Goal: Task Accomplishment & Management: Manage account settings

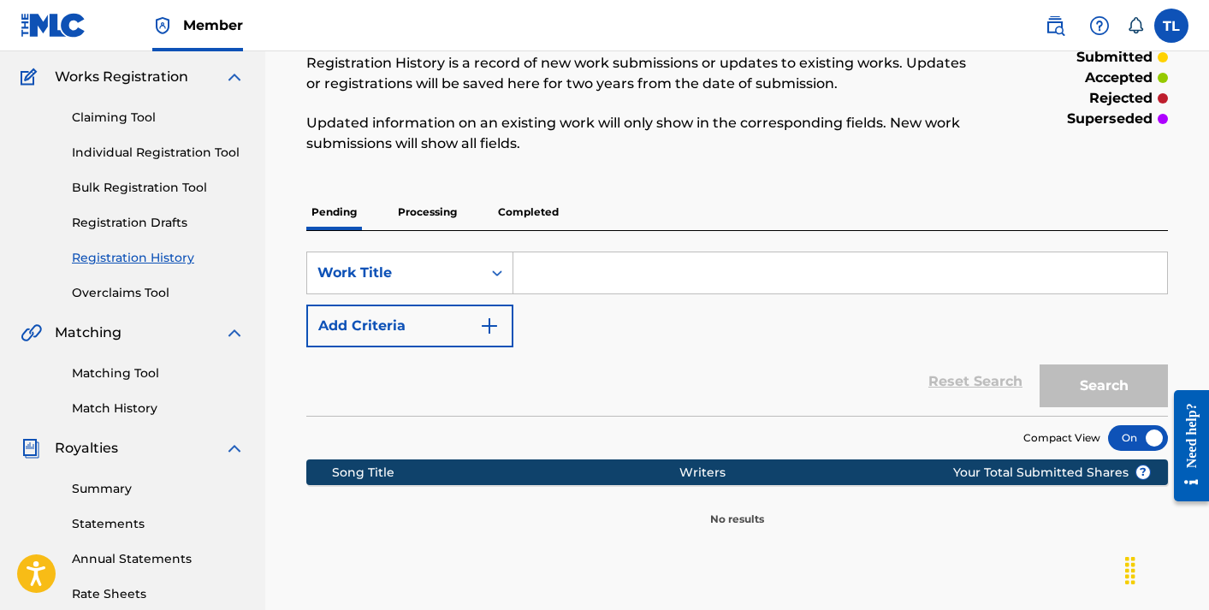
scroll to position [132, 0]
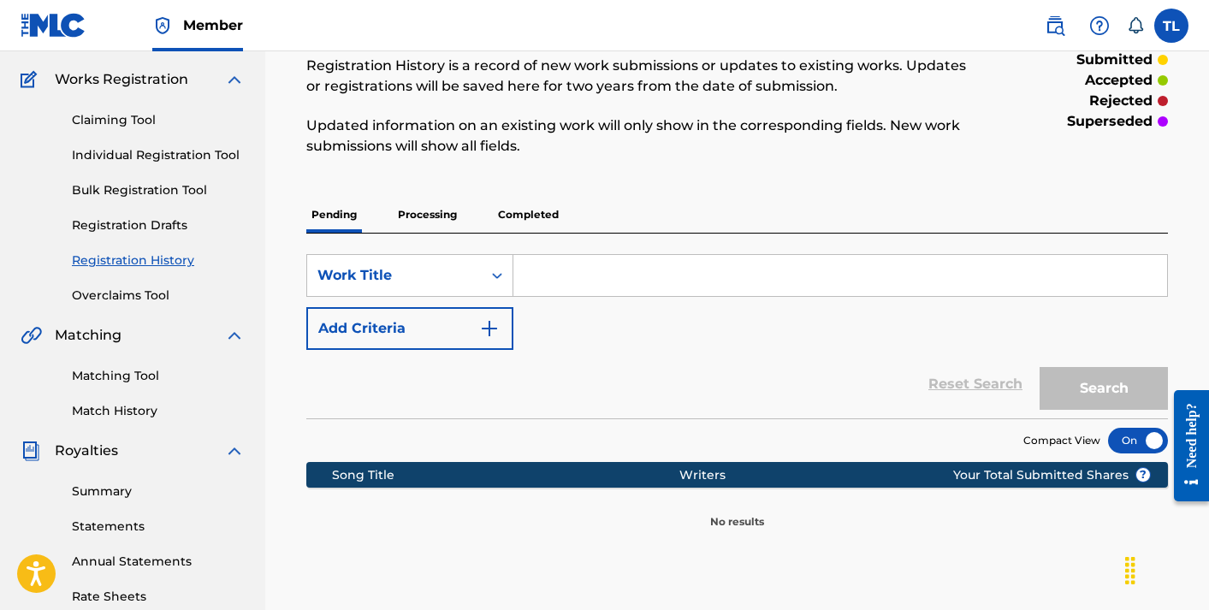
click at [437, 208] on p "Processing" at bounding box center [427, 215] width 69 height 36
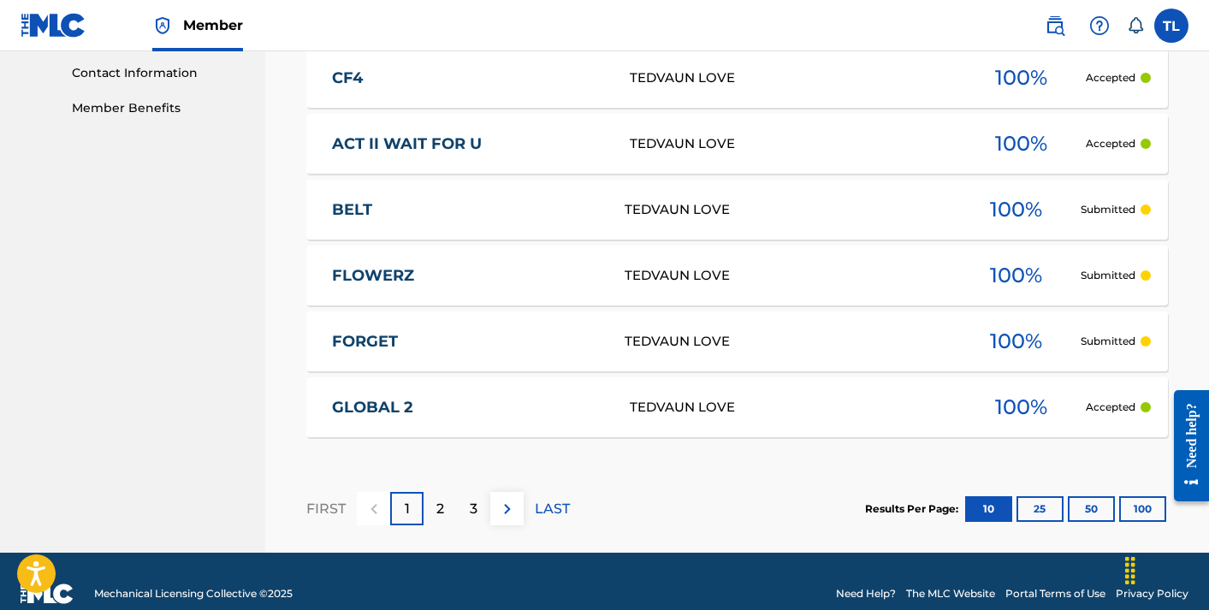
scroll to position [866, 0]
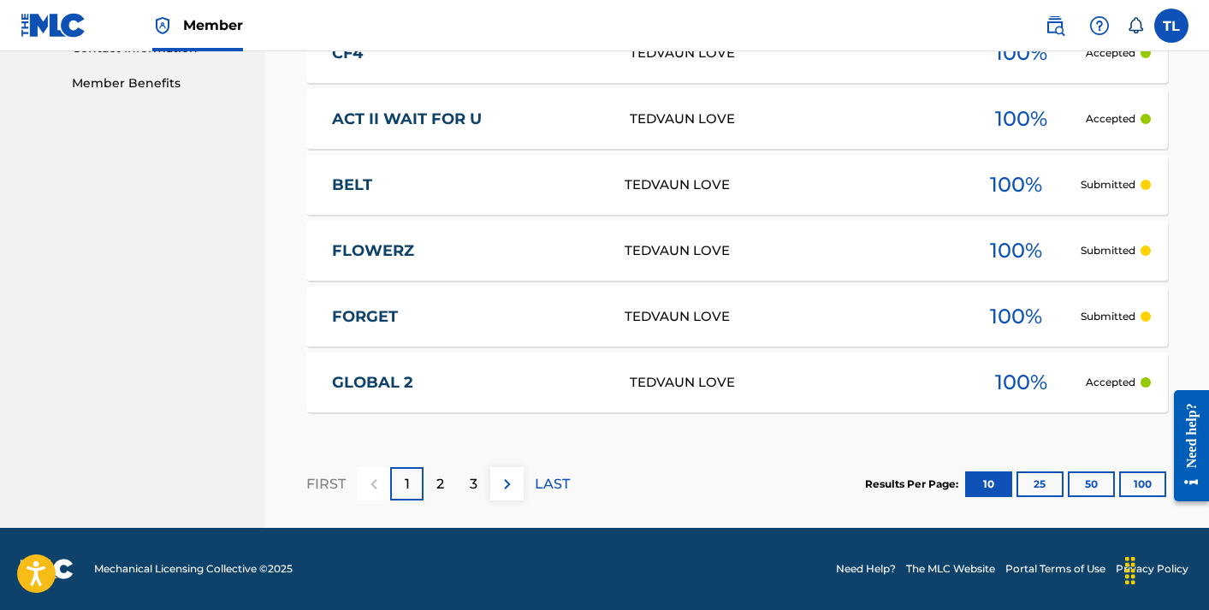
click at [1127, 483] on button "100" at bounding box center [1142, 484] width 47 height 26
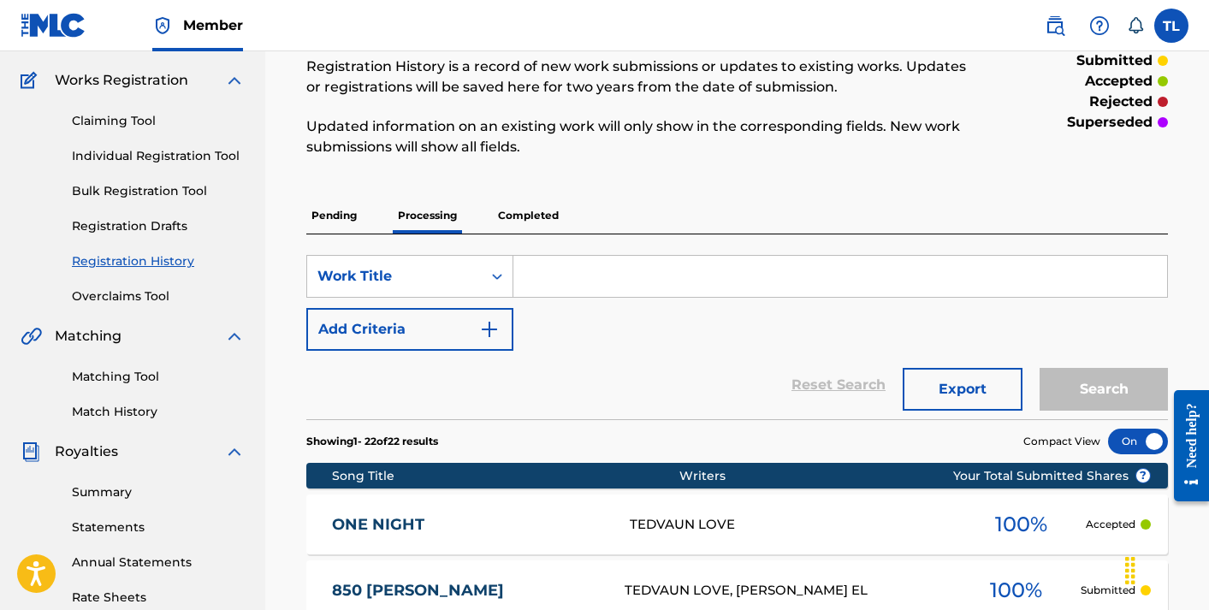
scroll to position [170, 0]
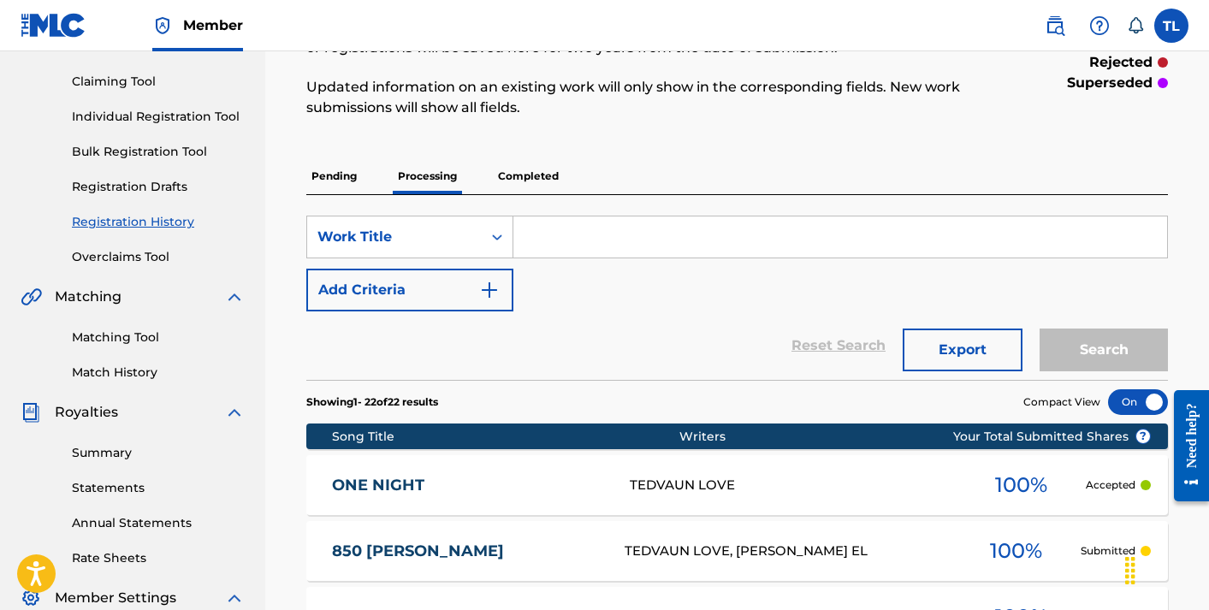
click at [110, 336] on link "Matching Tool" at bounding box center [158, 338] width 173 height 18
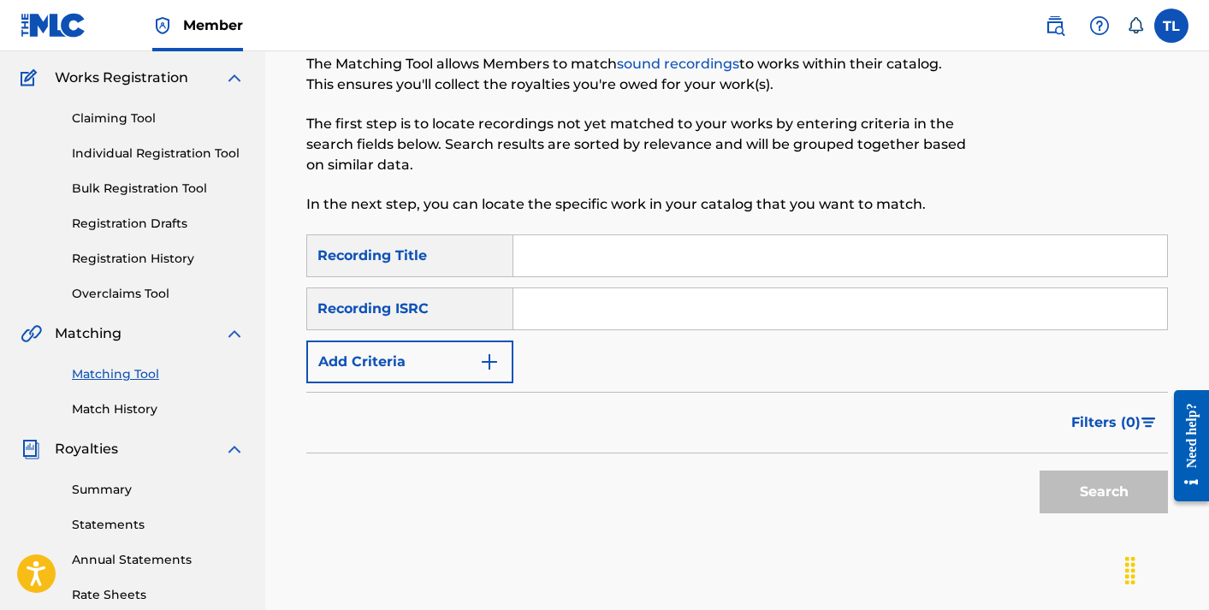
scroll to position [214, 0]
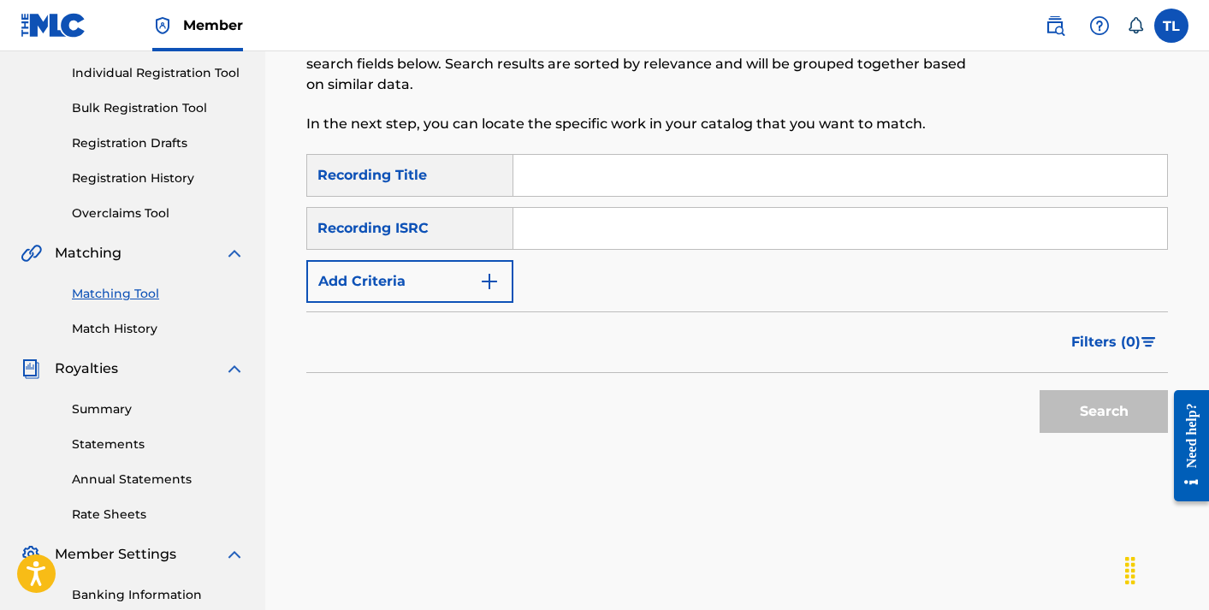
click at [470, 288] on button "Add Criteria" at bounding box center [409, 281] width 207 height 43
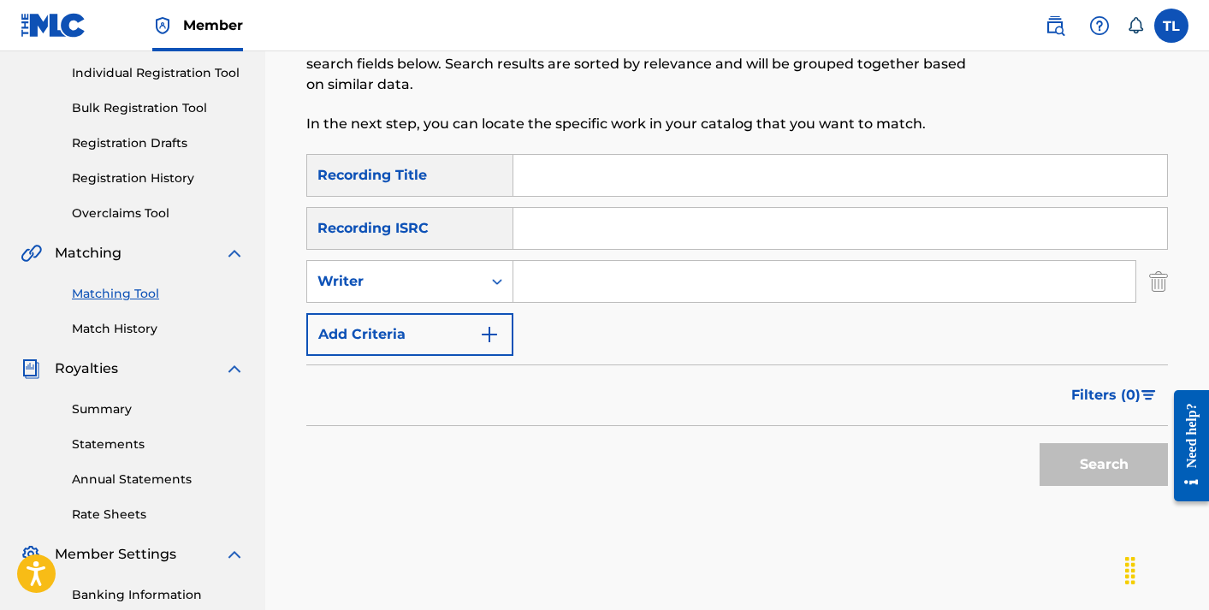
click at [579, 282] on input "Search Form" at bounding box center [824, 281] width 622 height 41
type input "TEDVAUN"
click at [1080, 469] on button "Search" at bounding box center [1104, 464] width 128 height 43
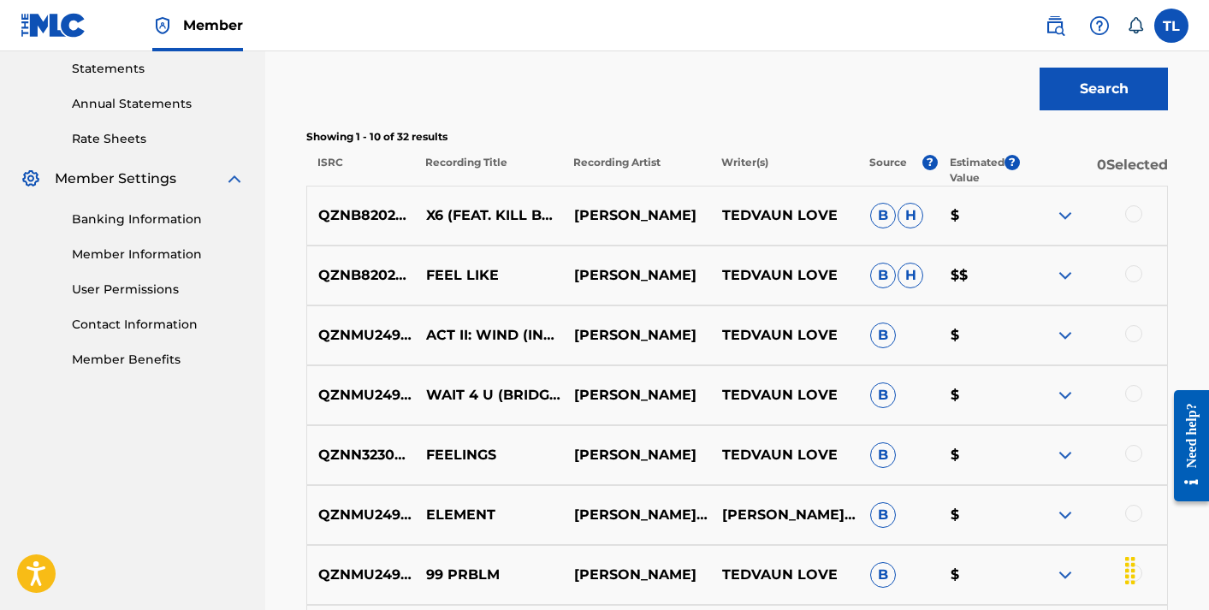
scroll to position [598, 0]
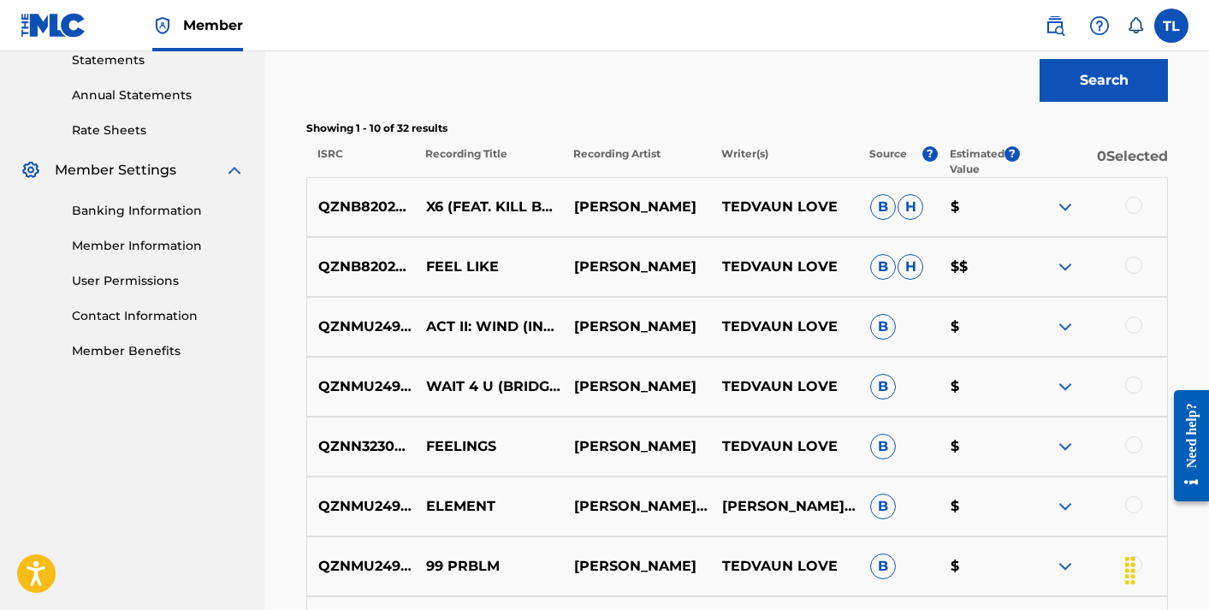
click at [1131, 199] on div at bounding box center [1133, 205] width 17 height 17
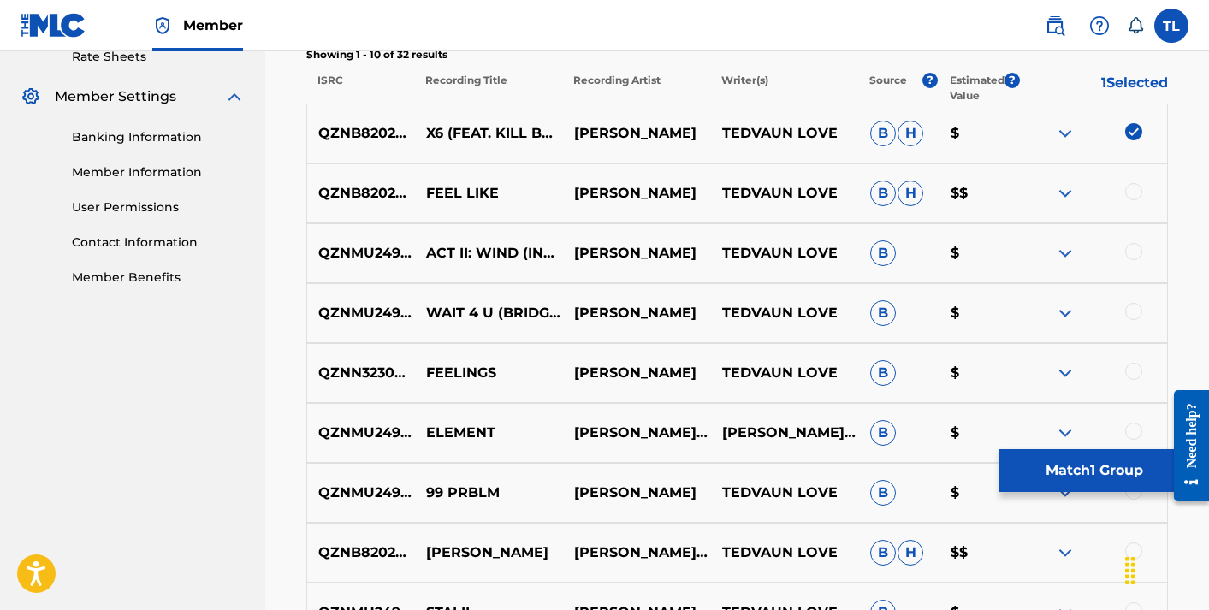
scroll to position [689, 0]
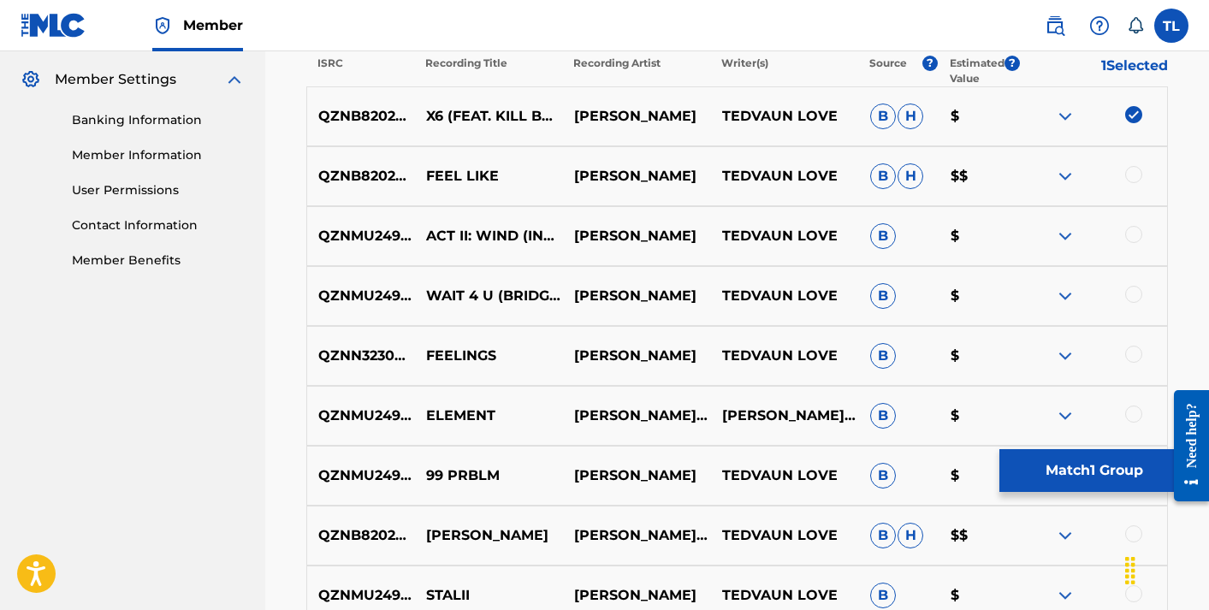
click at [1134, 168] on div at bounding box center [1133, 174] width 17 height 17
click at [1136, 234] on div at bounding box center [1133, 234] width 17 height 17
click at [1134, 298] on div at bounding box center [1133, 294] width 17 height 17
click at [1136, 359] on div at bounding box center [1133, 354] width 17 height 17
click at [1139, 412] on div at bounding box center [1133, 414] width 17 height 17
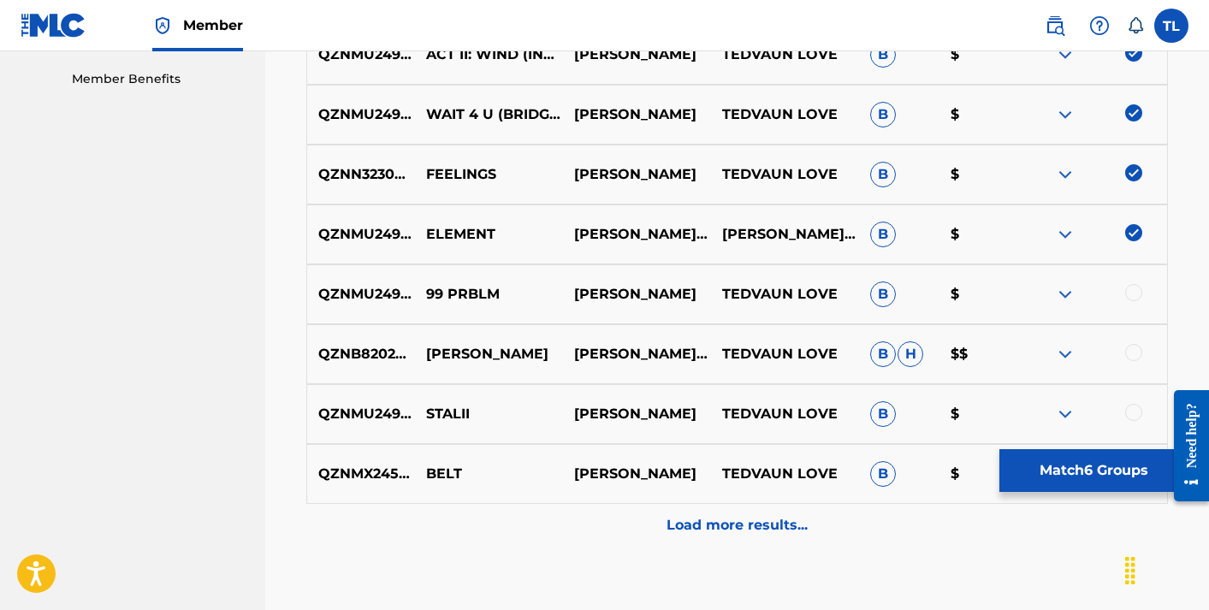
scroll to position [894, 0]
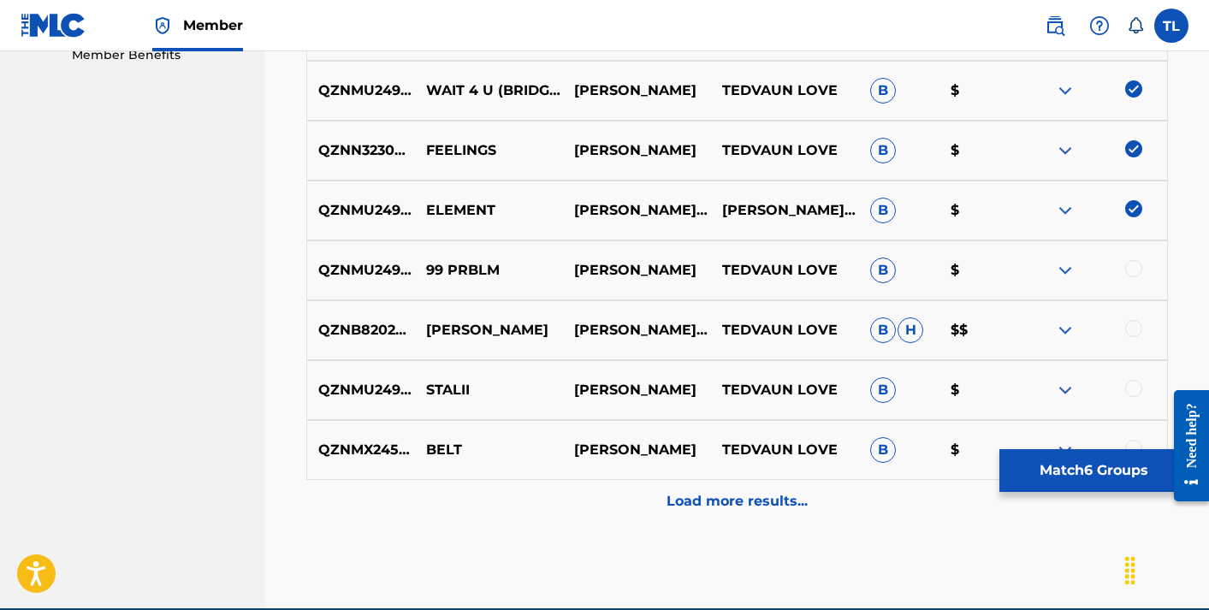
click at [1133, 271] on div at bounding box center [1133, 268] width 17 height 17
click at [1137, 330] on div at bounding box center [1133, 328] width 17 height 17
click at [1134, 386] on div at bounding box center [1133, 388] width 17 height 17
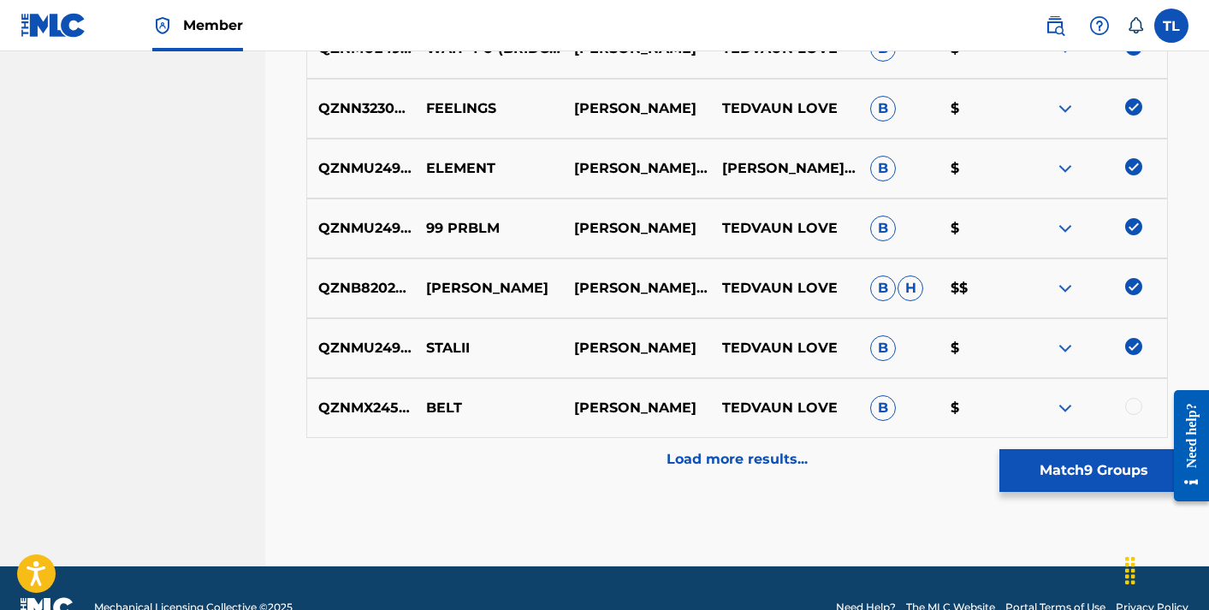
scroll to position [975, 0]
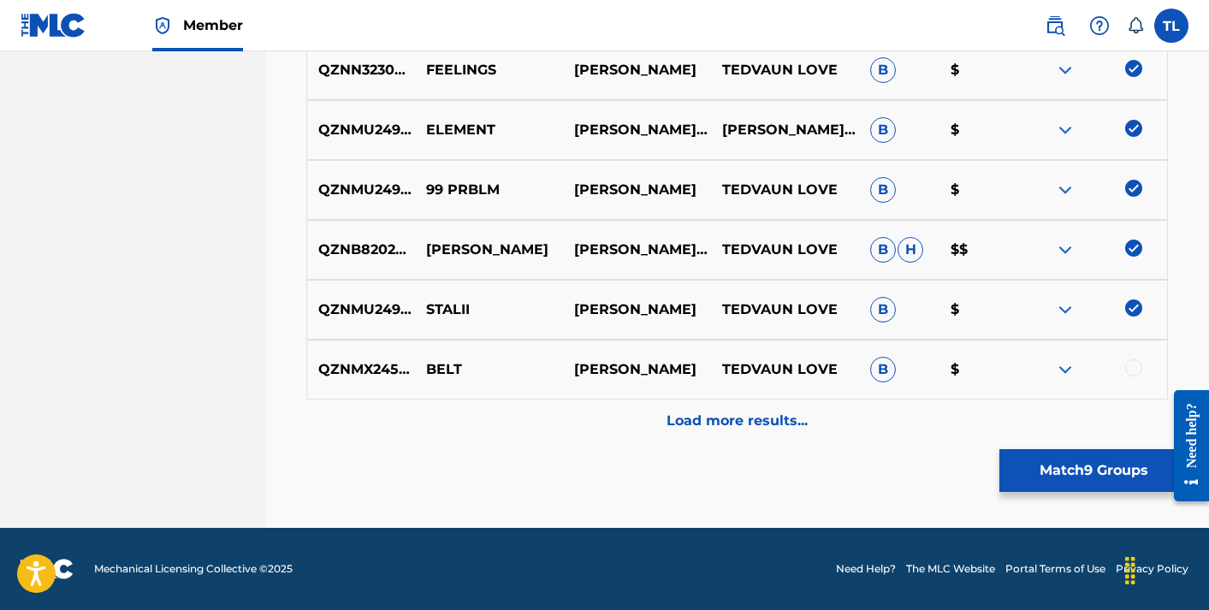
click at [1130, 370] on div at bounding box center [1133, 367] width 17 height 17
click at [768, 416] on p "Load more results..." at bounding box center [737, 421] width 141 height 21
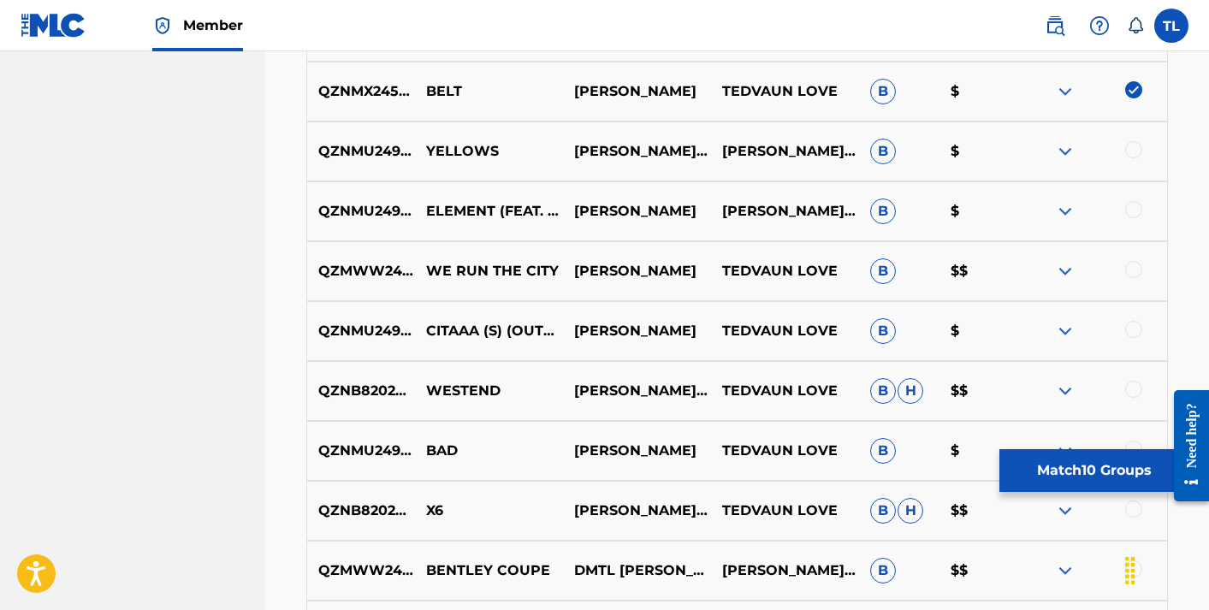
scroll to position [1274, 0]
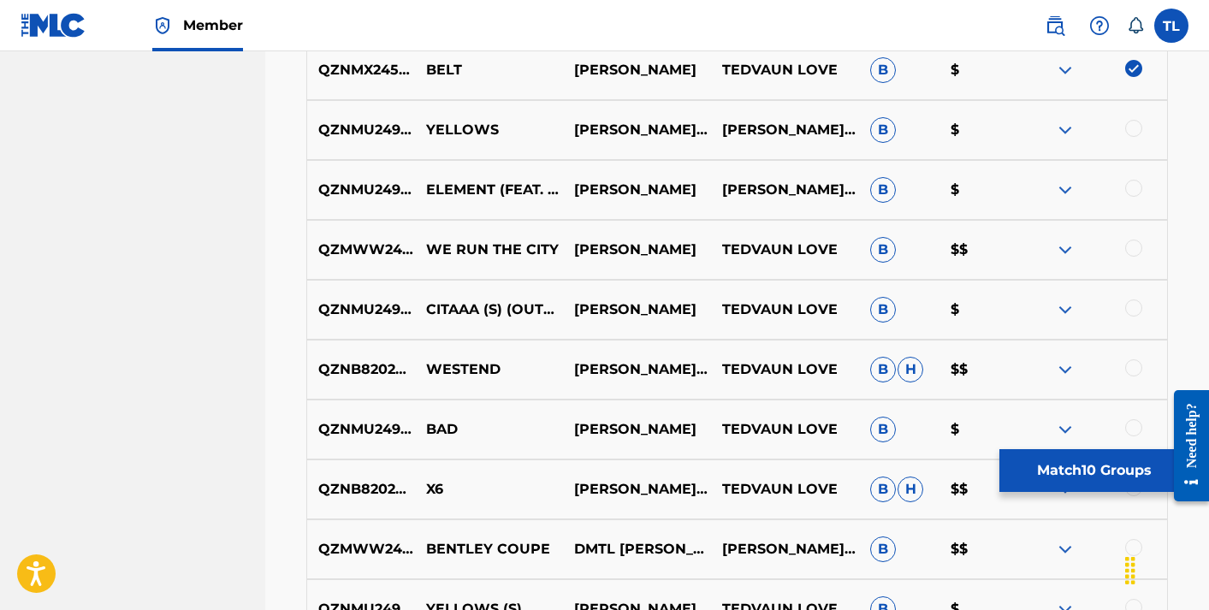
click at [1132, 128] on div at bounding box center [1133, 128] width 17 height 17
click at [1137, 185] on div at bounding box center [1133, 188] width 17 height 17
click at [1131, 252] on div at bounding box center [1133, 248] width 17 height 17
click at [1140, 317] on div at bounding box center [1093, 309] width 148 height 21
click at [1138, 310] on div at bounding box center [1133, 307] width 17 height 17
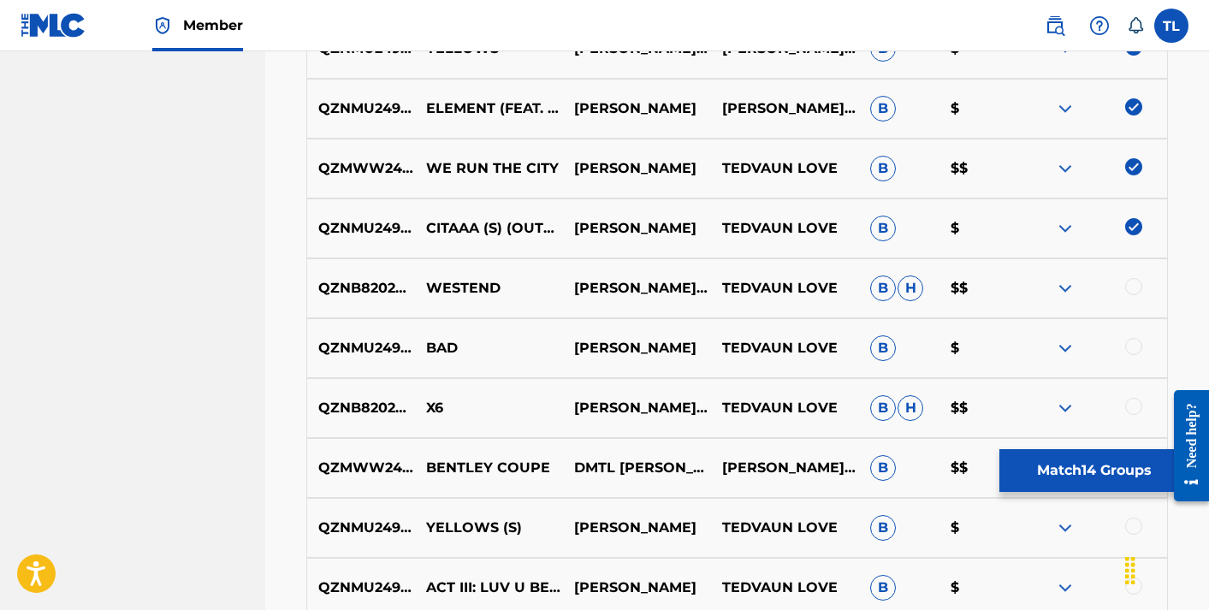
scroll to position [1395, 0]
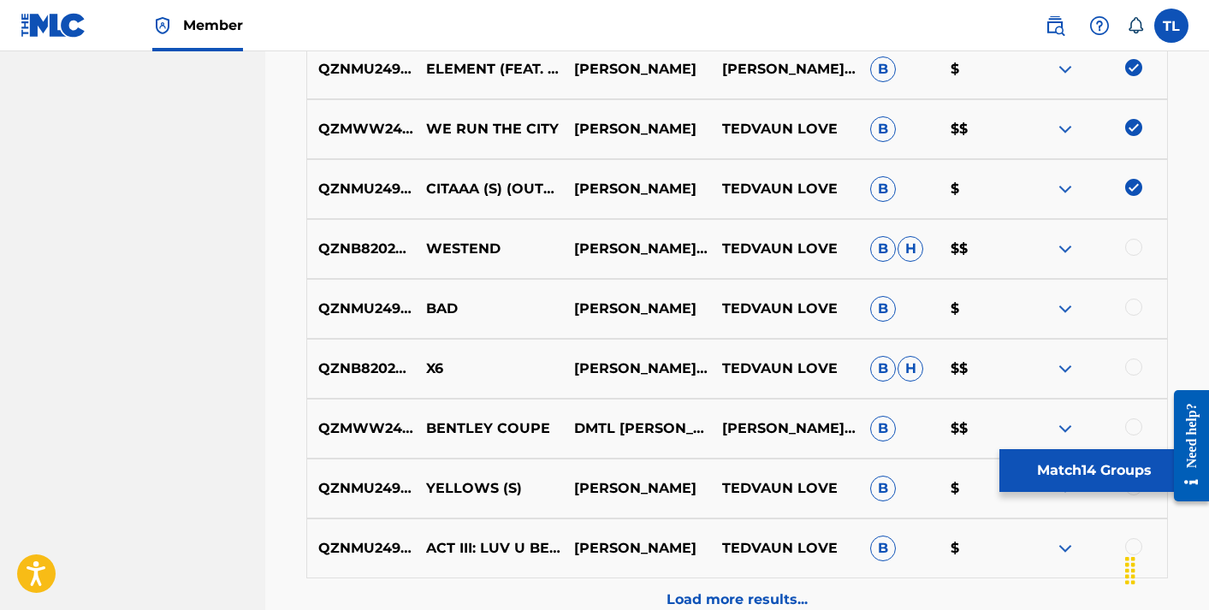
click at [1140, 250] on div at bounding box center [1133, 247] width 17 height 17
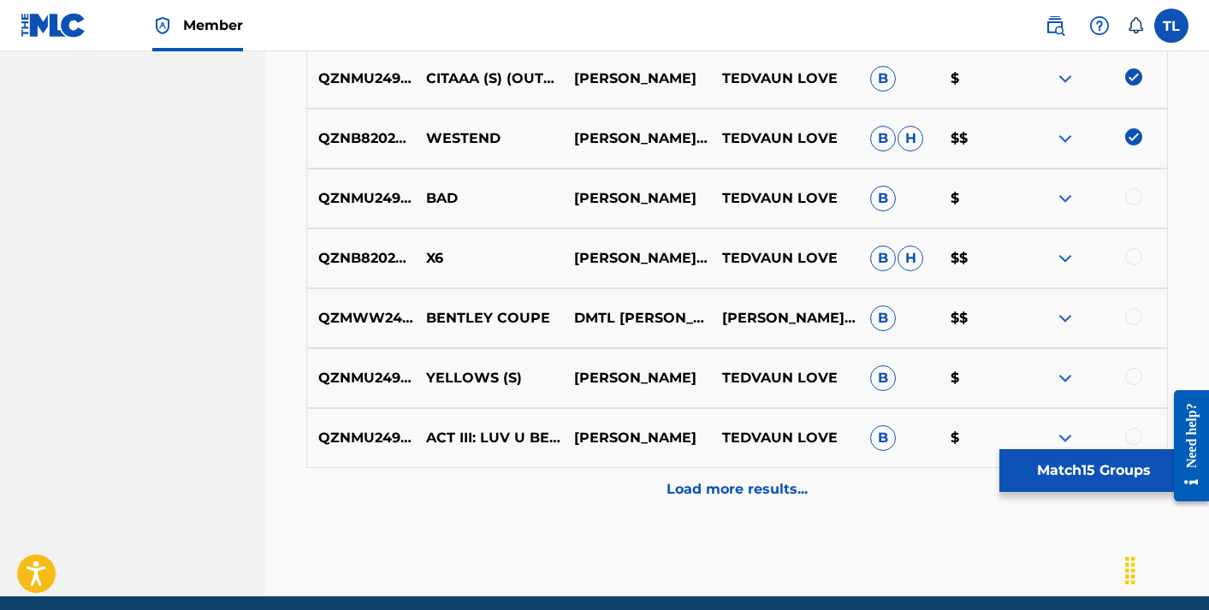
scroll to position [1514, 0]
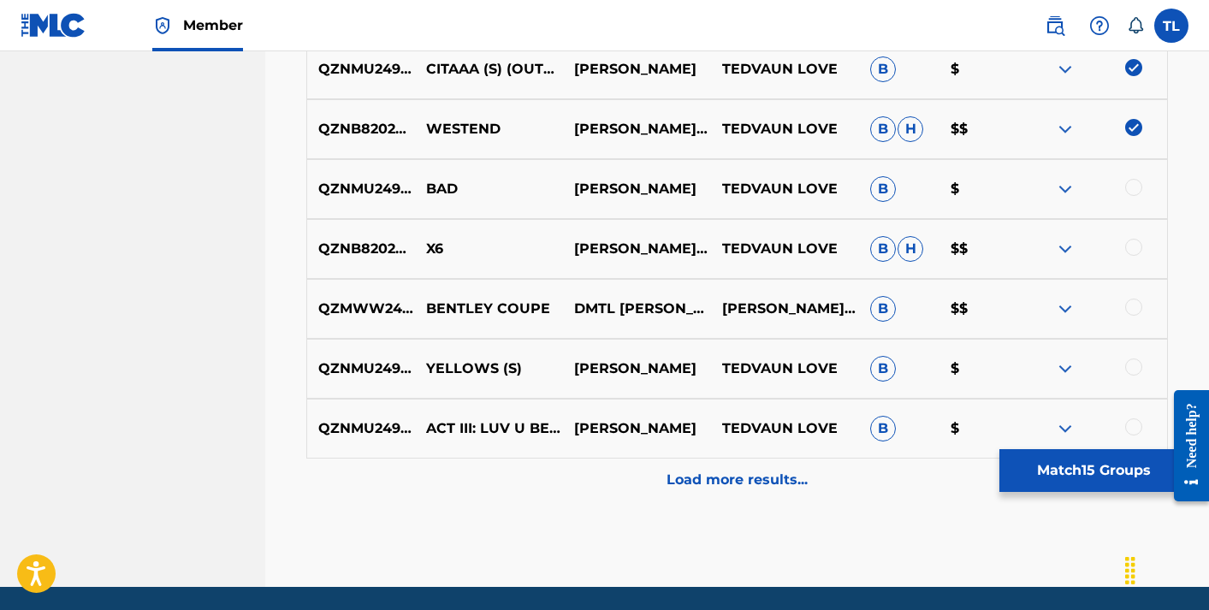
click at [1135, 186] on div at bounding box center [1133, 187] width 17 height 17
click at [1135, 241] on div at bounding box center [1133, 247] width 17 height 17
click at [1137, 310] on div at bounding box center [1133, 307] width 17 height 17
click at [1137, 360] on div at bounding box center [1133, 367] width 17 height 17
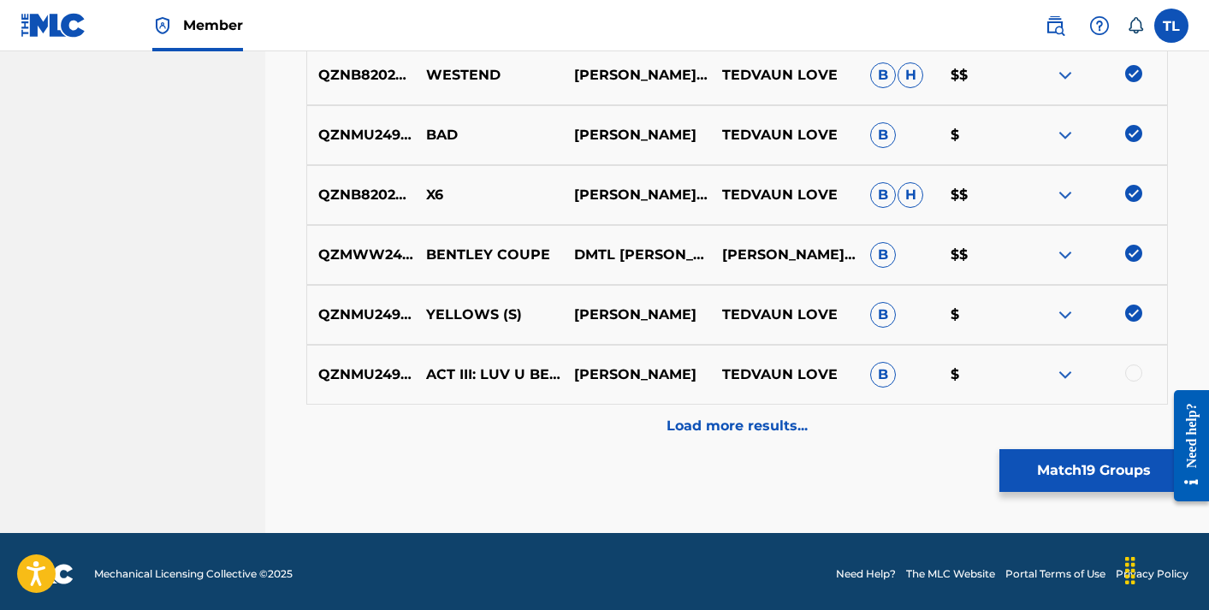
scroll to position [1574, 0]
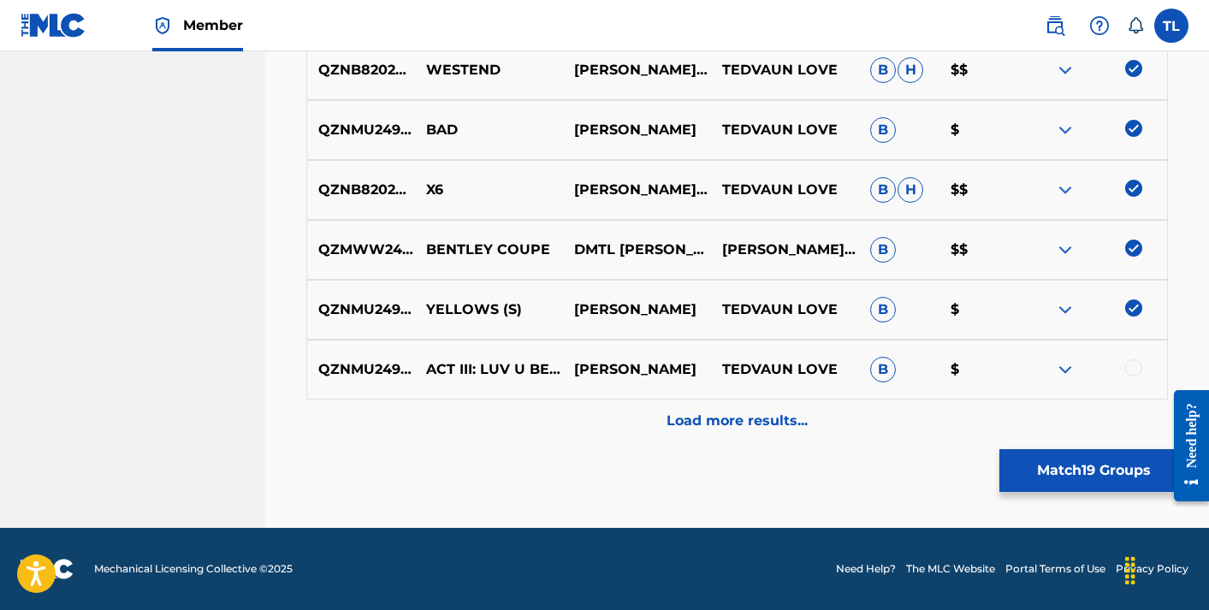
click at [1134, 363] on div at bounding box center [1133, 367] width 17 height 17
click at [734, 418] on p "Load more results..." at bounding box center [737, 421] width 141 height 21
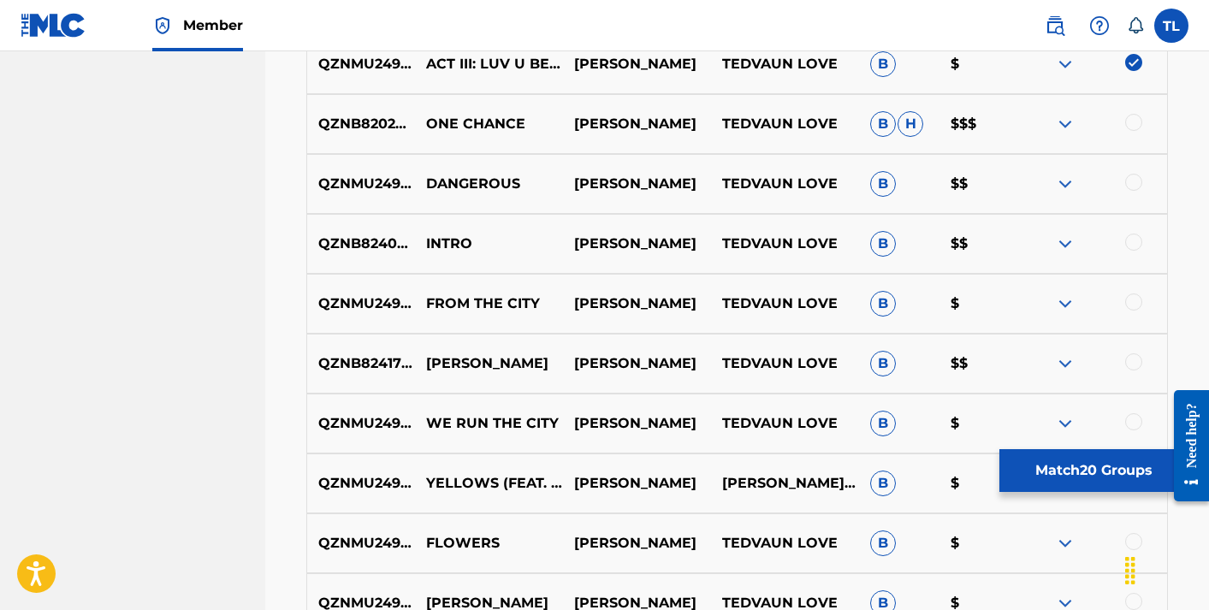
scroll to position [1887, 0]
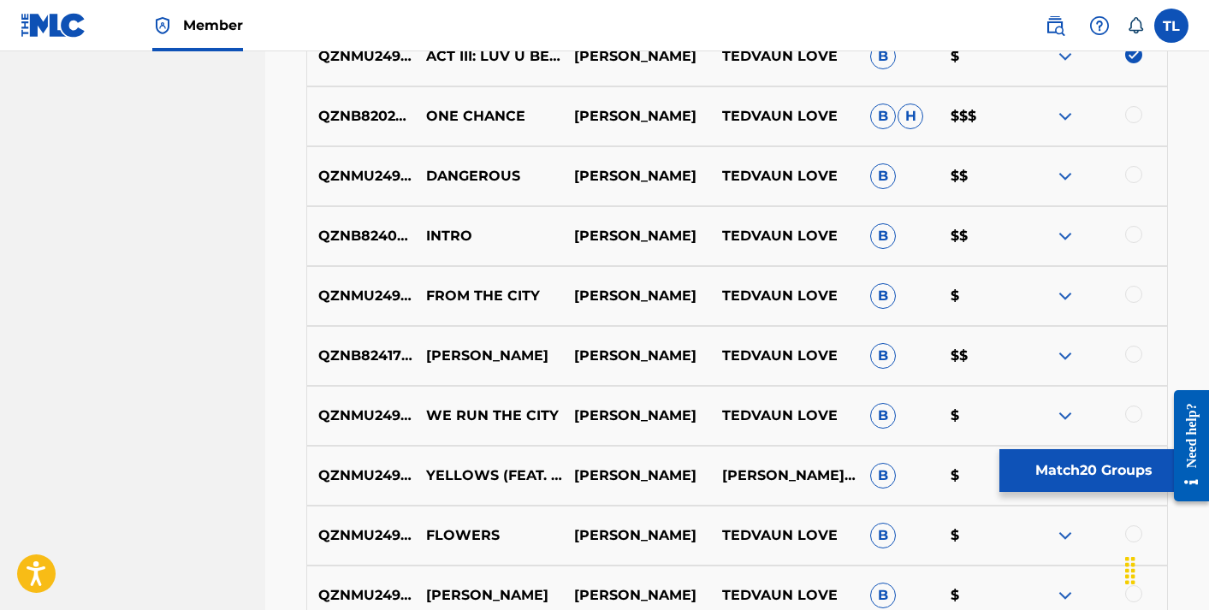
click at [1134, 117] on div at bounding box center [1133, 114] width 17 height 17
click at [1134, 172] on div at bounding box center [1133, 174] width 17 height 17
click at [1138, 233] on div at bounding box center [1133, 234] width 17 height 17
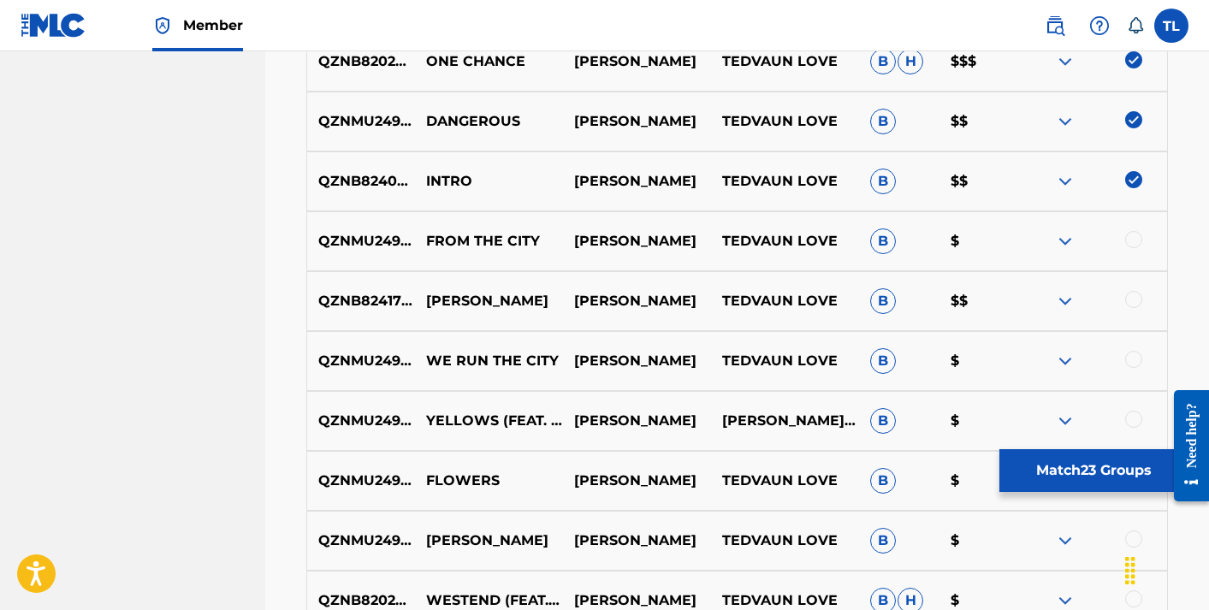
scroll to position [2056, 0]
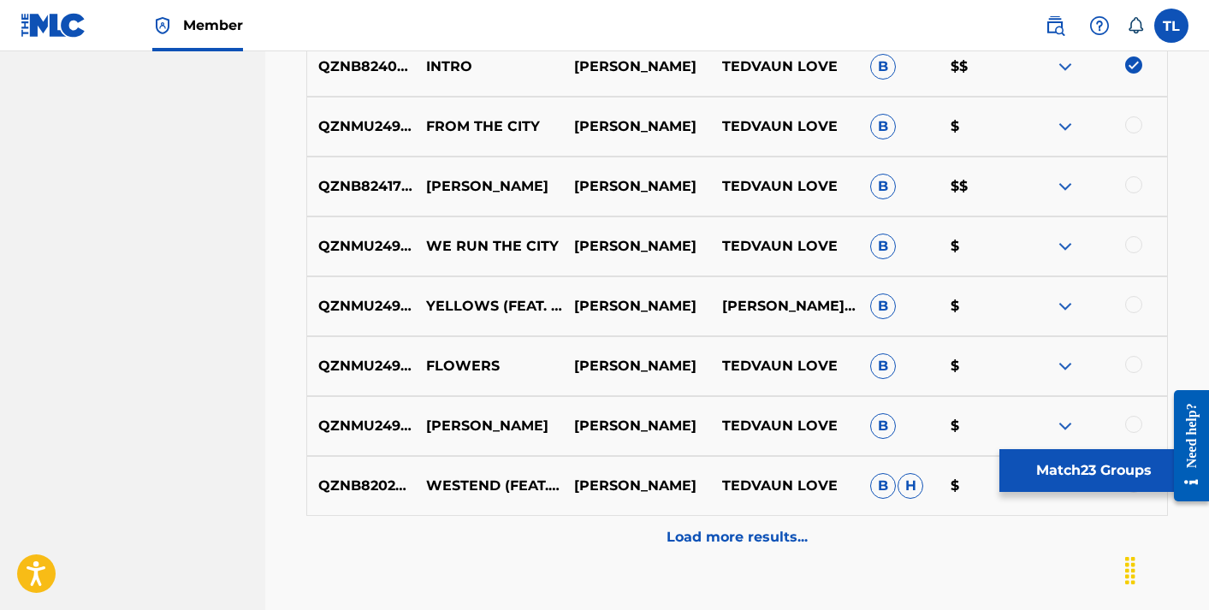
click at [1134, 127] on div at bounding box center [1133, 124] width 17 height 17
click at [1135, 176] on div at bounding box center [1133, 184] width 17 height 17
click at [1136, 241] on div at bounding box center [1133, 244] width 17 height 17
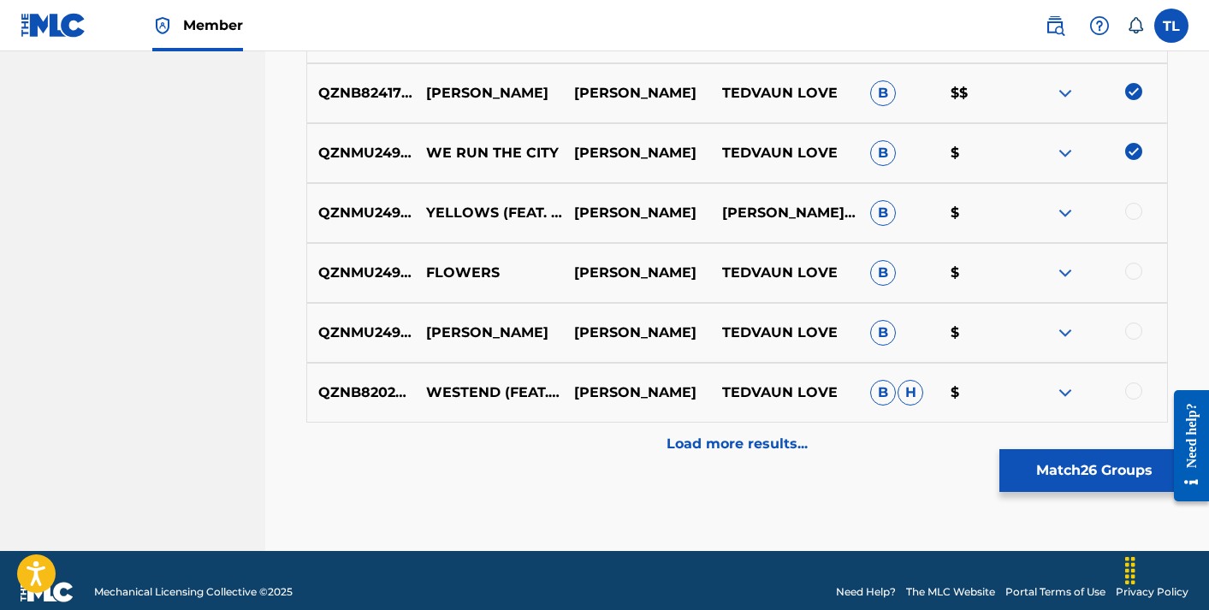
scroll to position [2172, 0]
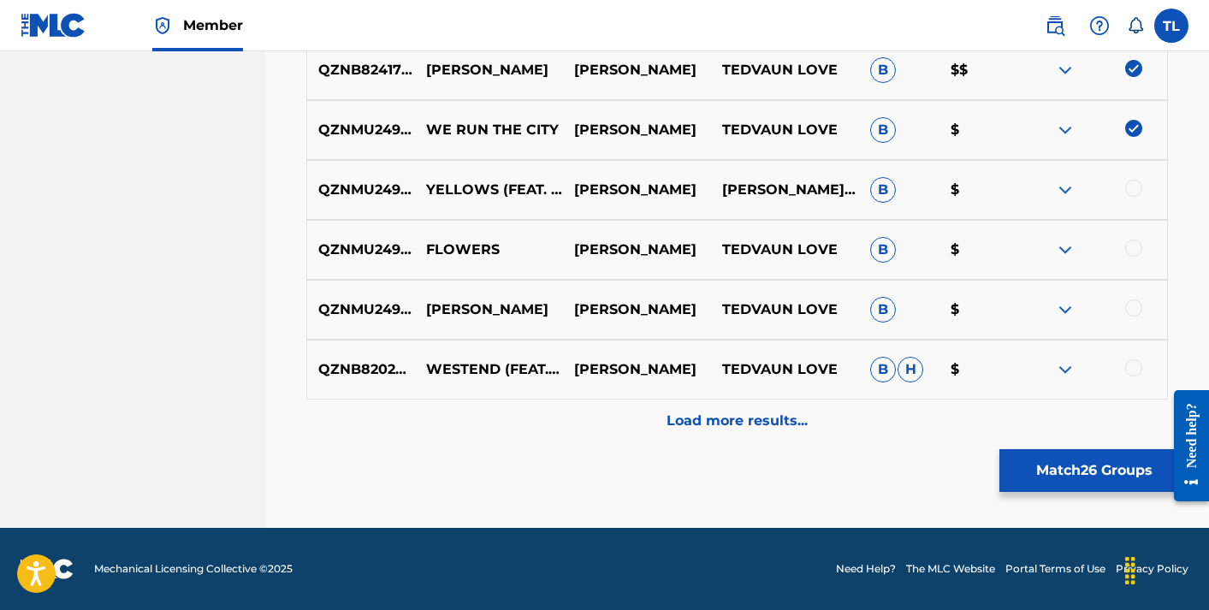
click at [1135, 173] on div "QZNMU2494023 YELLOWS (FEAT. DMTL [PERSON_NAME]) [PERSON_NAME] ARS [PERSON_NAME]…" at bounding box center [737, 190] width 862 height 60
click at [1135, 187] on div at bounding box center [1133, 188] width 17 height 17
click at [1141, 254] on div at bounding box center [1093, 250] width 148 height 21
click at [1137, 251] on div at bounding box center [1133, 248] width 17 height 17
click at [1141, 302] on div at bounding box center [1093, 309] width 148 height 21
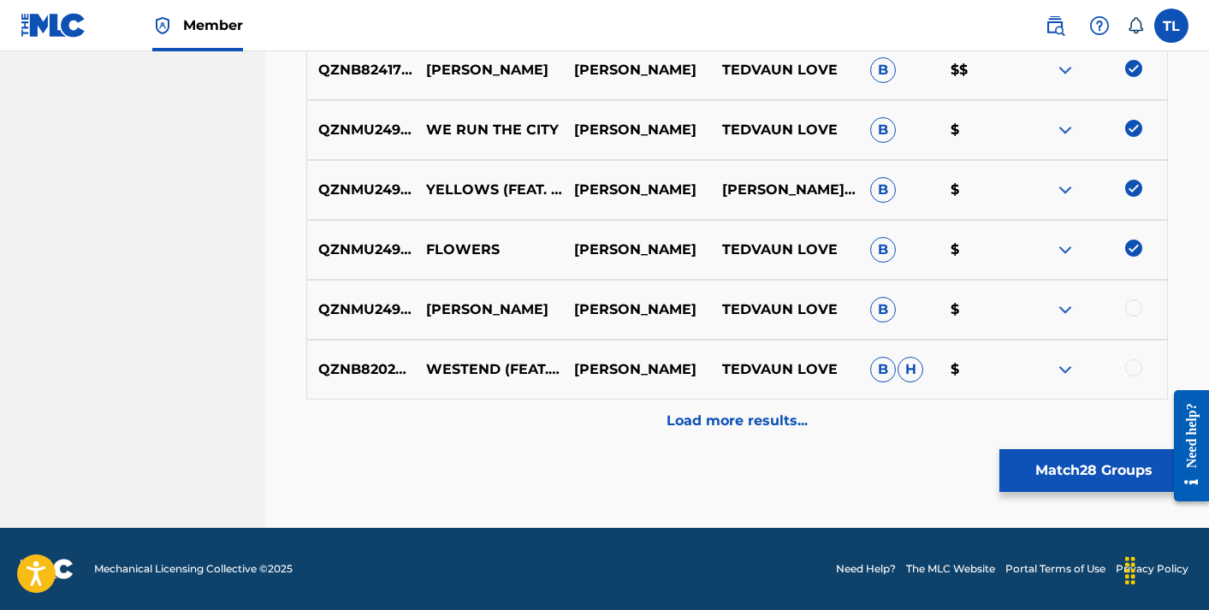
click at [1137, 305] on div at bounding box center [1133, 307] width 17 height 17
click at [1132, 364] on div at bounding box center [1133, 367] width 17 height 17
click at [751, 430] on p "Load more results..." at bounding box center [737, 421] width 141 height 21
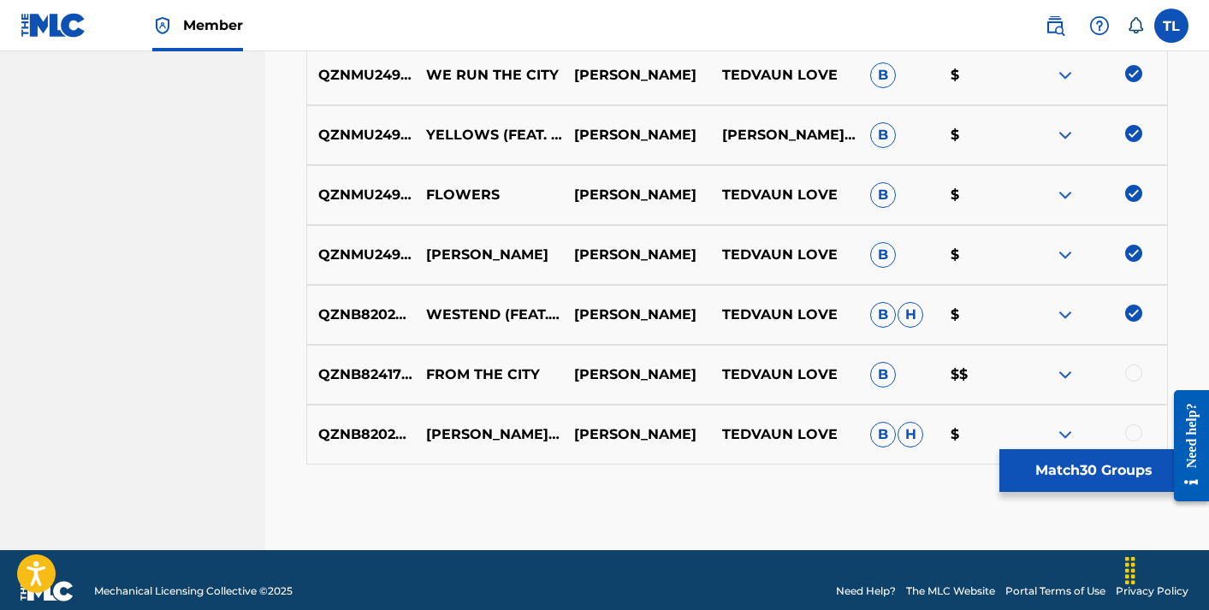
scroll to position [2249, 0]
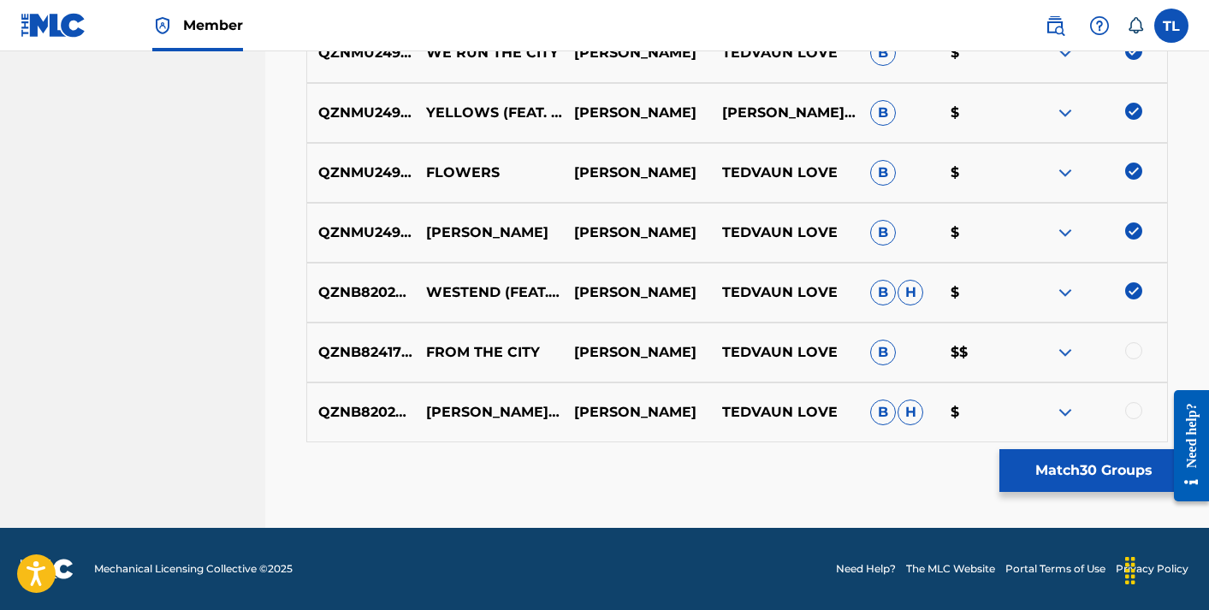
click at [1131, 349] on div at bounding box center [1133, 350] width 17 height 17
click at [1135, 413] on div at bounding box center [1133, 410] width 17 height 17
click at [1094, 453] on button "Match 32 Groups" at bounding box center [1093, 470] width 189 height 43
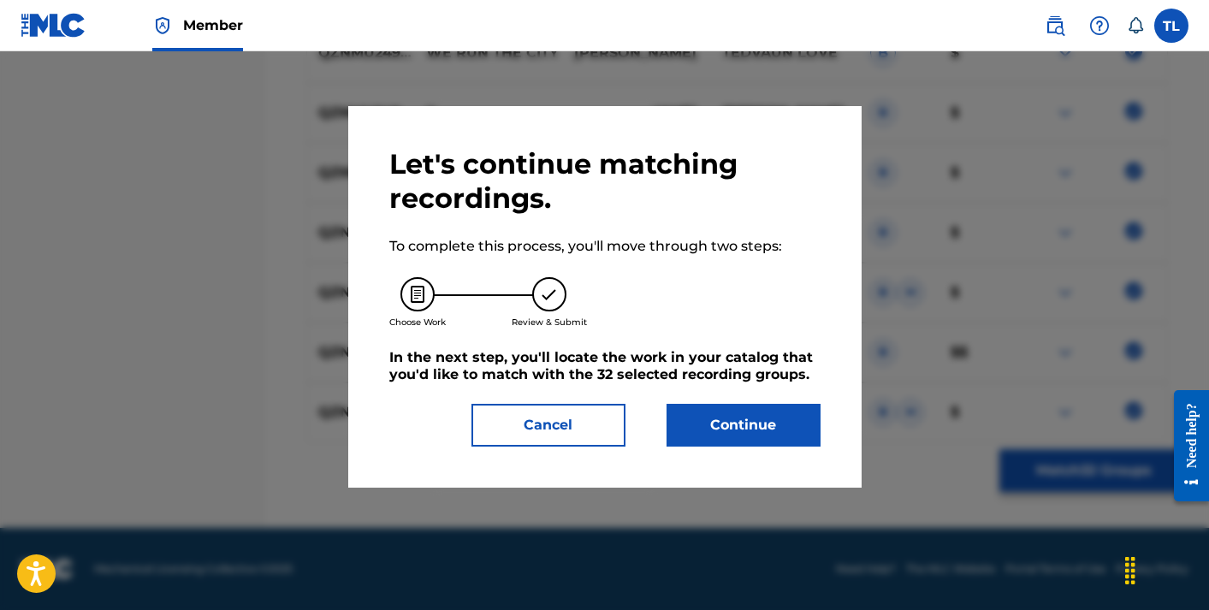
click at [719, 427] on button "Continue" at bounding box center [744, 425] width 154 height 43
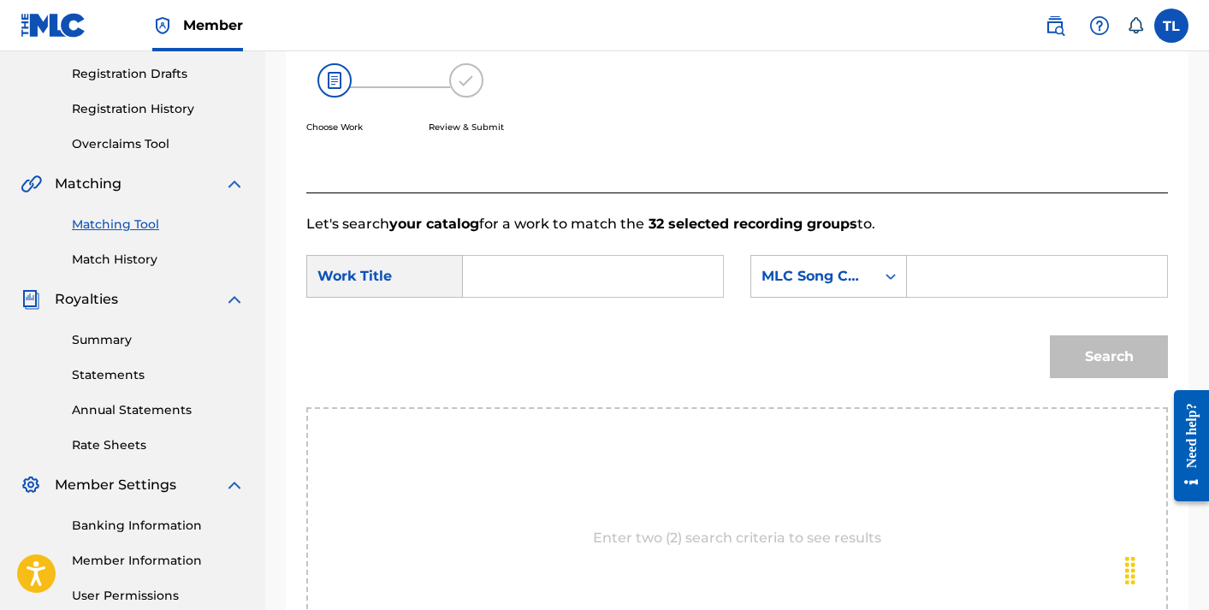
scroll to position [293, 0]
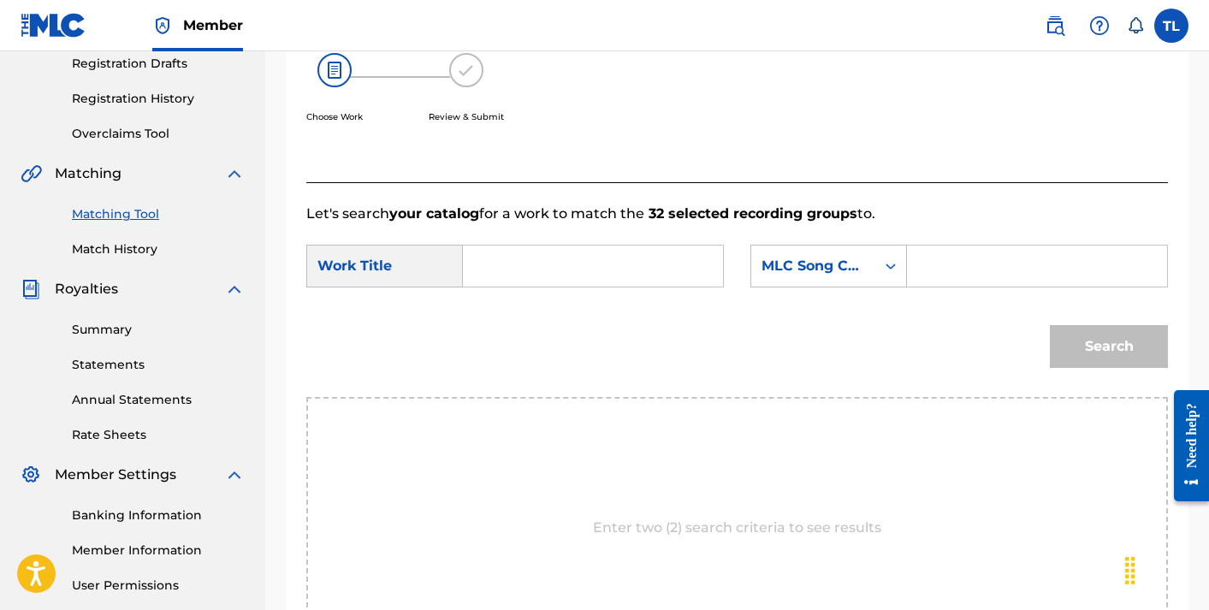
click at [561, 257] on input "Search Form" at bounding box center [592, 266] width 231 height 41
click at [440, 254] on div "Work Title" at bounding box center [384, 266] width 157 height 43
click at [382, 261] on div "Work Title" at bounding box center [384, 266] width 157 height 43
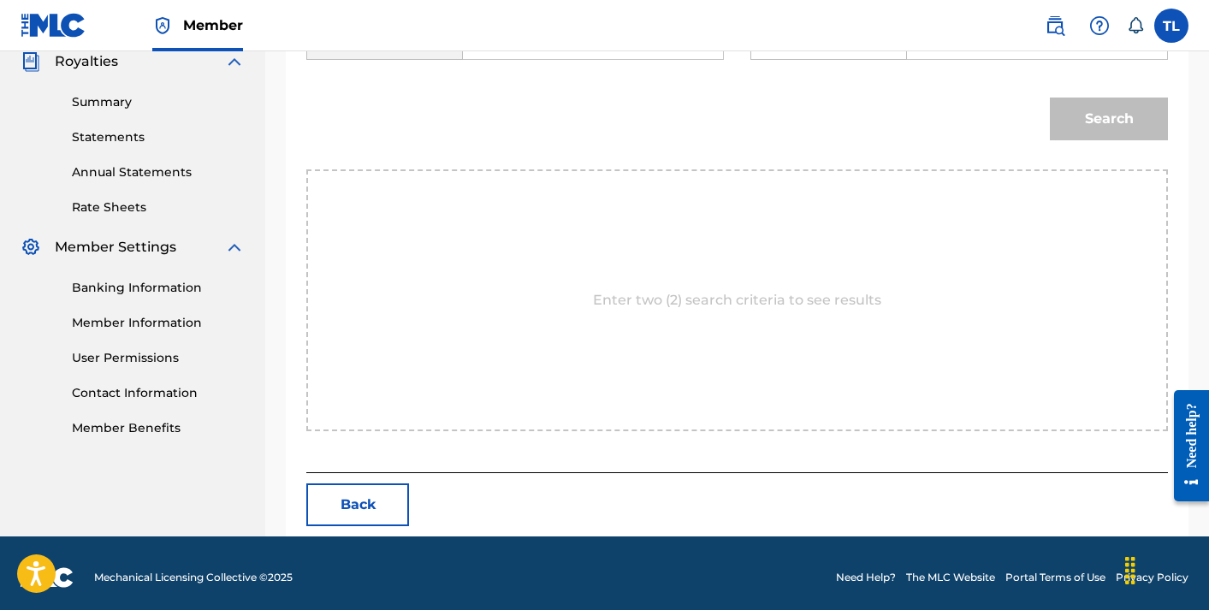
scroll to position [530, 0]
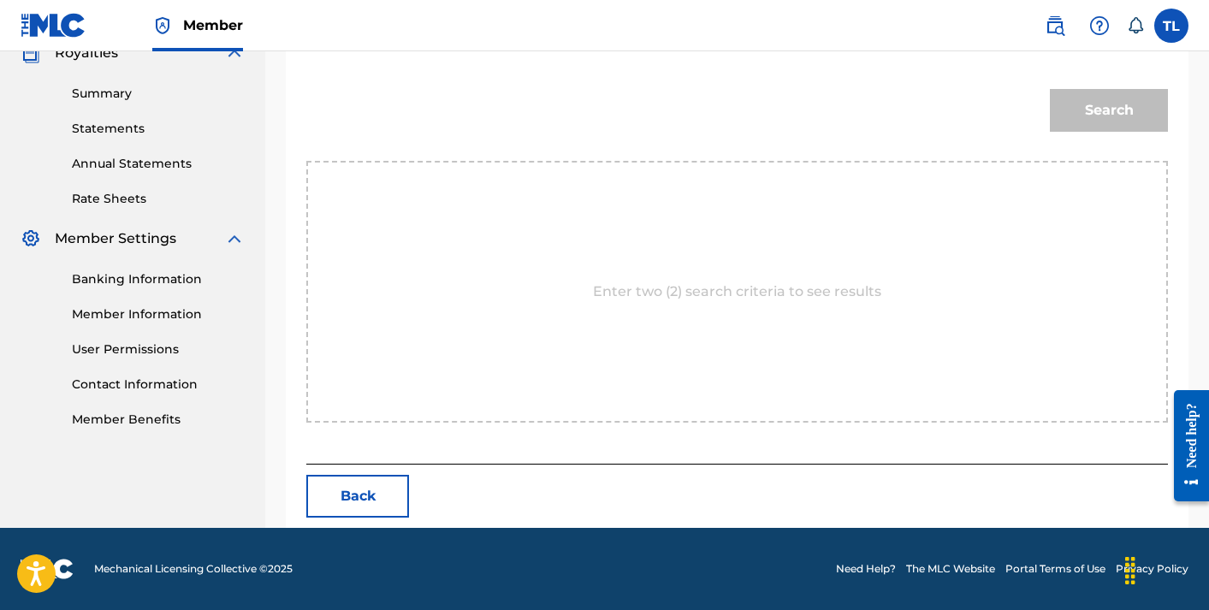
click at [602, 306] on div "Enter two (2) search criteria to see results" at bounding box center [737, 292] width 862 height 262
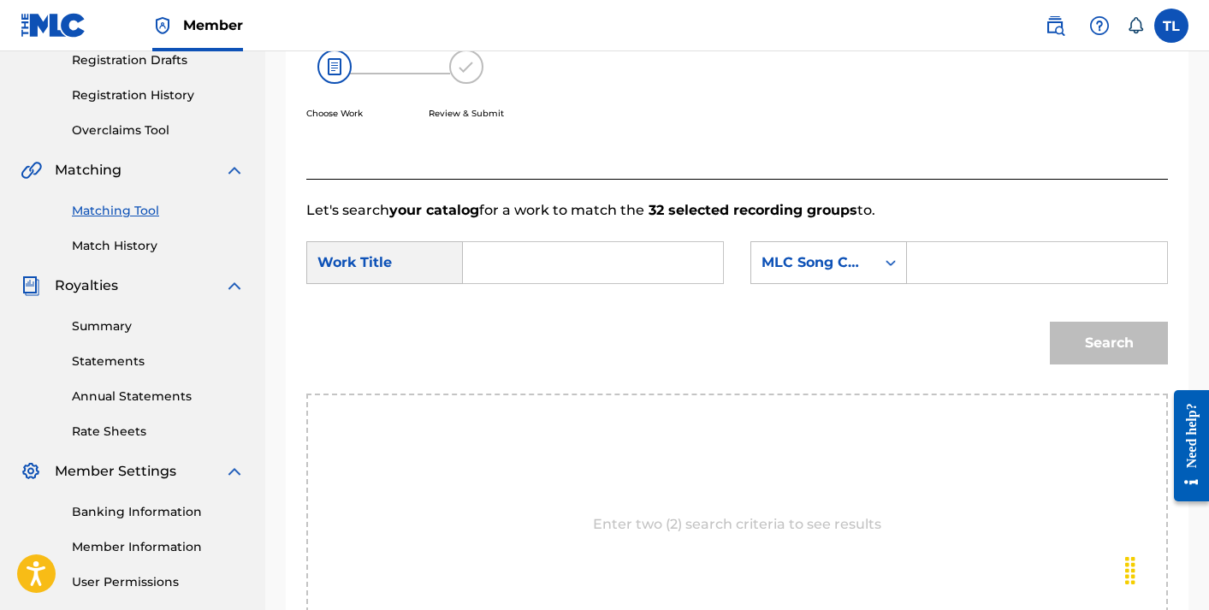
scroll to position [294, 0]
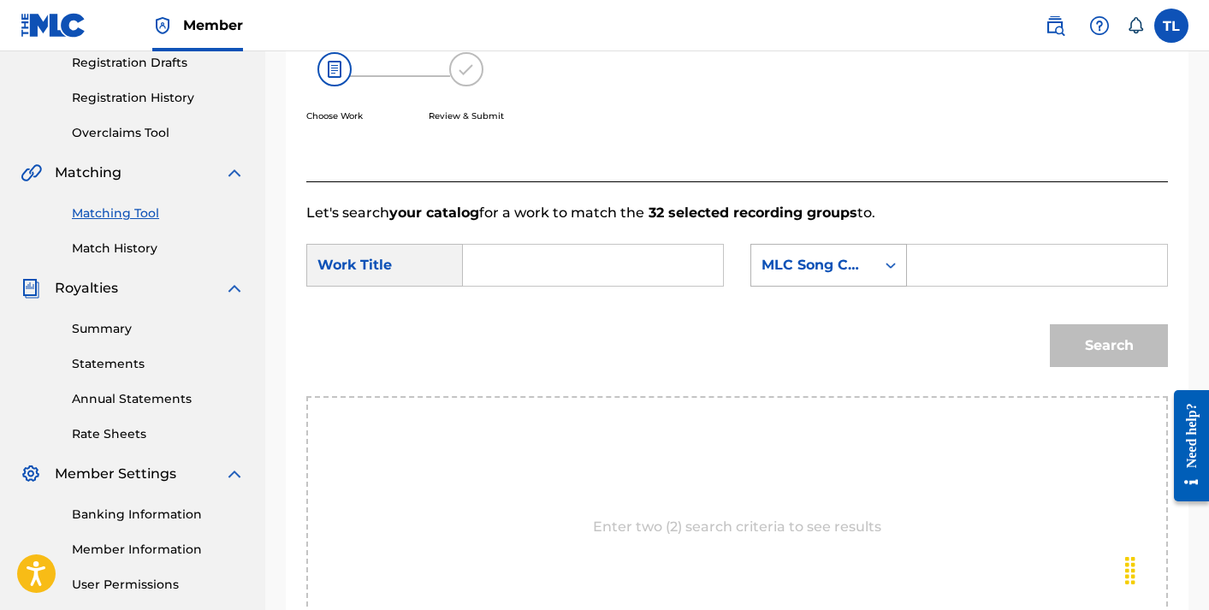
click at [834, 276] on div "MLC Song Code" at bounding box center [813, 265] width 124 height 33
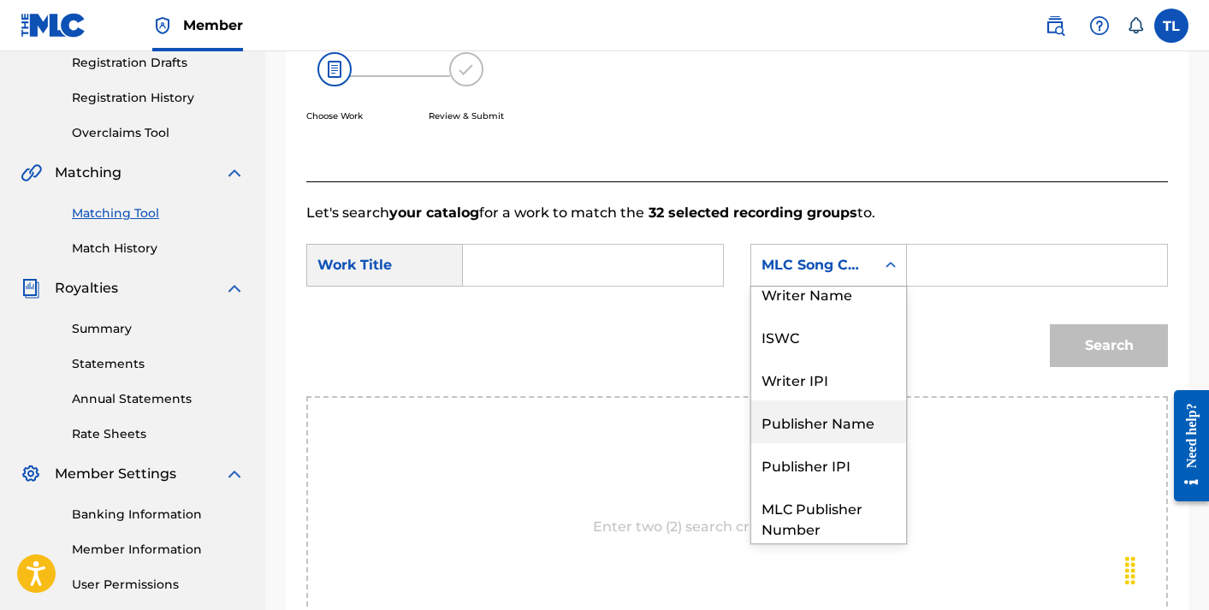
scroll to position [0, 0]
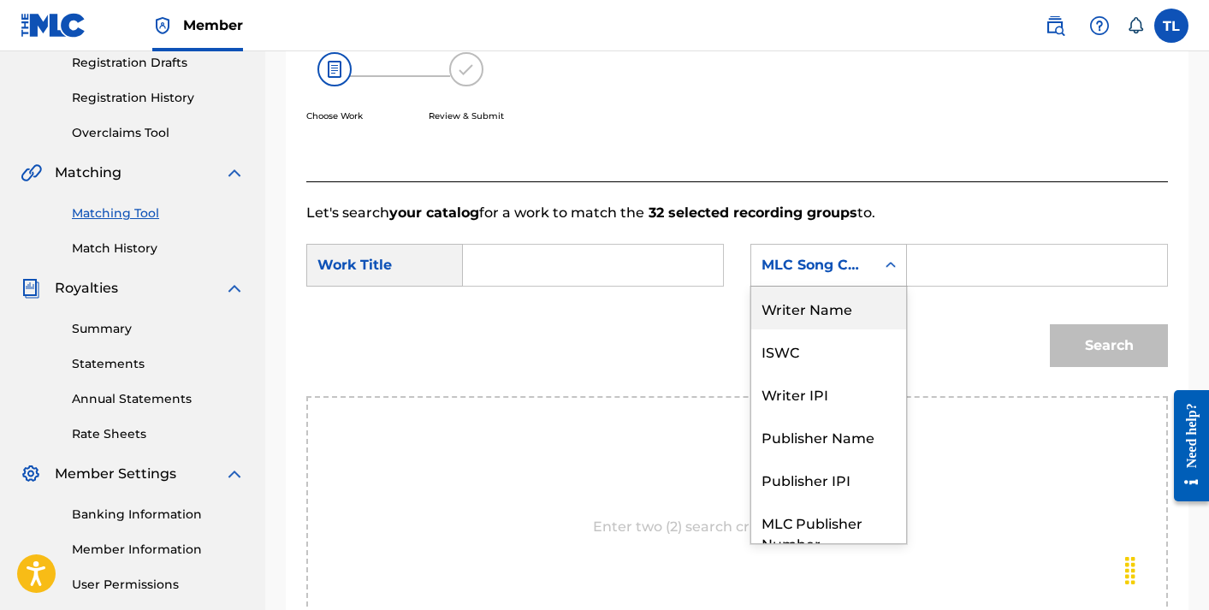
click at [826, 300] on div "Writer Name" at bounding box center [828, 308] width 155 height 43
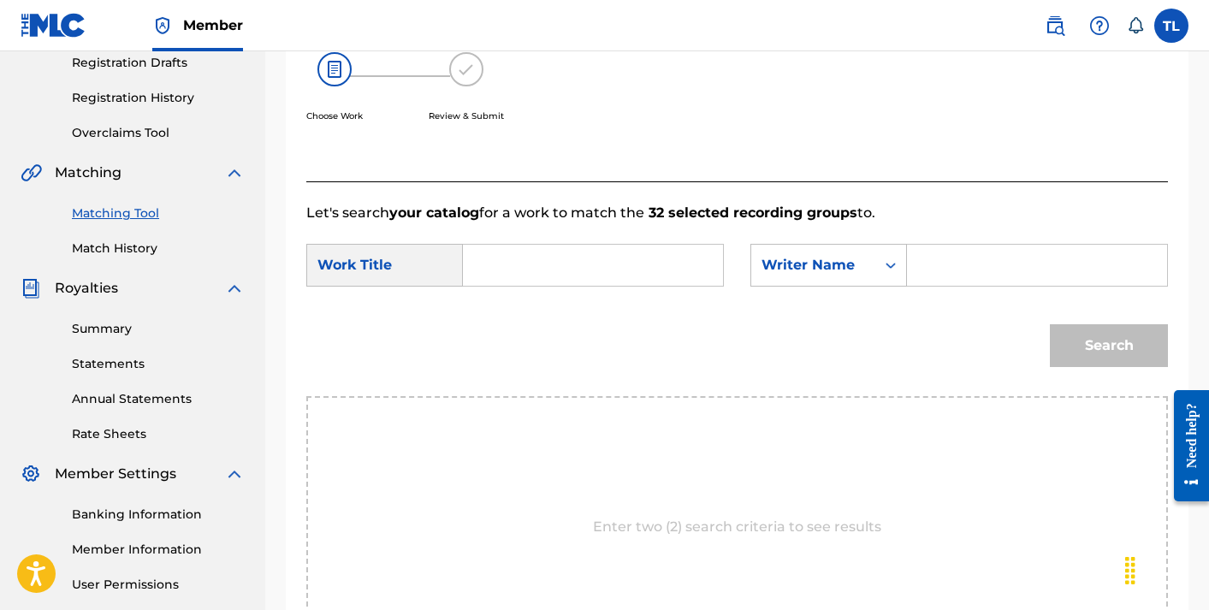
click at [962, 254] on input "Search Form" at bounding box center [1037, 265] width 231 height 41
type input "TEDVAUN"
click at [1091, 350] on div "Search" at bounding box center [1104, 341] width 127 height 68
click at [556, 252] on input "Search Form" at bounding box center [592, 265] width 231 height 41
click at [341, 255] on div "Work Title" at bounding box center [384, 265] width 157 height 43
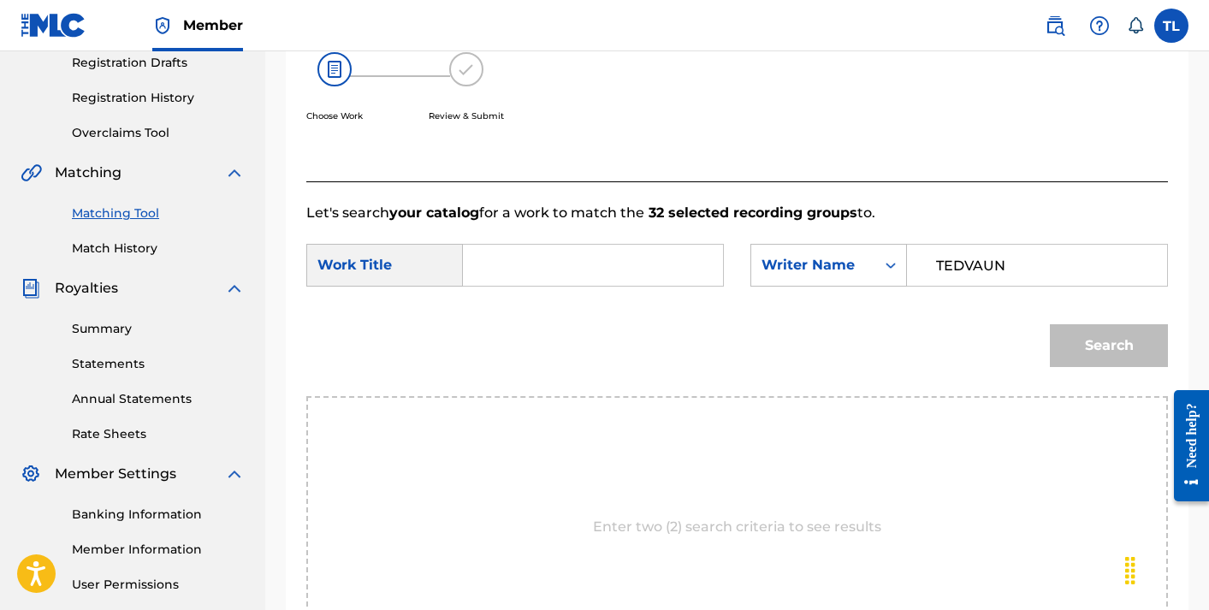
click at [515, 271] on input "Search Form" at bounding box center [592, 265] width 231 height 41
type input "global"
click at [1094, 334] on button "Search" at bounding box center [1109, 345] width 118 height 43
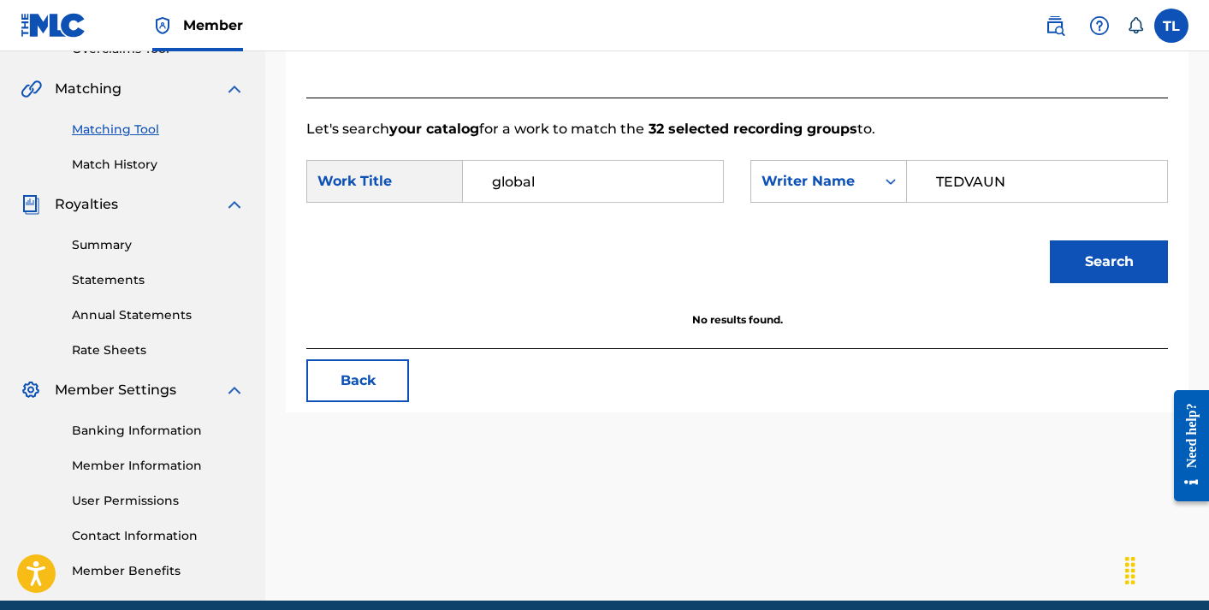
scroll to position [302, 0]
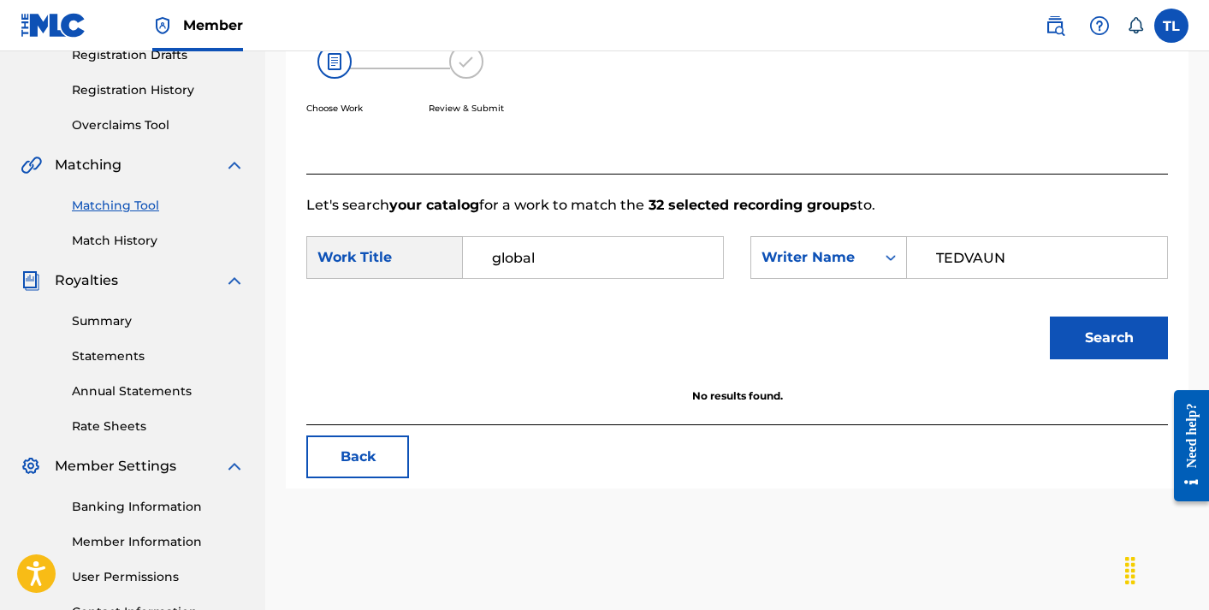
click at [141, 203] on link "Matching Tool" at bounding box center [158, 206] width 173 height 18
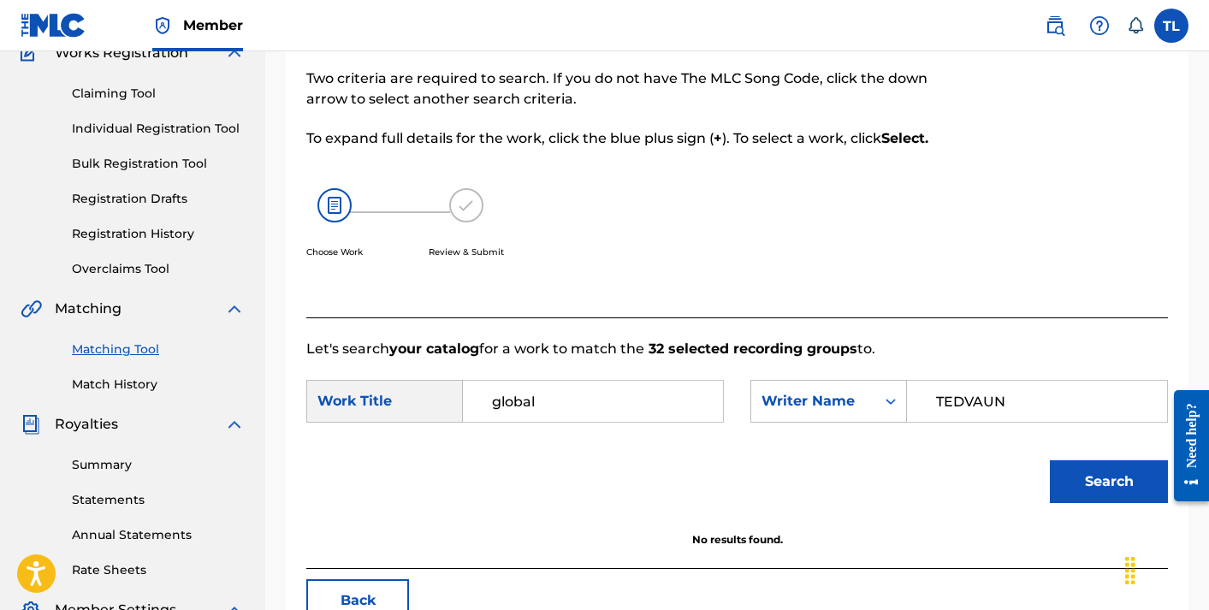
scroll to position [336, 0]
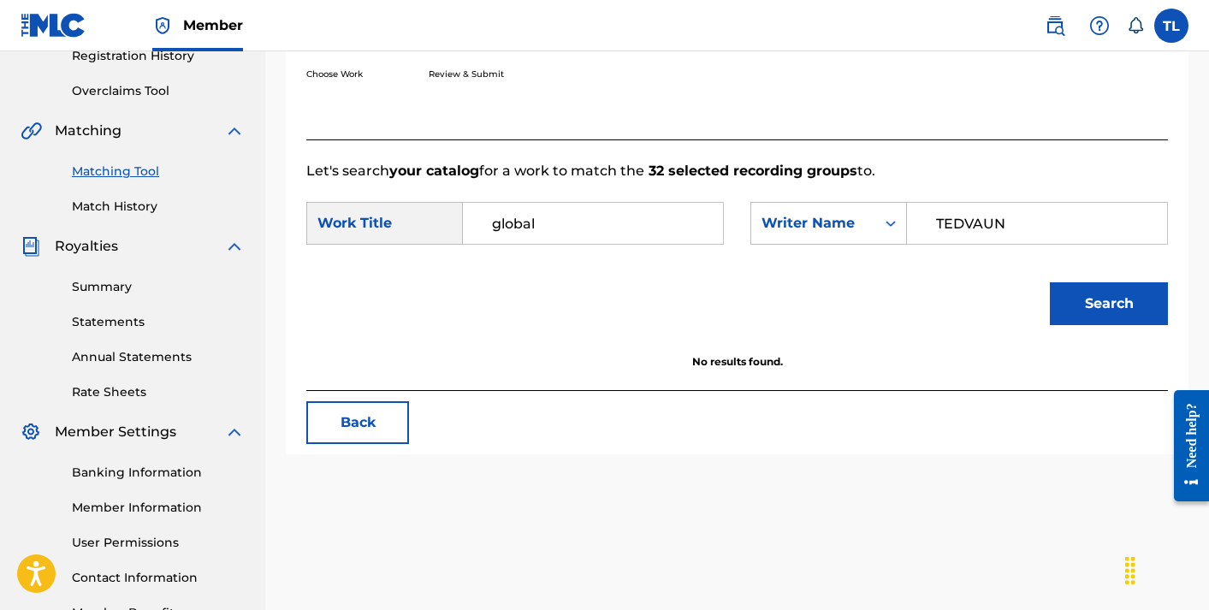
click at [390, 415] on button "Back" at bounding box center [357, 422] width 103 height 43
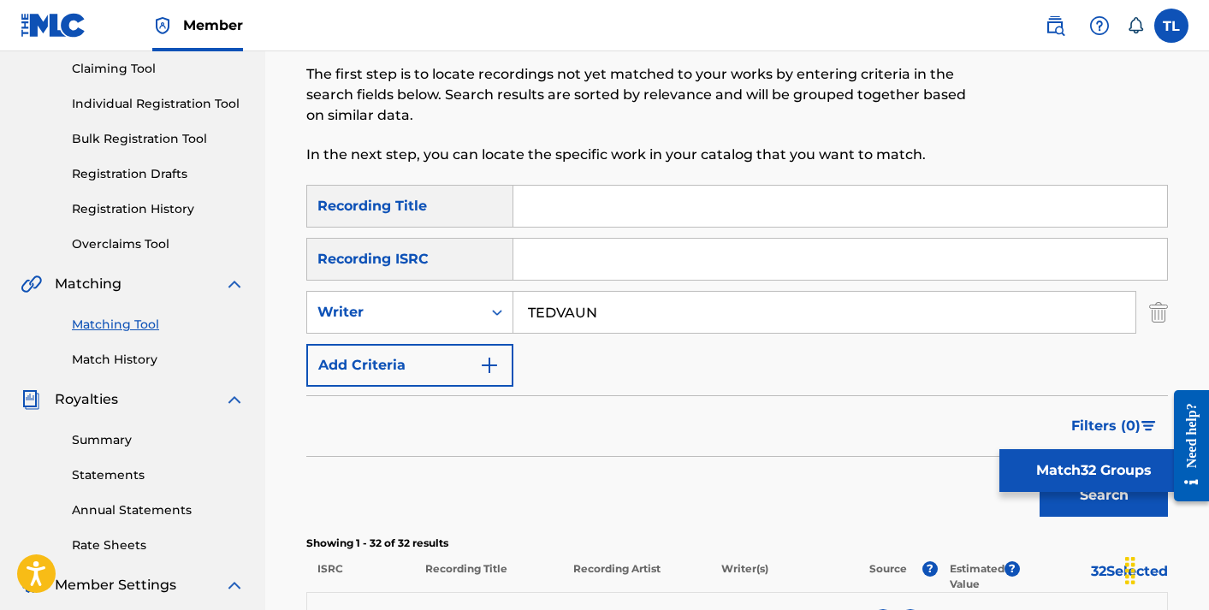
scroll to position [157, 0]
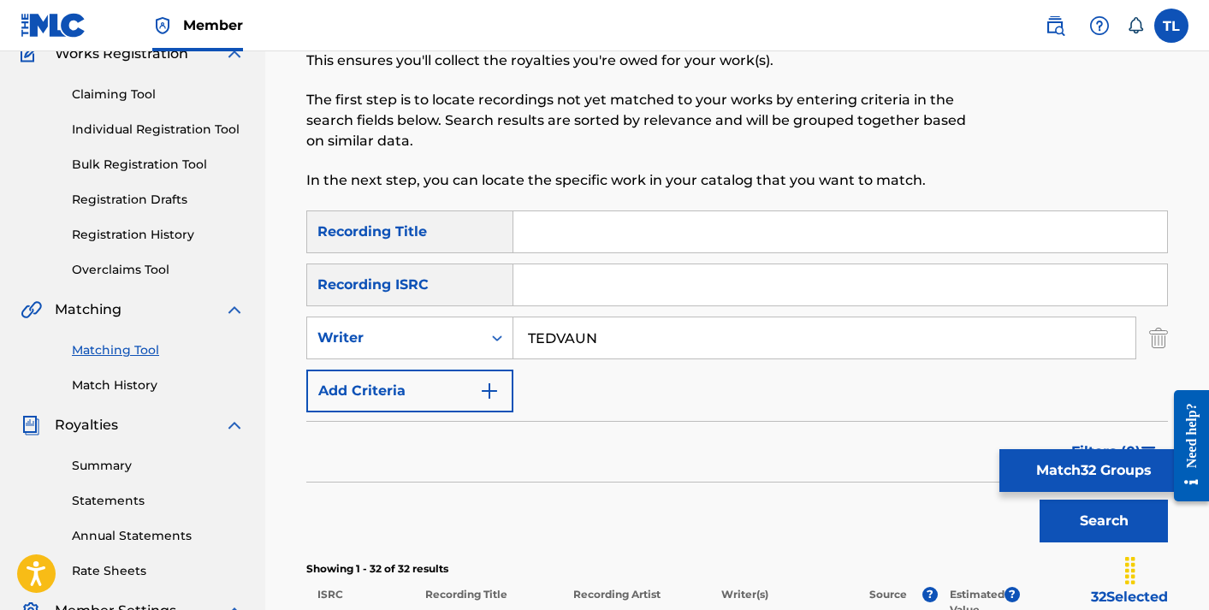
click at [147, 229] on link "Registration History" at bounding box center [158, 235] width 173 height 18
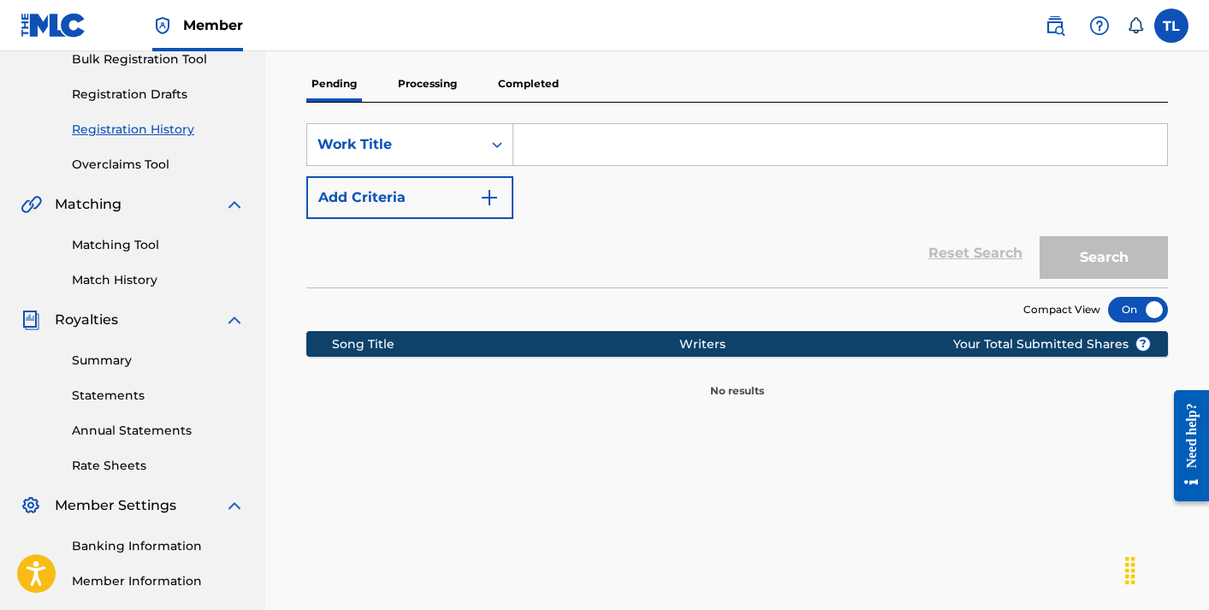
scroll to position [267, 0]
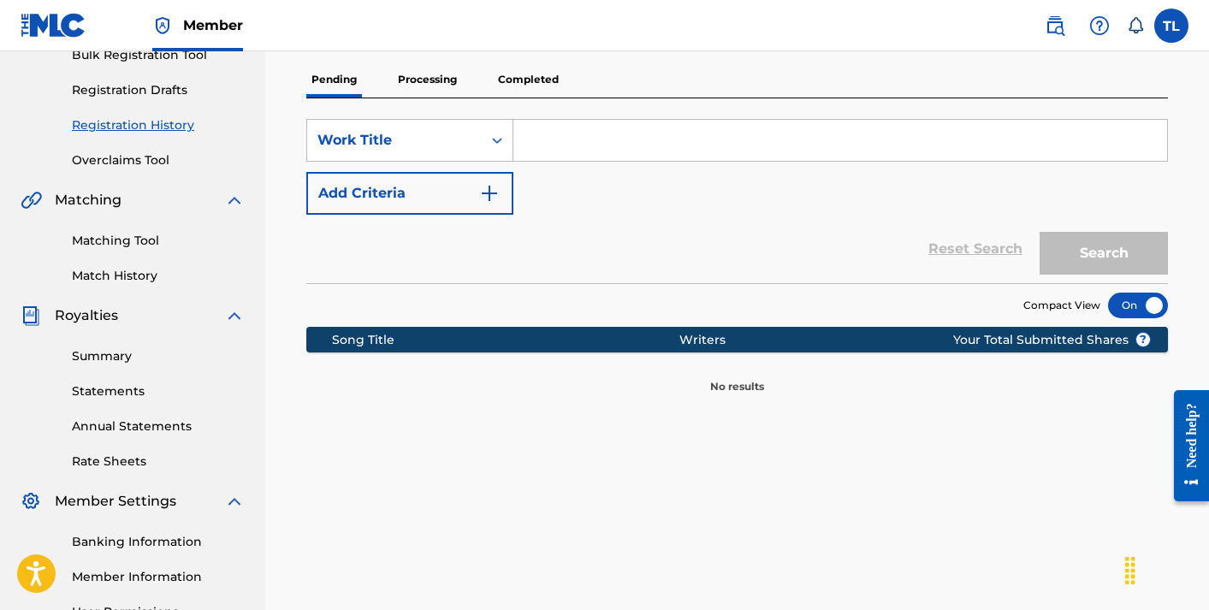
click at [513, 82] on p "Completed" at bounding box center [528, 80] width 71 height 36
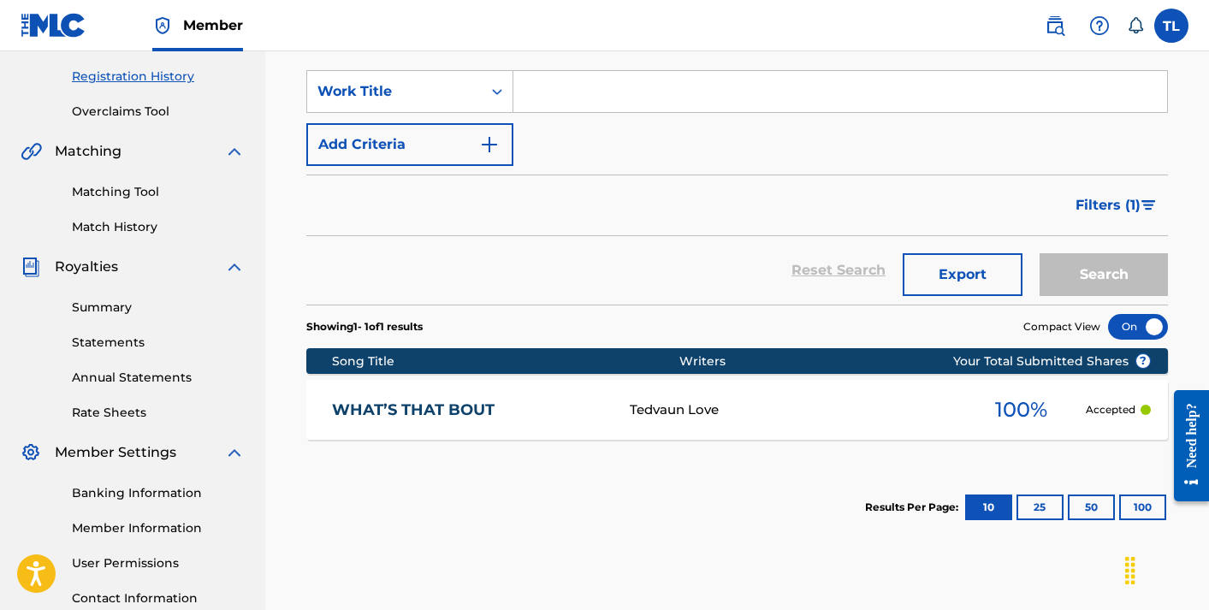
scroll to position [227, 0]
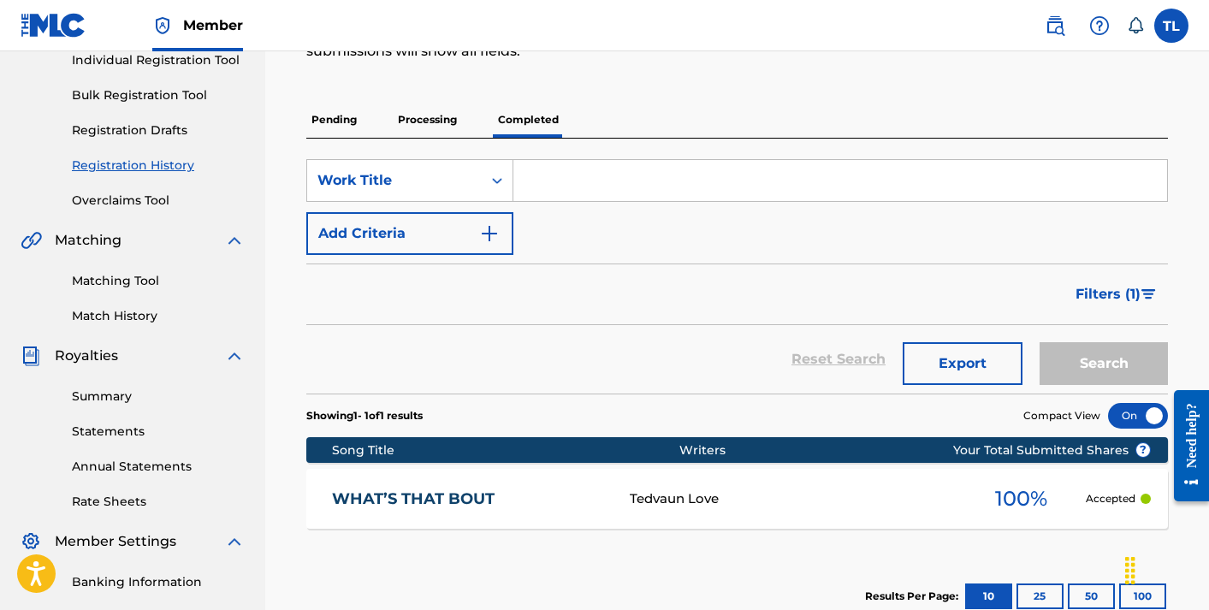
click at [431, 122] on p "Processing" at bounding box center [427, 120] width 69 height 36
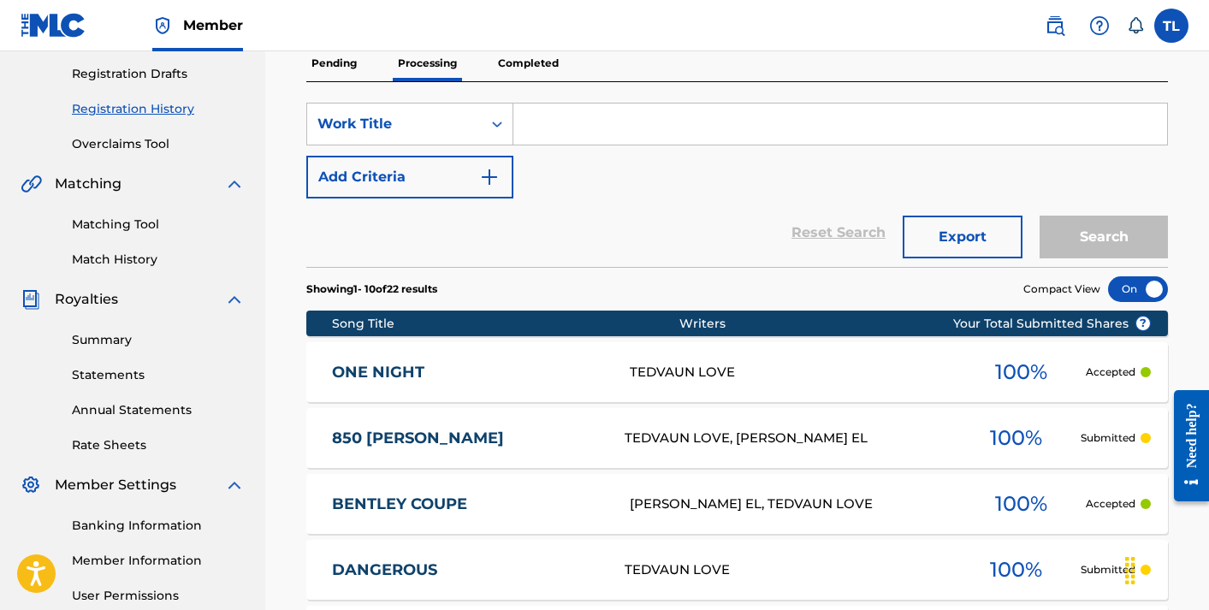
scroll to position [268, 0]
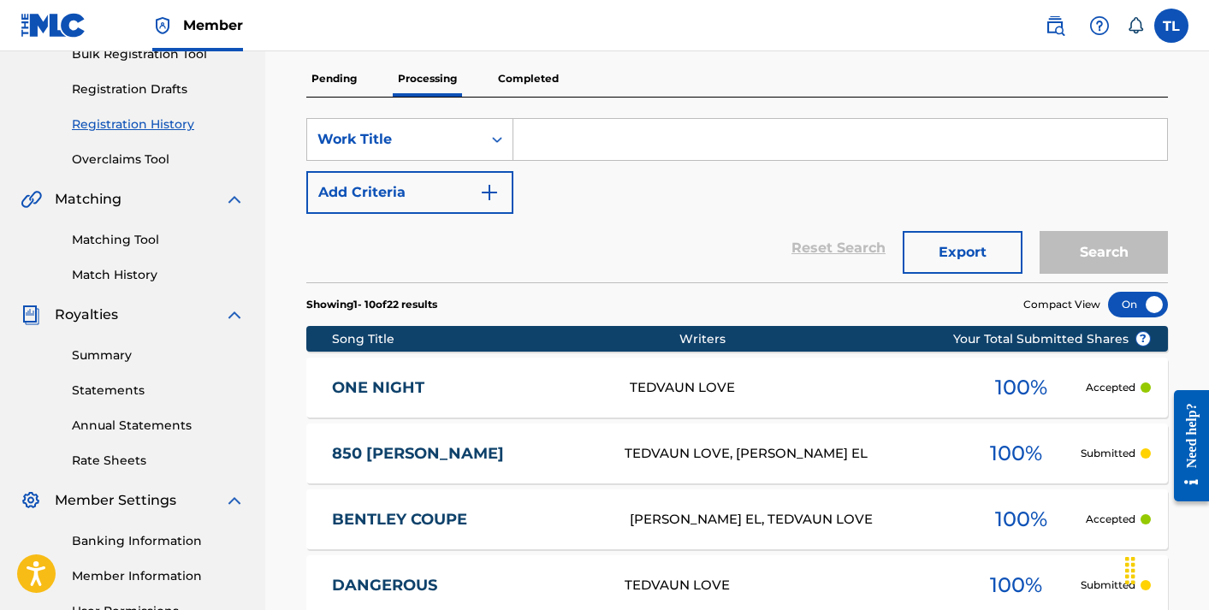
click at [126, 239] on link "Matching Tool" at bounding box center [158, 240] width 173 height 18
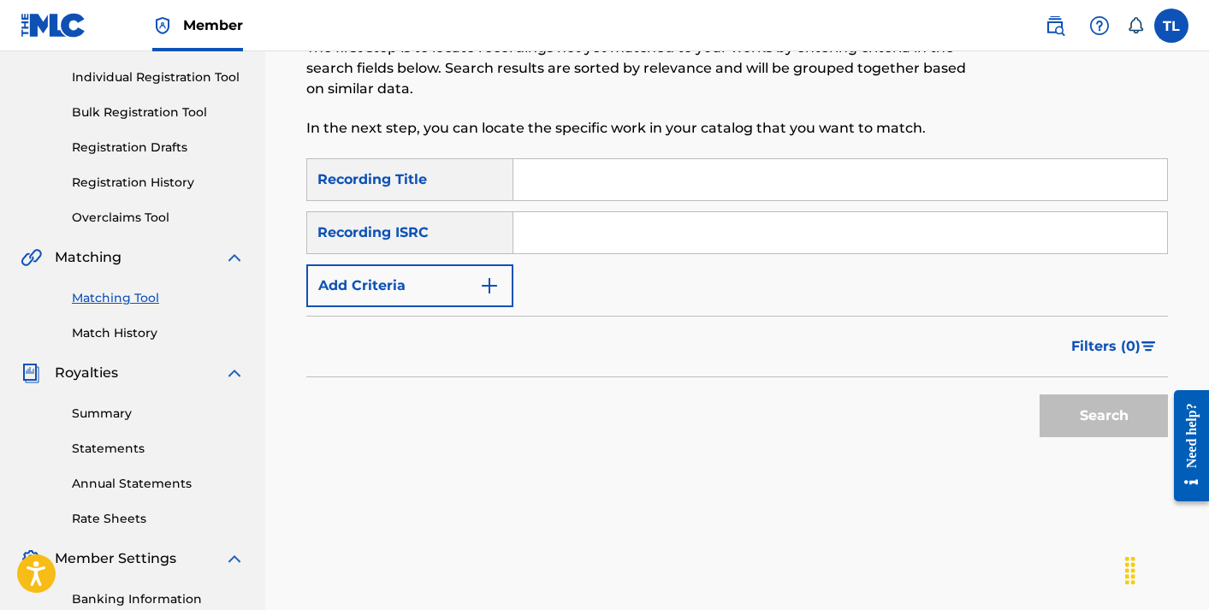
scroll to position [222, 0]
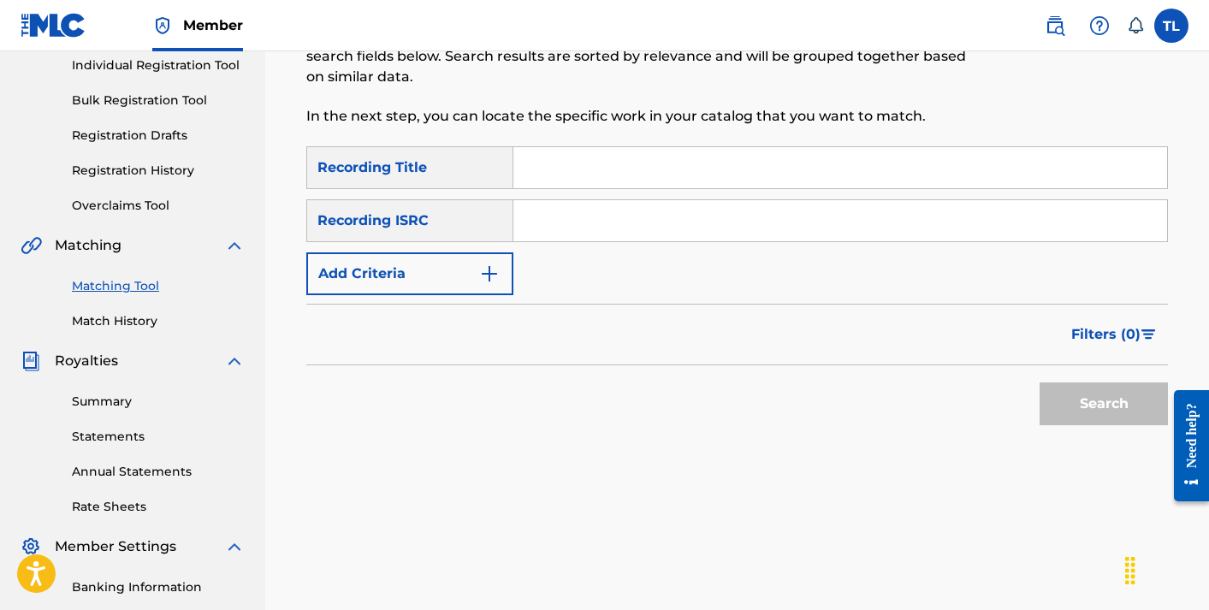
click at [431, 278] on button "Add Criteria" at bounding box center [409, 273] width 207 height 43
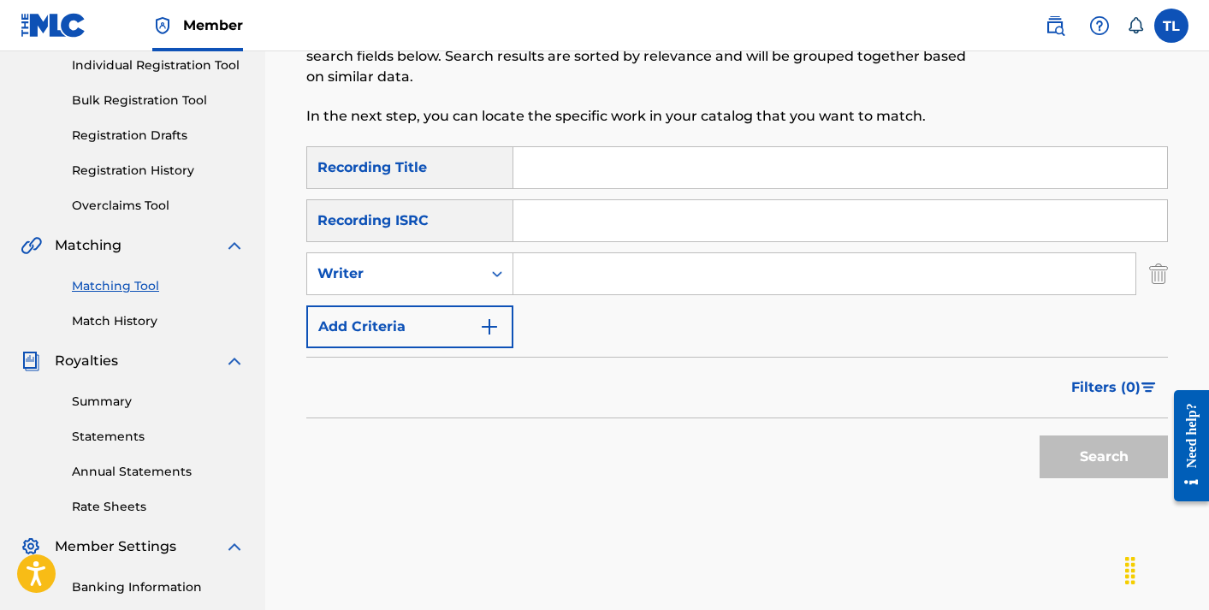
click at [559, 274] on input "Search Form" at bounding box center [824, 273] width 622 height 41
type input "TEDVAUN"
click at [1055, 458] on button "Search" at bounding box center [1104, 457] width 128 height 43
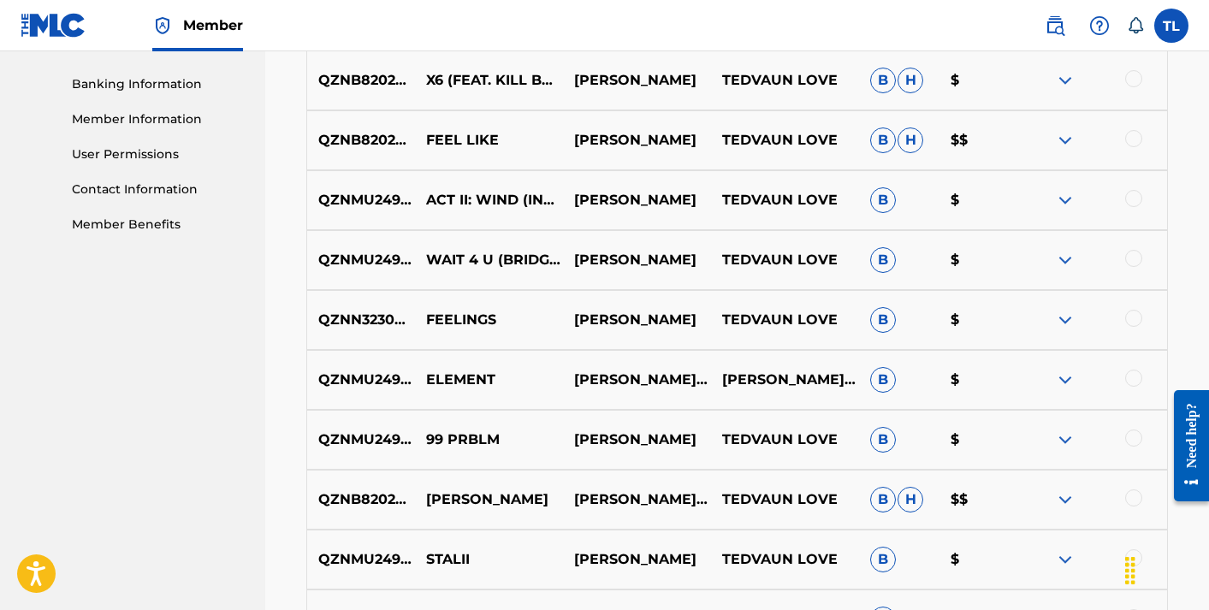
scroll to position [729, 0]
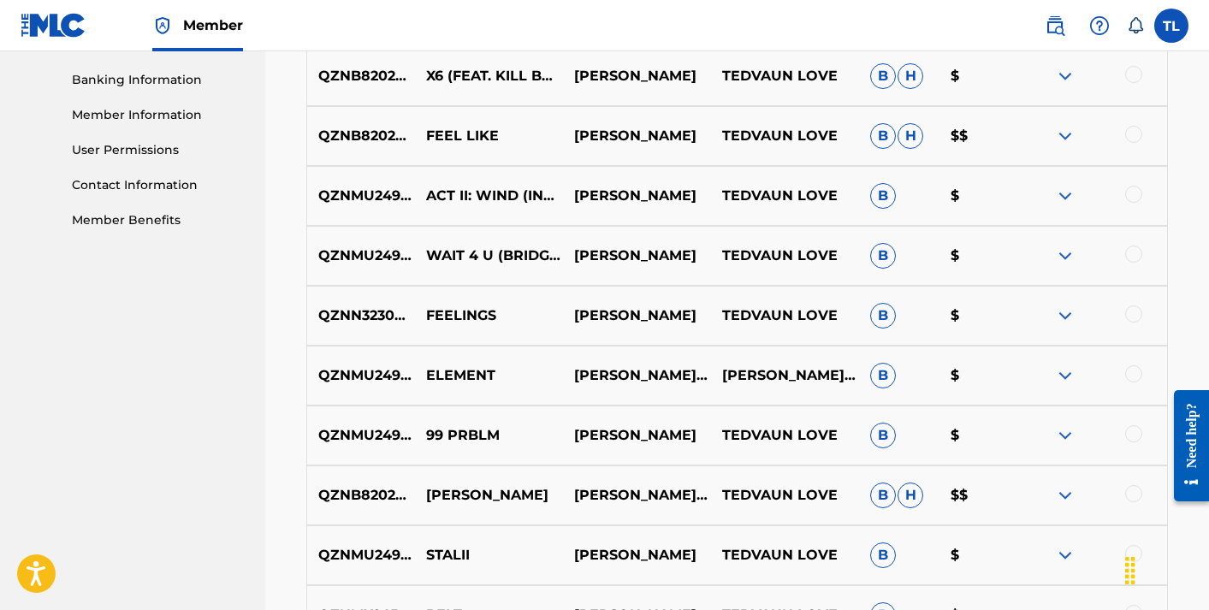
click at [1134, 259] on div at bounding box center [1133, 254] width 17 height 17
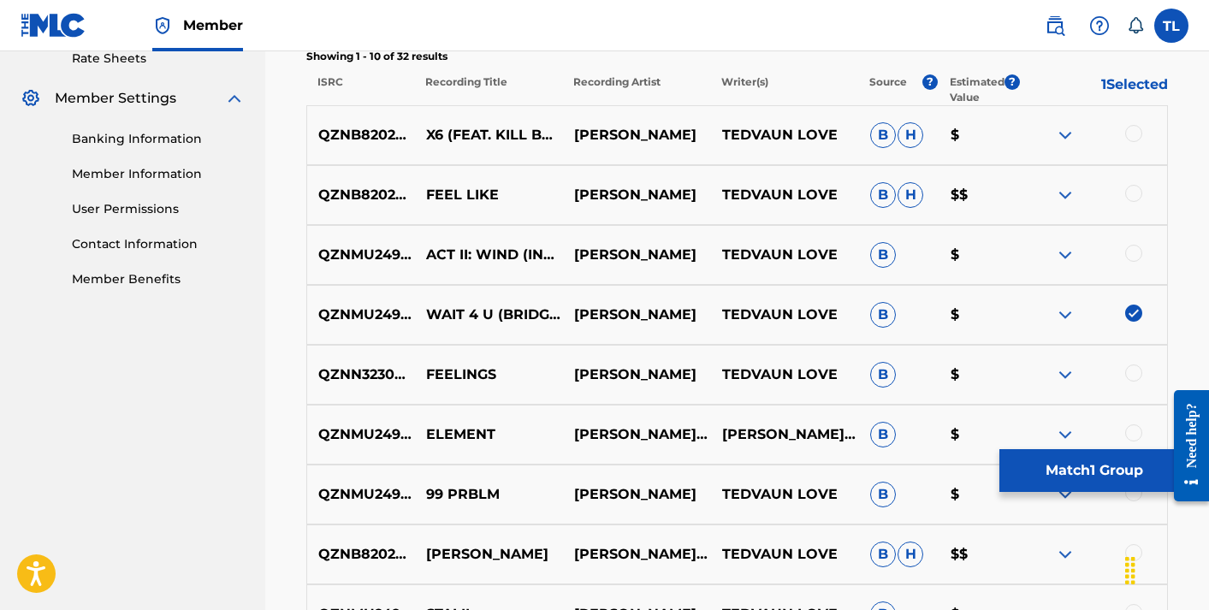
scroll to position [667, 0]
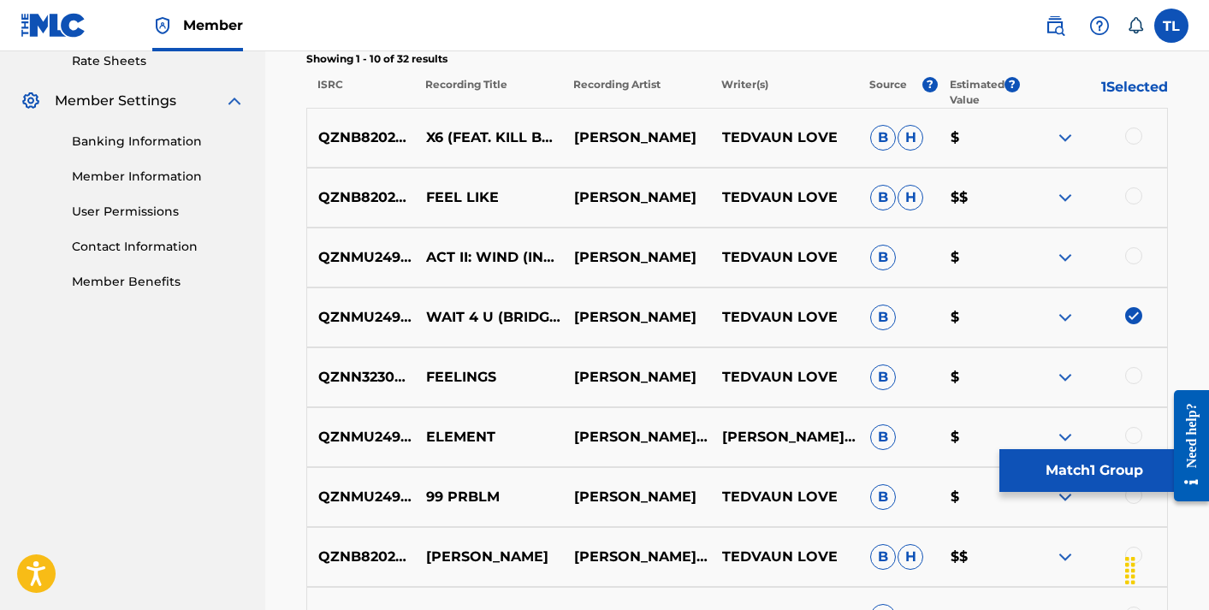
click at [1137, 322] on img at bounding box center [1133, 315] width 17 height 17
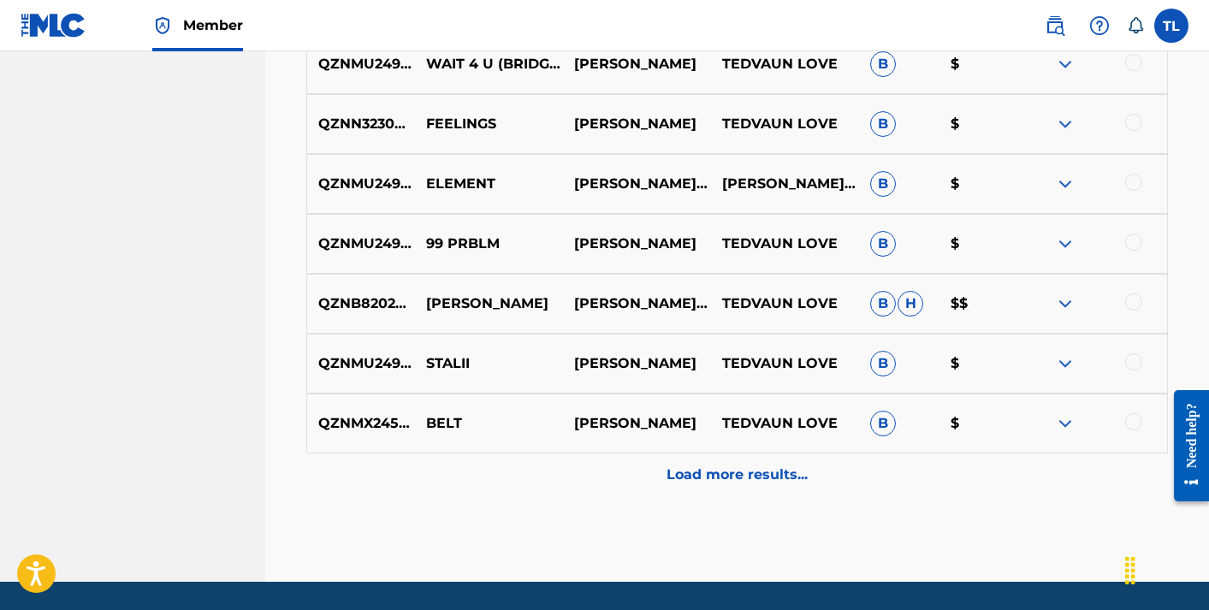
click at [780, 465] on p "Load more results..." at bounding box center [737, 475] width 141 height 21
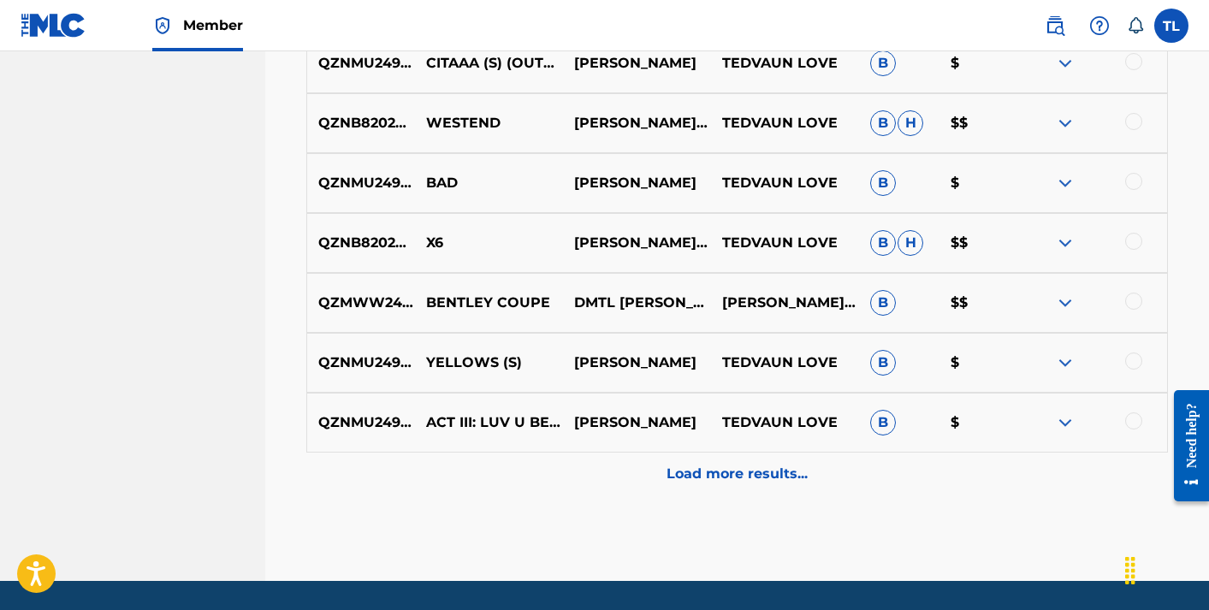
click at [736, 476] on p "Load more results..." at bounding box center [737, 474] width 141 height 21
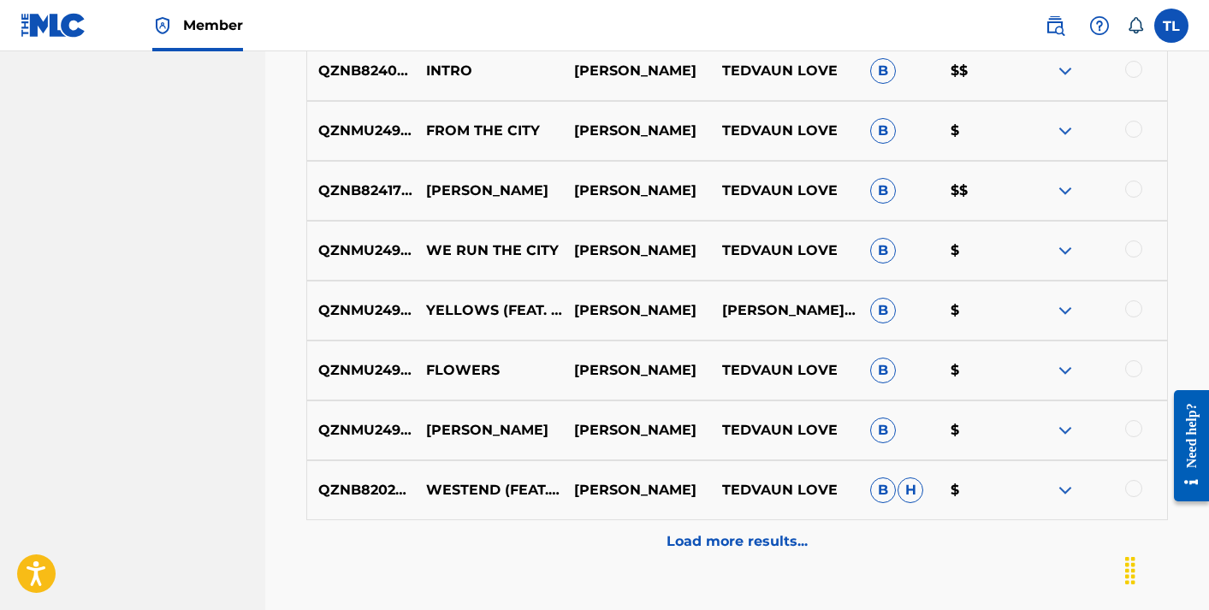
scroll to position [2039, 0]
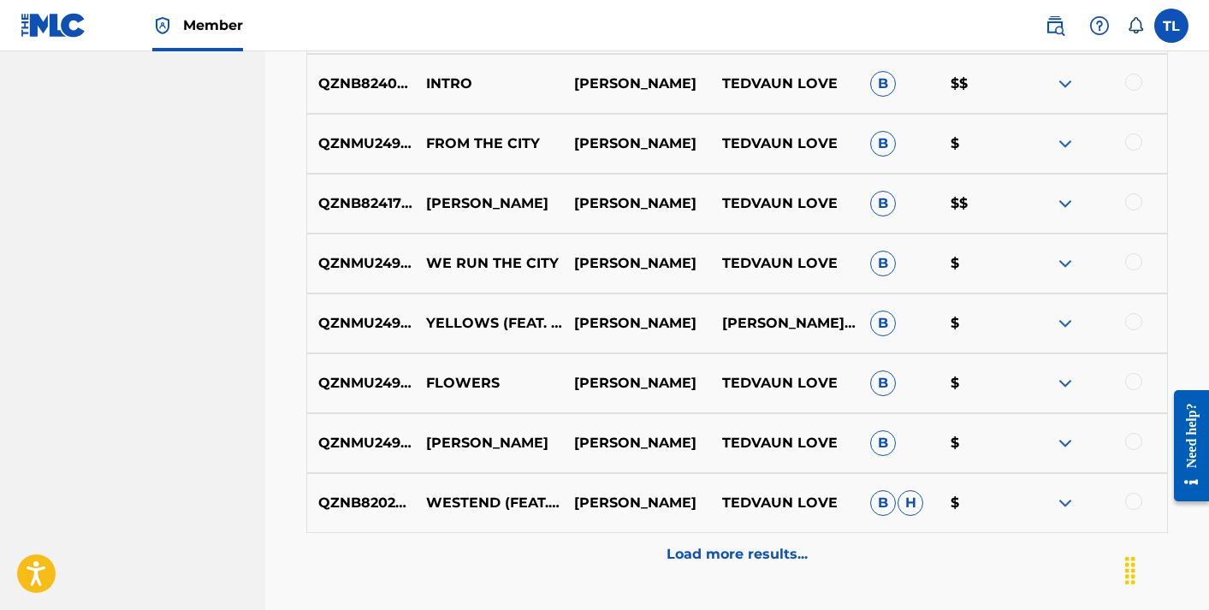
click at [719, 565] on div "Load more results..." at bounding box center [737, 554] width 862 height 43
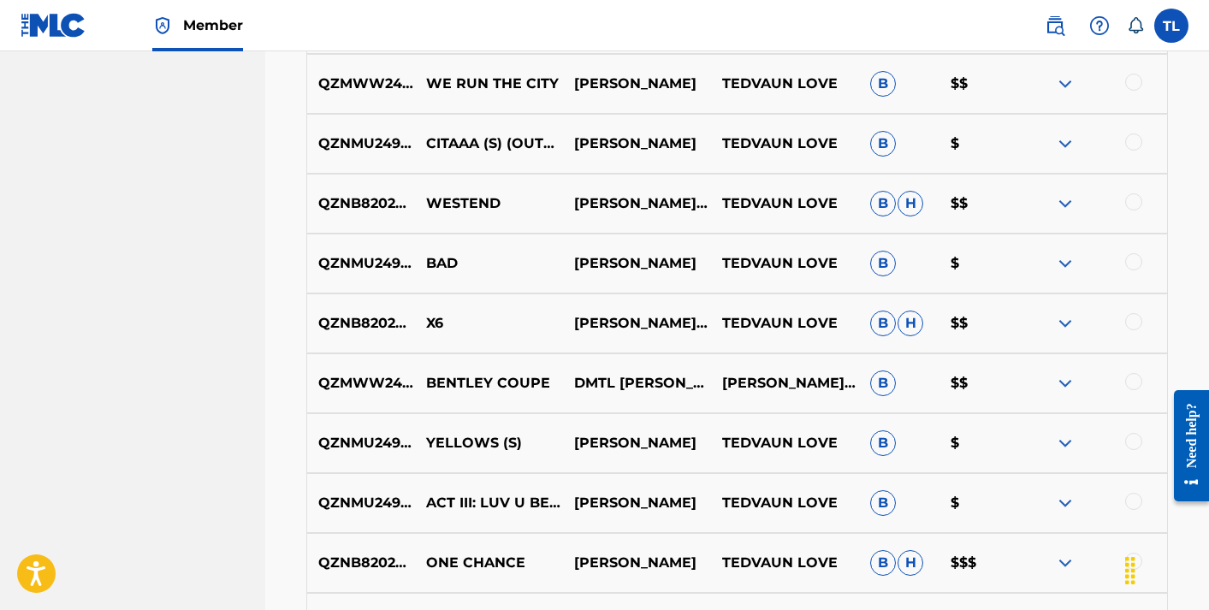
scroll to position [1409, 0]
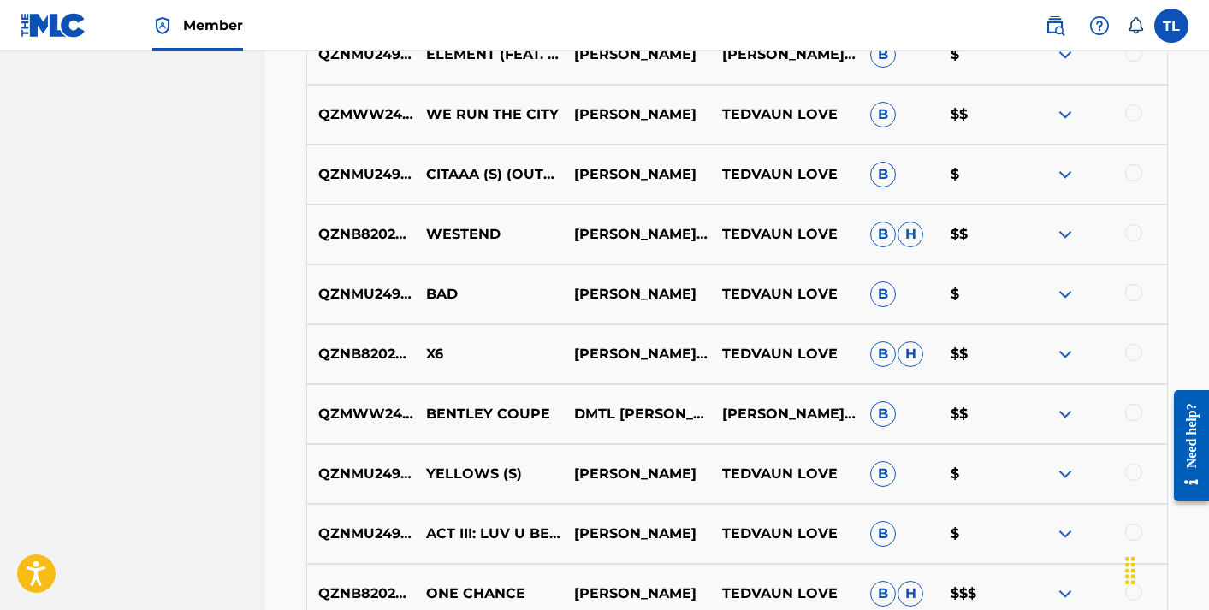
click at [1126, 418] on div at bounding box center [1093, 414] width 148 height 21
click at [1132, 415] on div at bounding box center [1133, 412] width 17 height 17
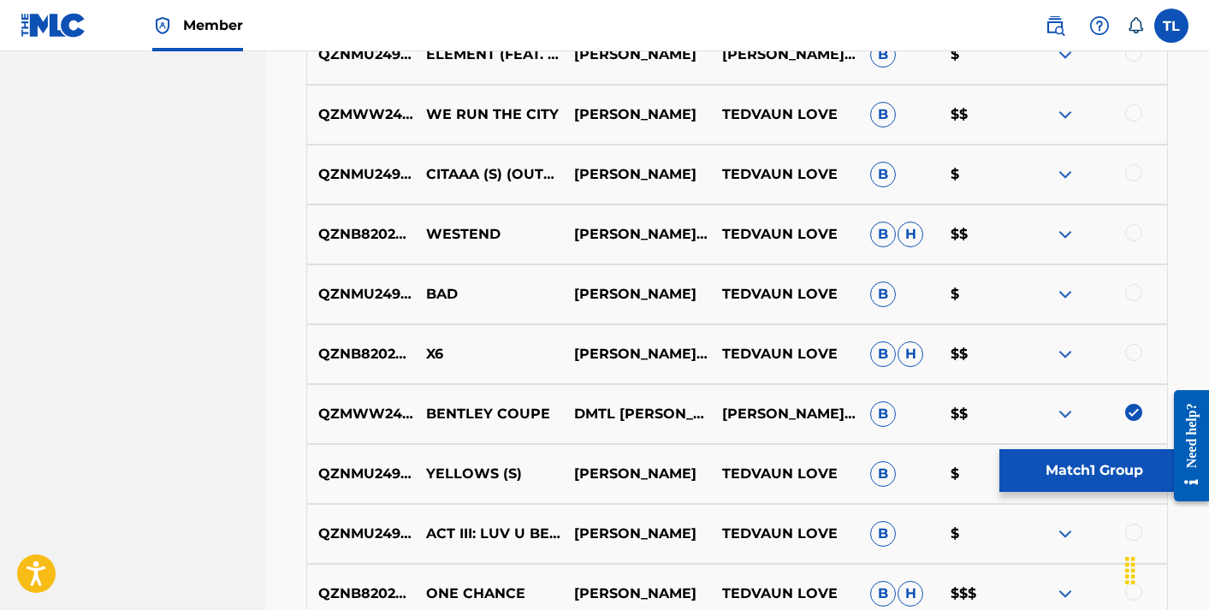
click at [1101, 472] on button "Match 1 Group" at bounding box center [1093, 470] width 189 height 43
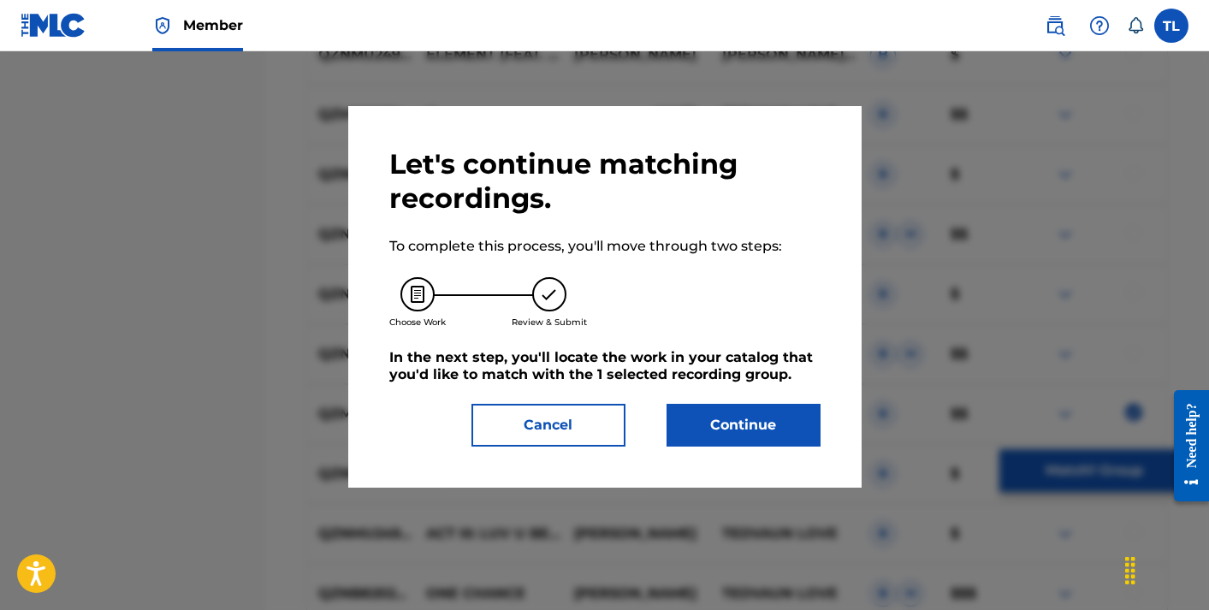
click at [758, 430] on button "Continue" at bounding box center [744, 425] width 154 height 43
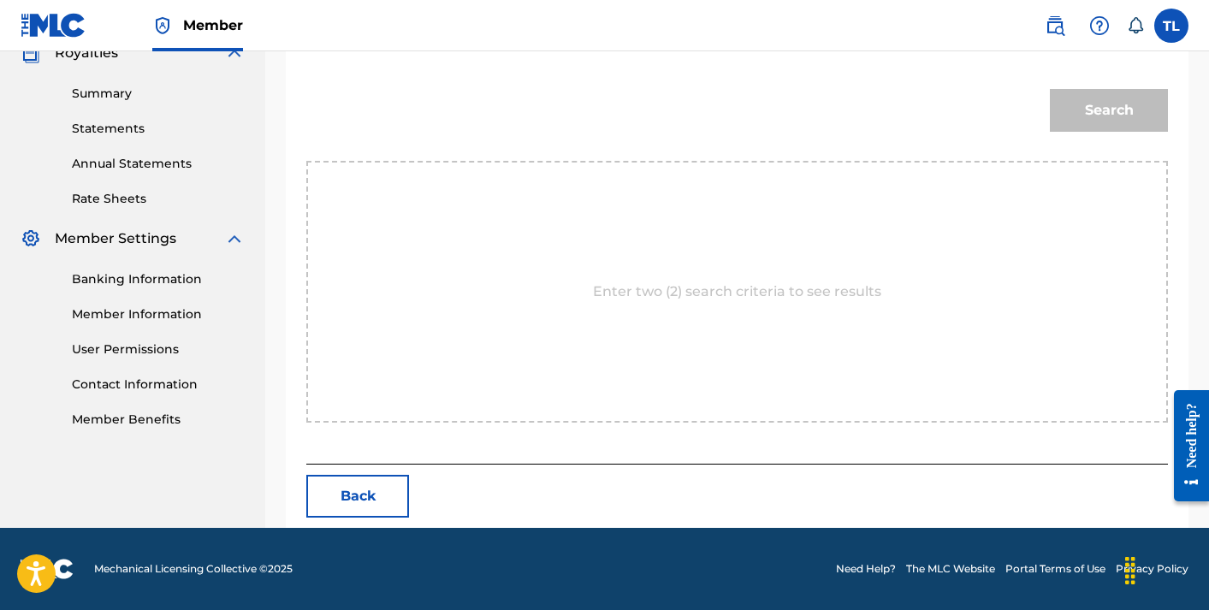
click at [623, 318] on div "Enter two (2) search criteria to see results" at bounding box center [737, 292] width 862 height 262
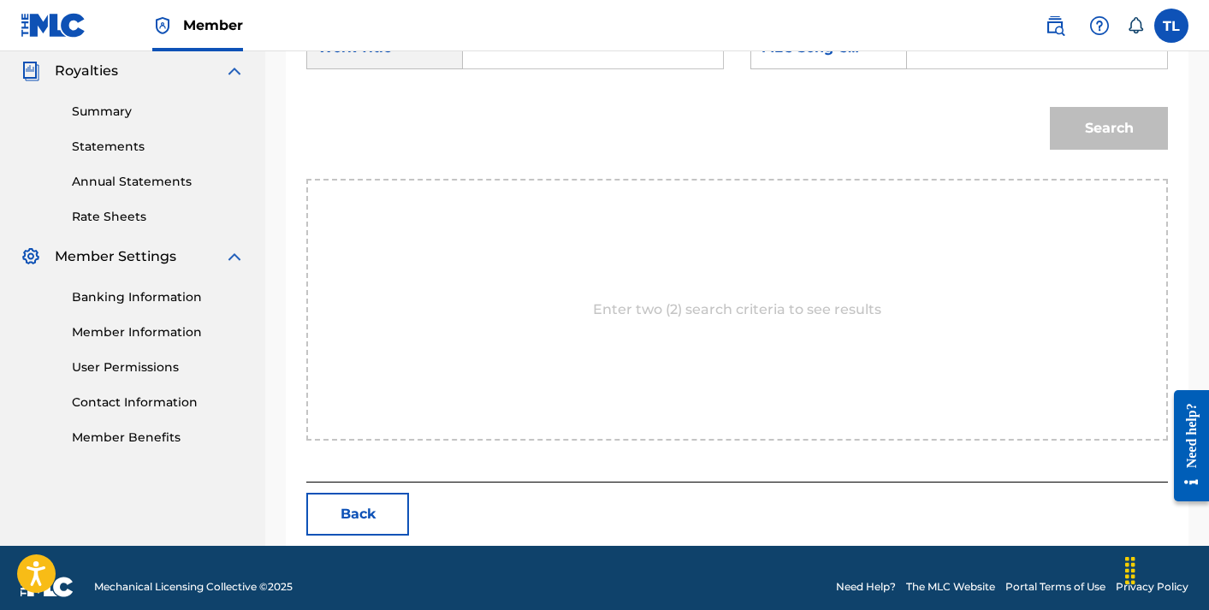
scroll to position [341, 0]
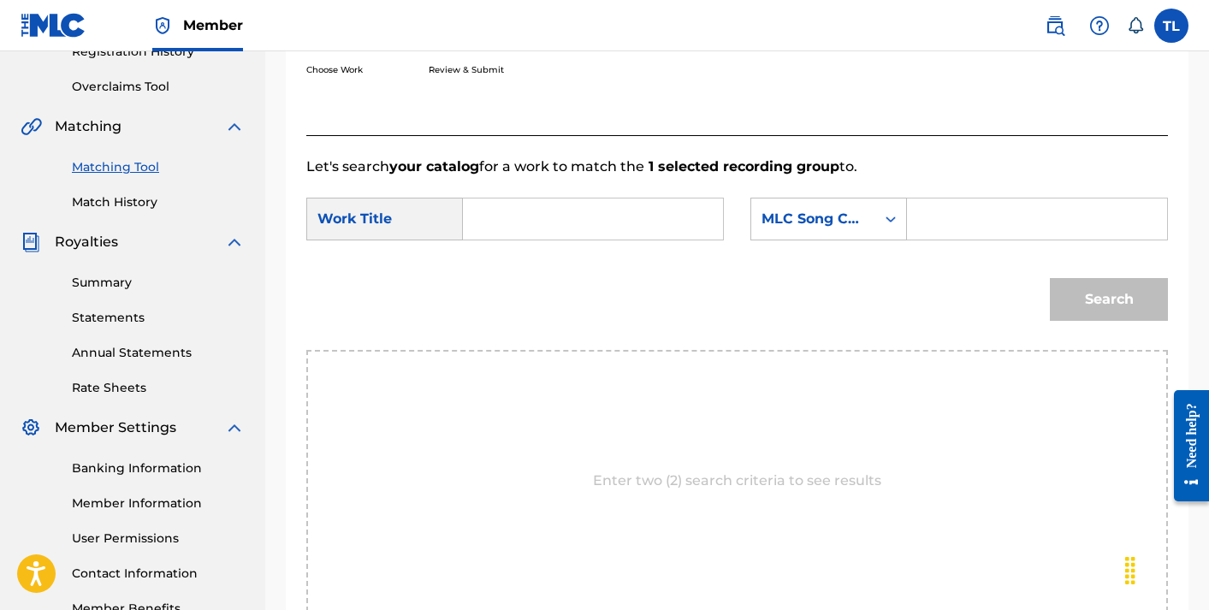
click at [547, 211] on input "Search Form" at bounding box center [592, 219] width 231 height 41
type input "bentley coupe"
click at [875, 227] on div "Search Form" at bounding box center [890, 219] width 31 height 41
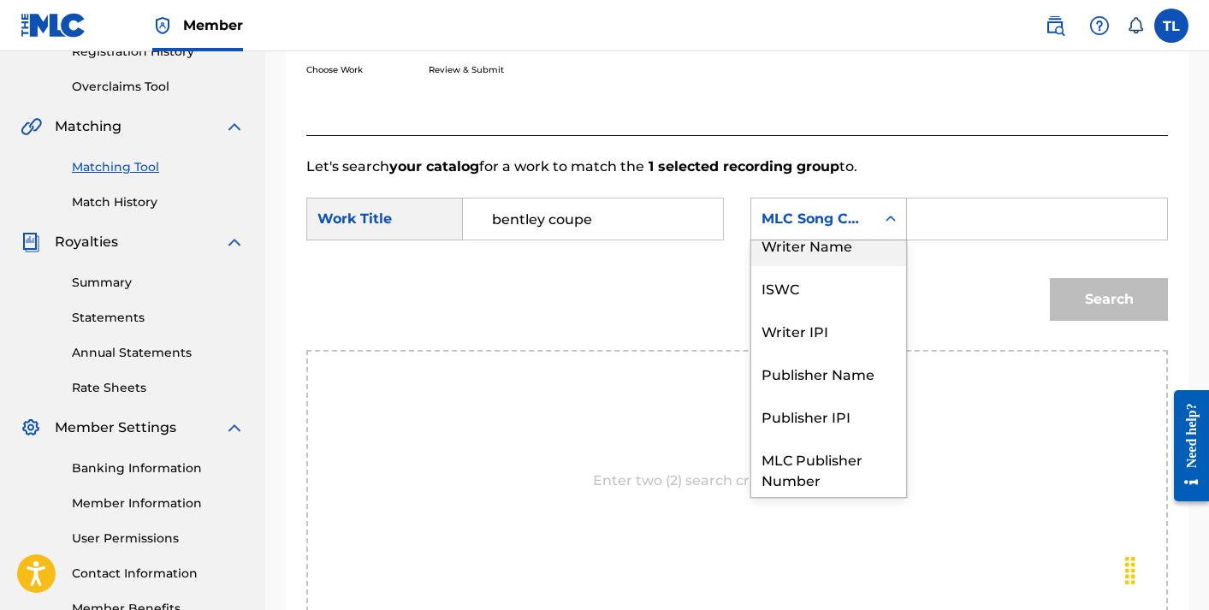
scroll to position [0, 0]
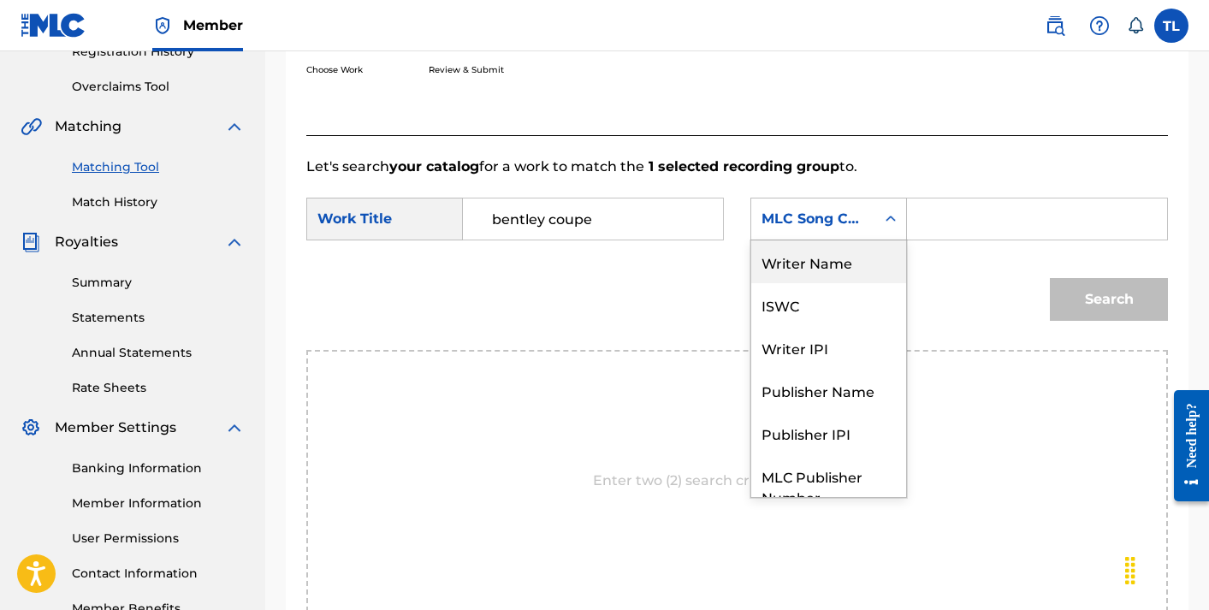
click at [828, 264] on div "Writer Name" at bounding box center [828, 261] width 155 height 43
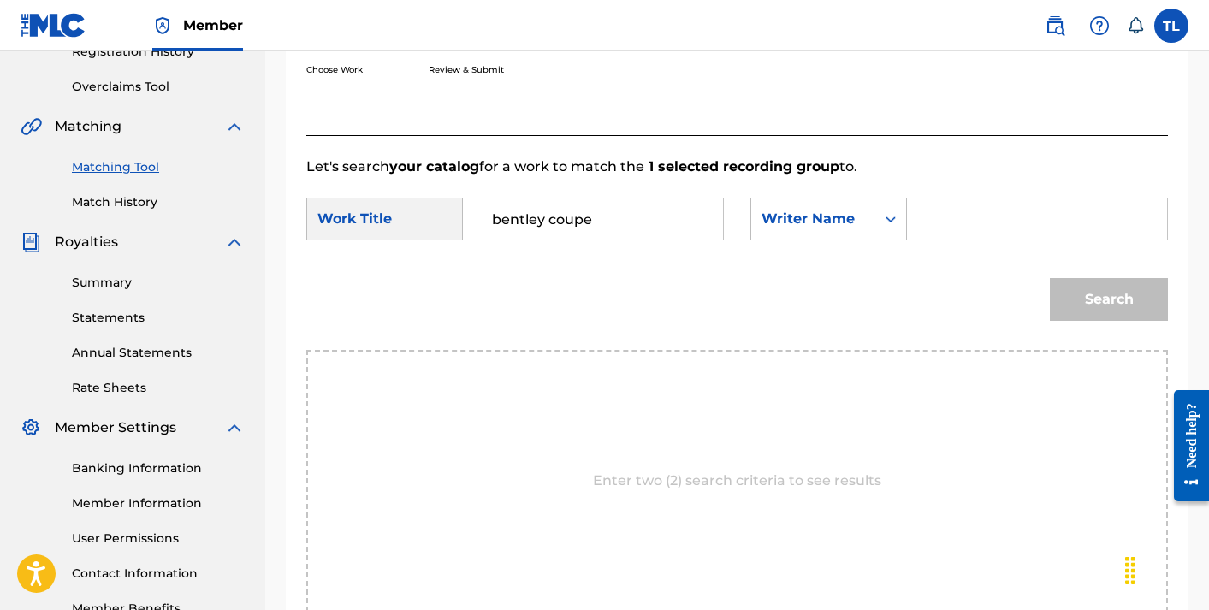
click at [959, 217] on input "Search Form" at bounding box center [1037, 219] width 231 height 41
type input "[PERSON_NAME]"
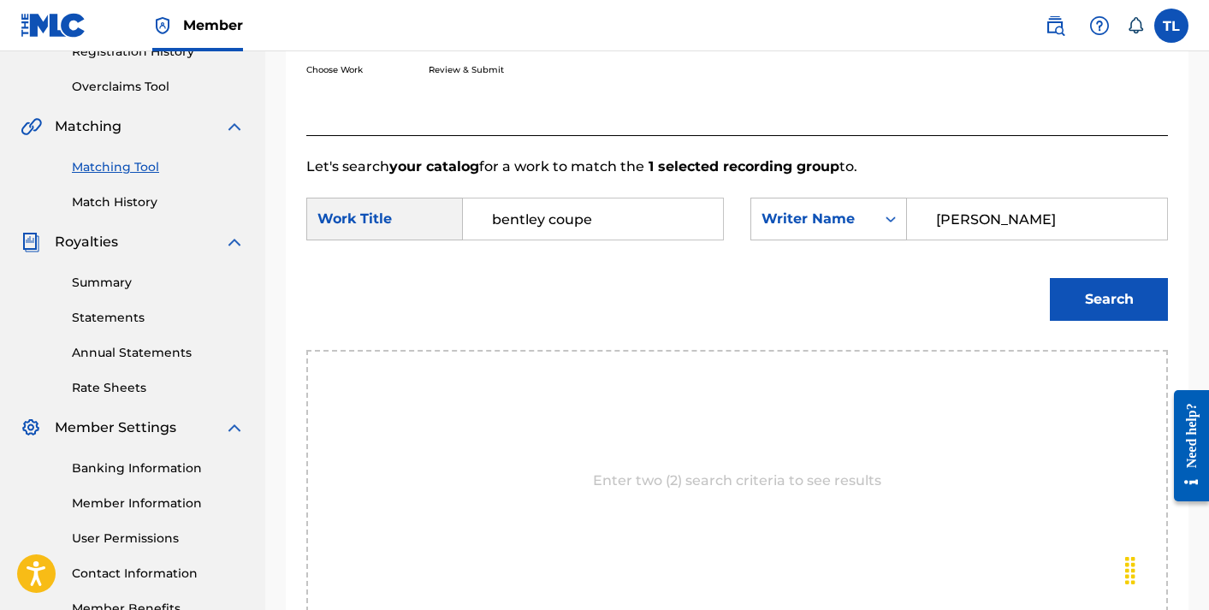
click at [1068, 305] on button "Search" at bounding box center [1109, 299] width 118 height 43
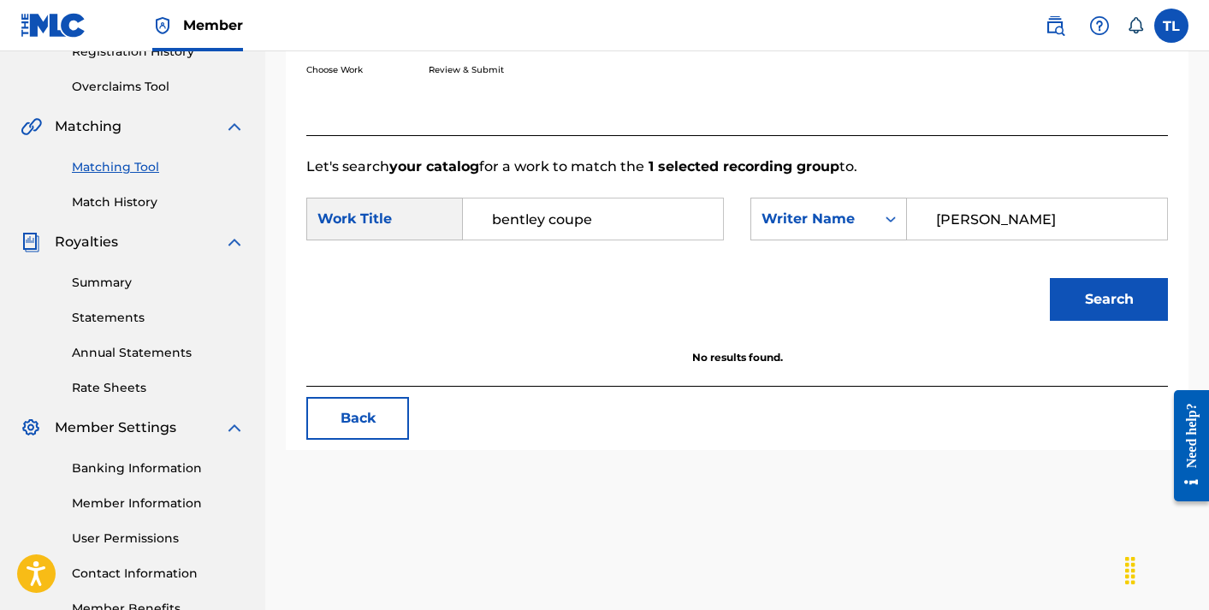
click at [647, 215] on input "bentley coupe" at bounding box center [592, 219] width 231 height 41
type input "whats that bout"
click at [1069, 281] on button "Search" at bounding box center [1109, 299] width 118 height 43
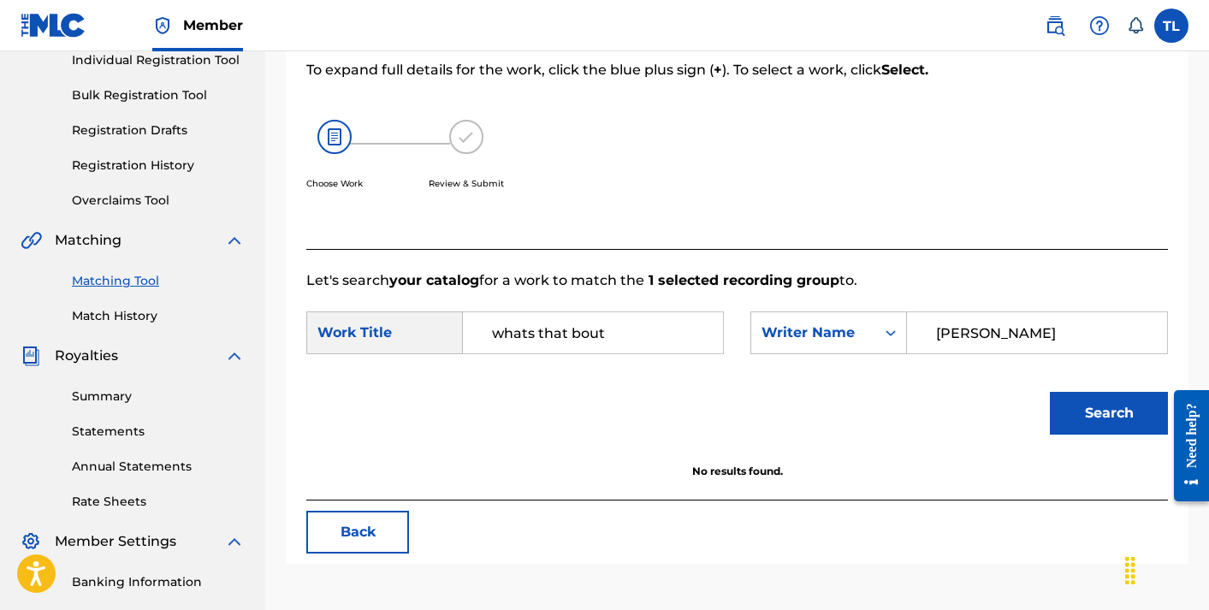
scroll to position [216, 0]
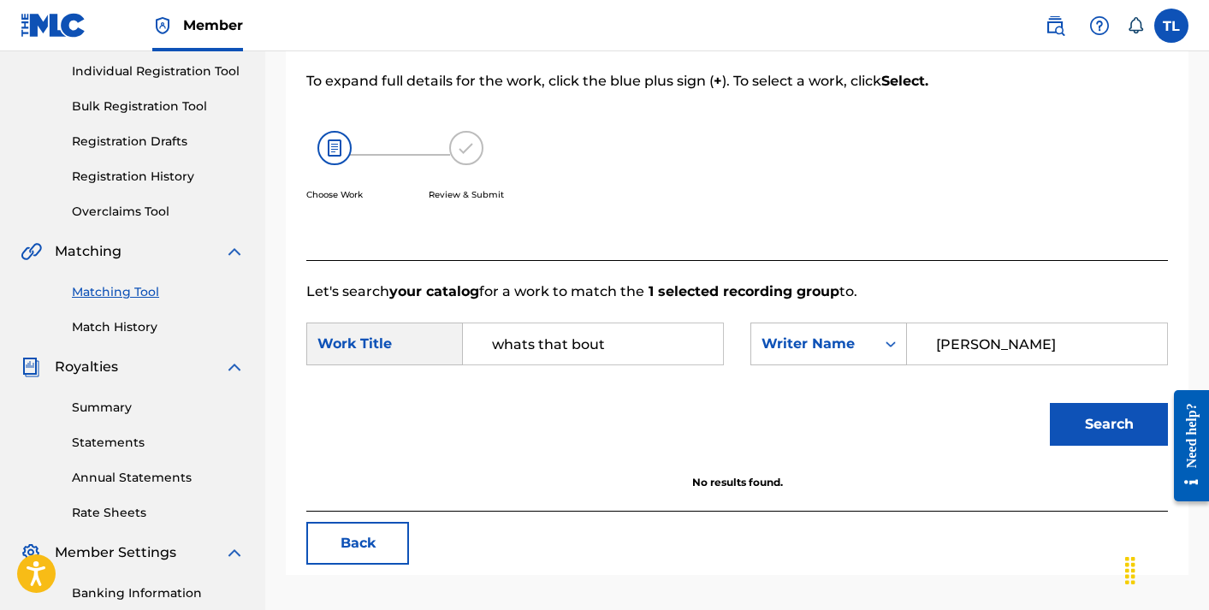
click at [122, 323] on link "Match History" at bounding box center [158, 327] width 173 height 18
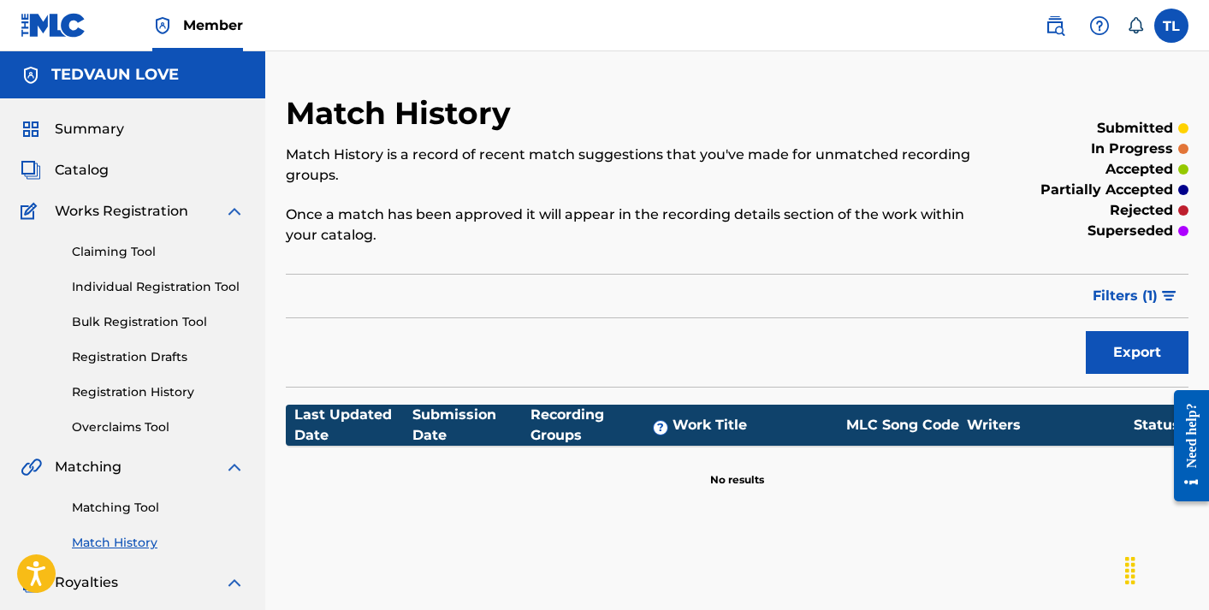
click at [115, 356] on link "Registration Drafts" at bounding box center [158, 357] width 173 height 18
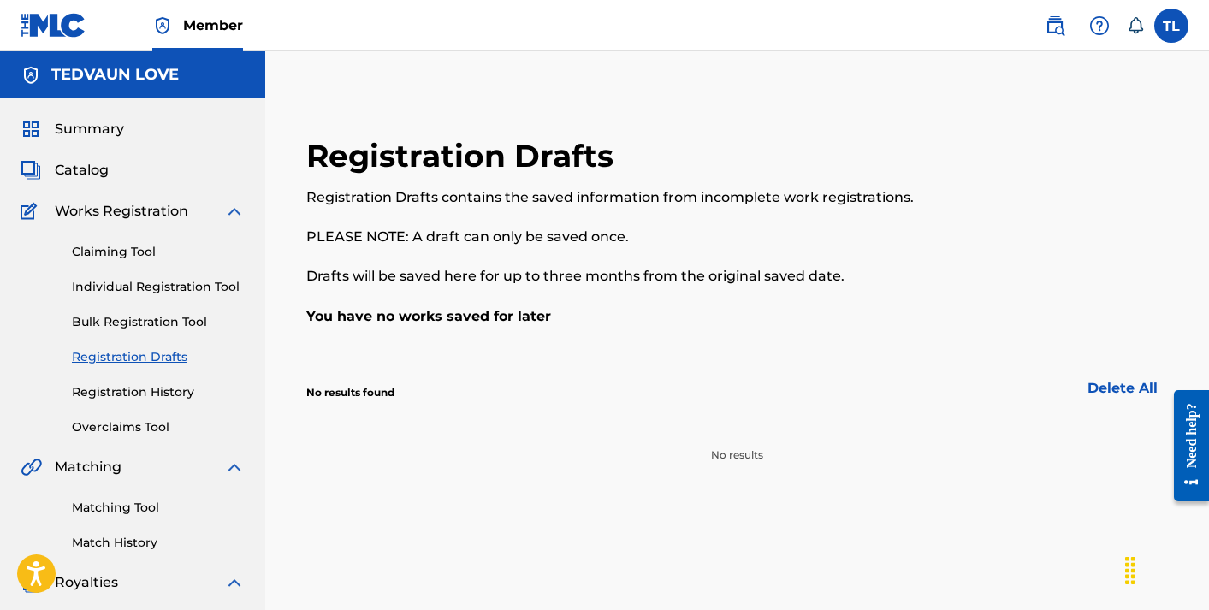
click at [110, 428] on link "Overclaims Tool" at bounding box center [158, 427] width 173 height 18
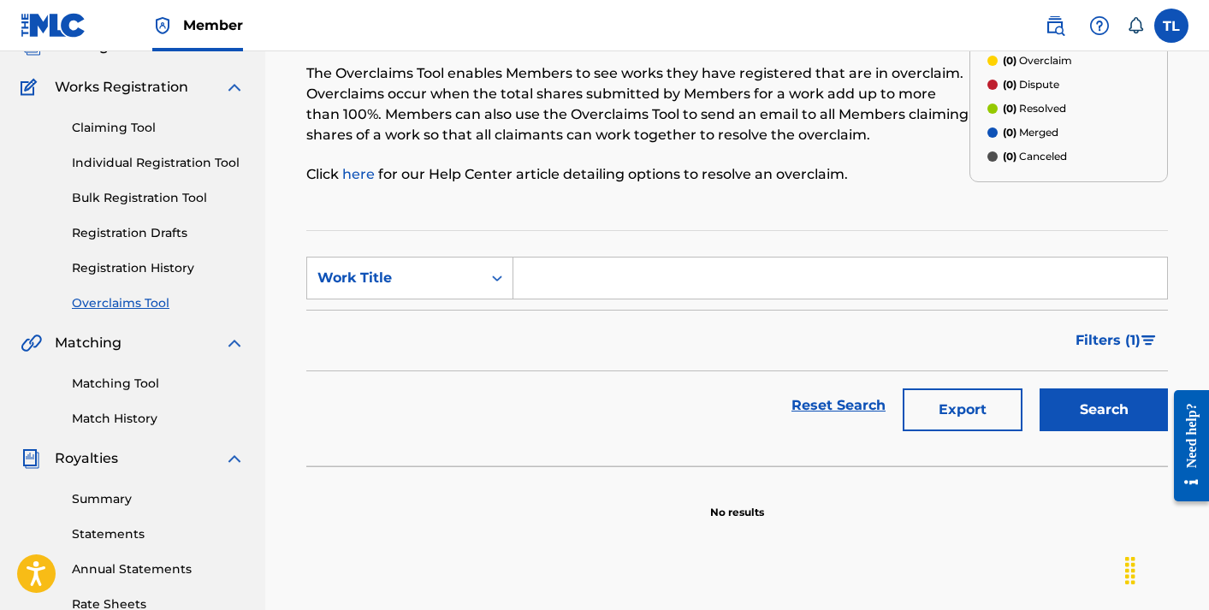
scroll to position [109, 0]
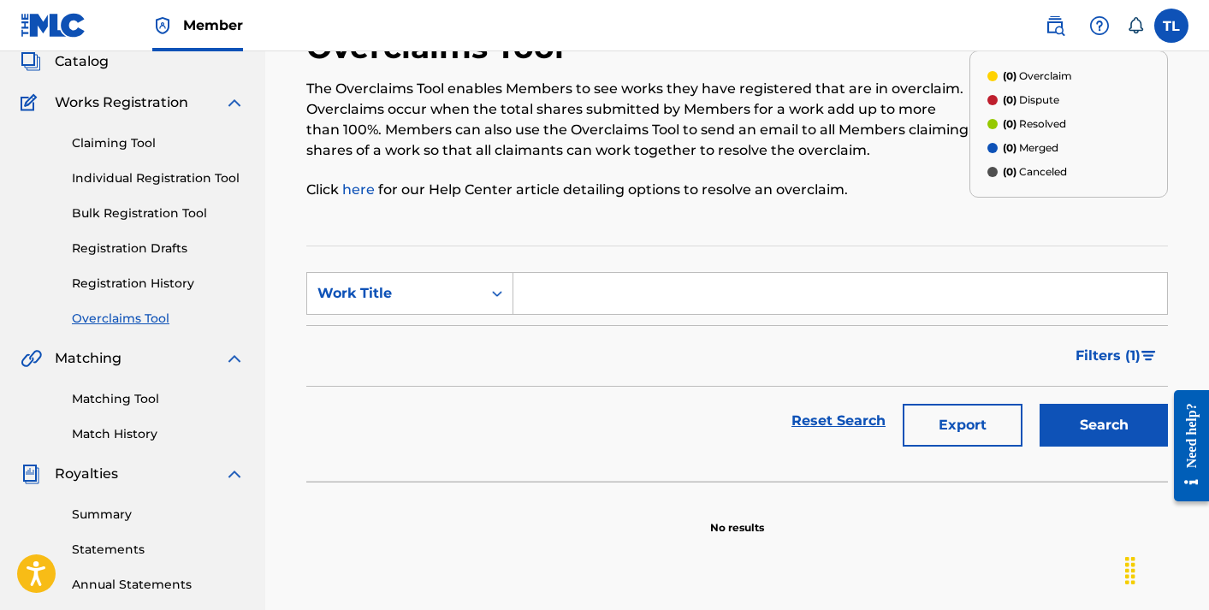
click at [128, 148] on link "Claiming Tool" at bounding box center [158, 143] width 173 height 18
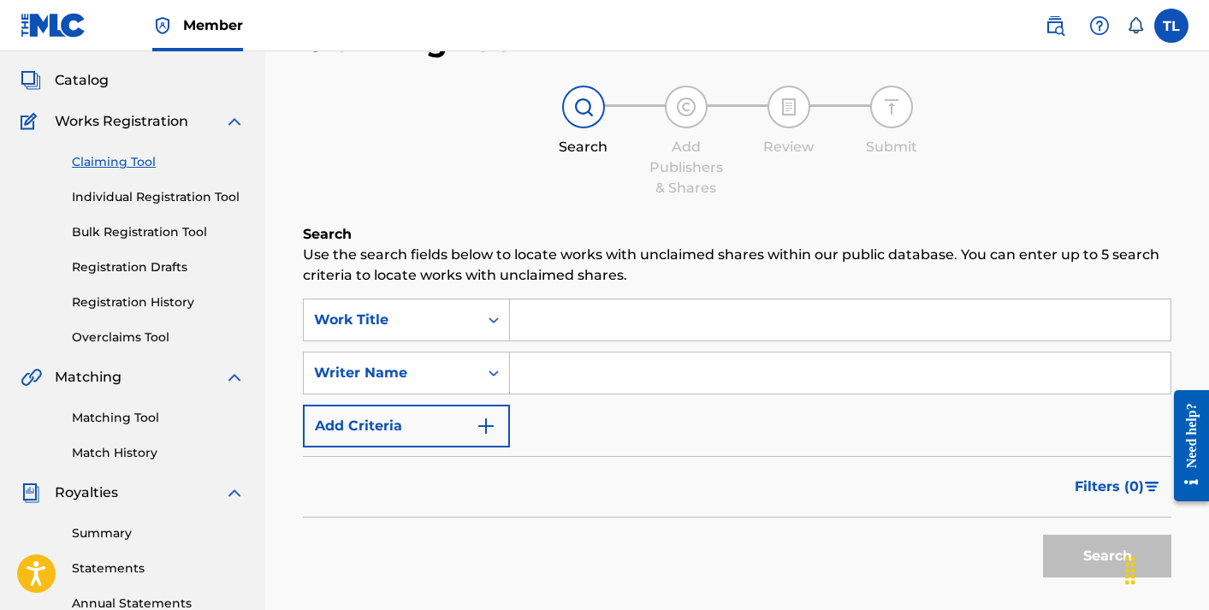
scroll to position [115, 0]
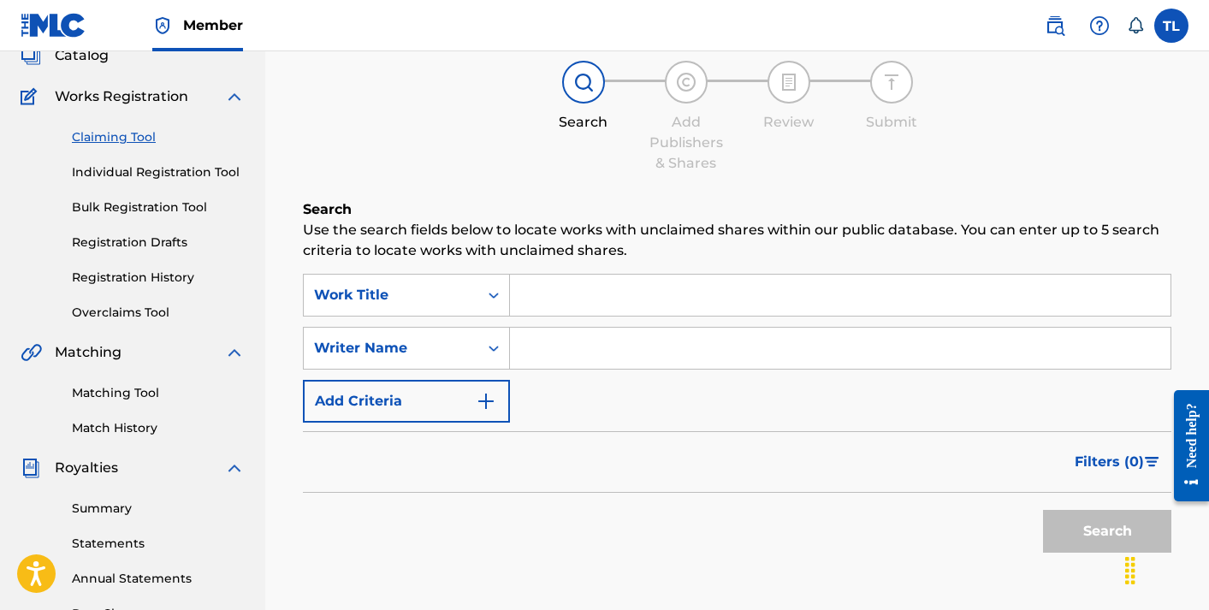
click at [168, 177] on link "Individual Registration Tool" at bounding box center [158, 172] width 173 height 18
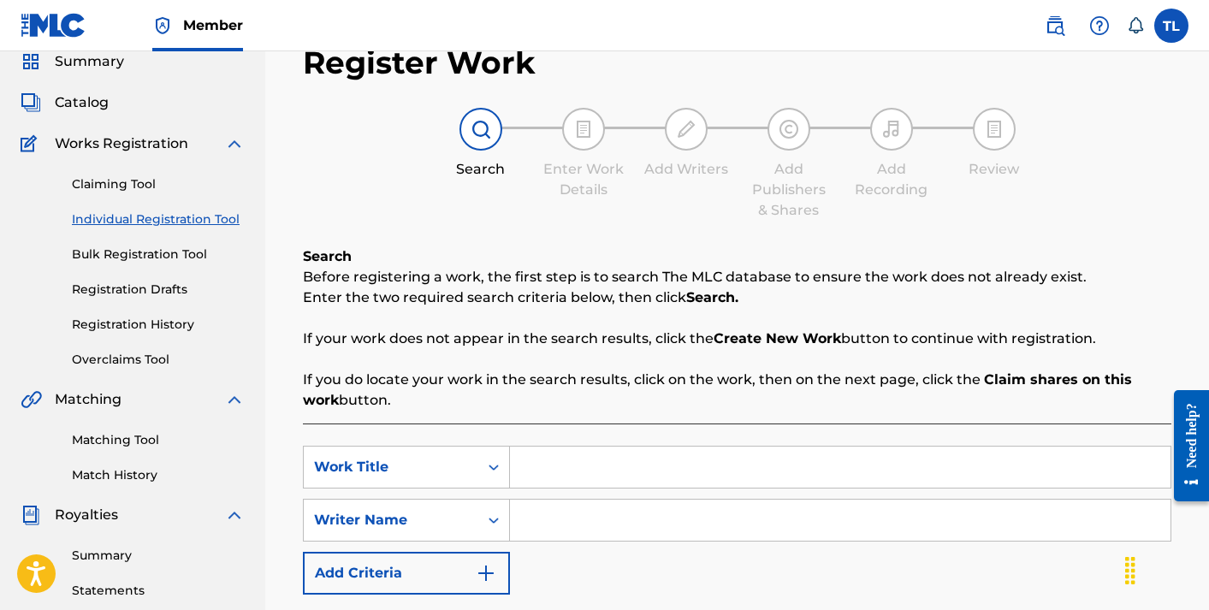
scroll to position [74, 0]
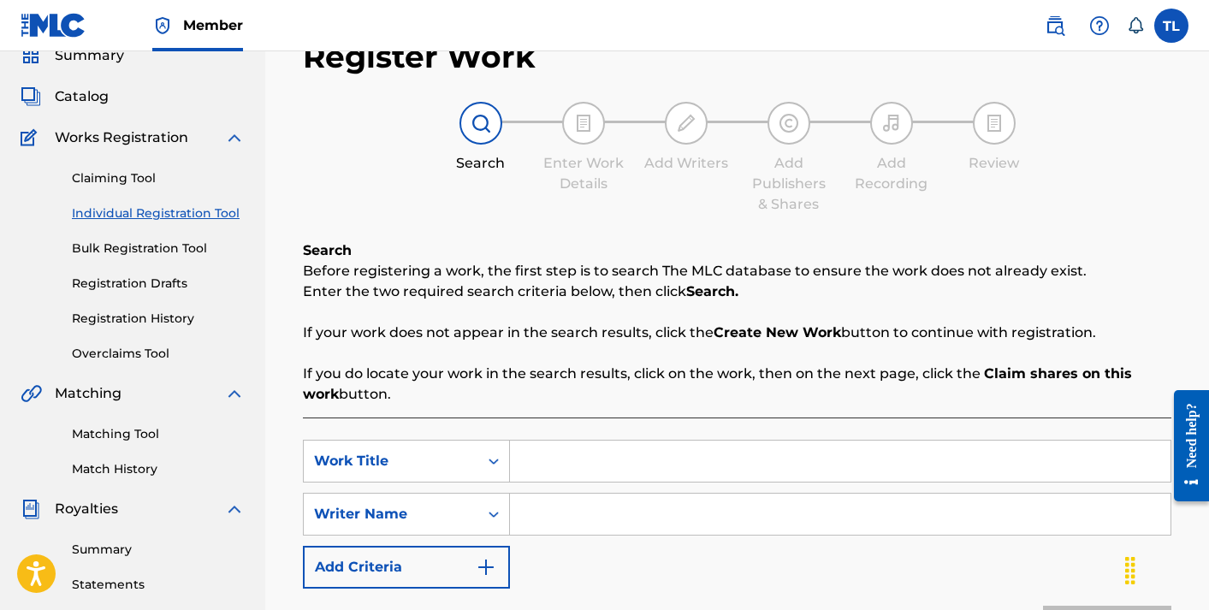
click at [130, 171] on link "Claiming Tool" at bounding box center [158, 178] width 173 height 18
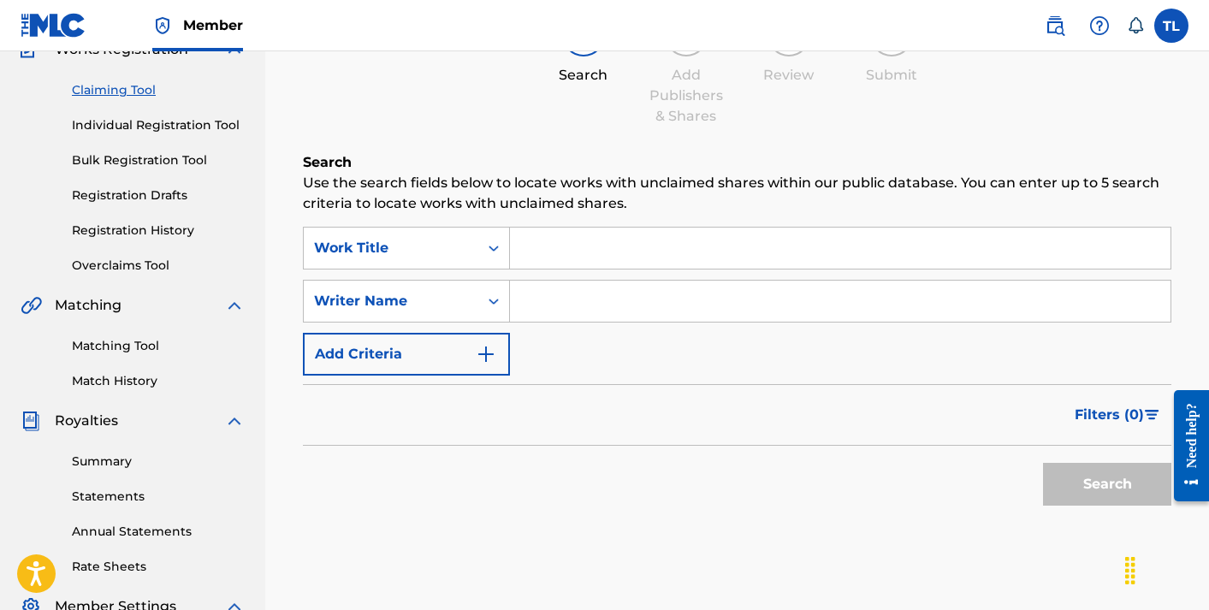
scroll to position [120, 0]
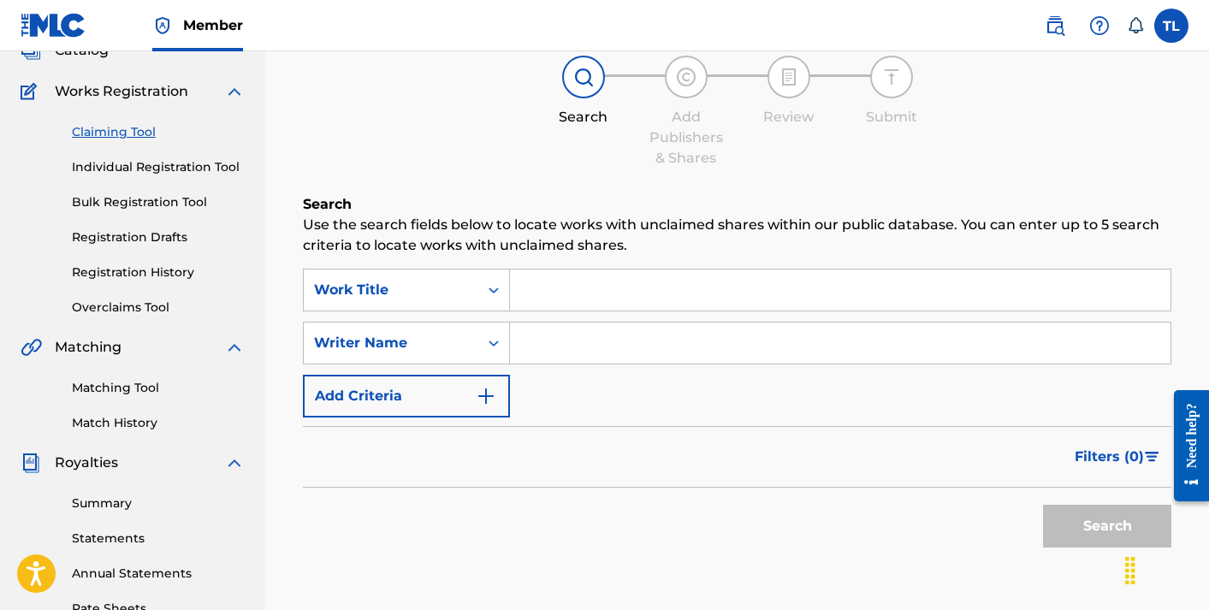
click at [573, 343] on input "Search Form" at bounding box center [840, 343] width 661 height 41
type input "TEDVAUN"
click at [1071, 512] on button "Search" at bounding box center [1107, 526] width 128 height 43
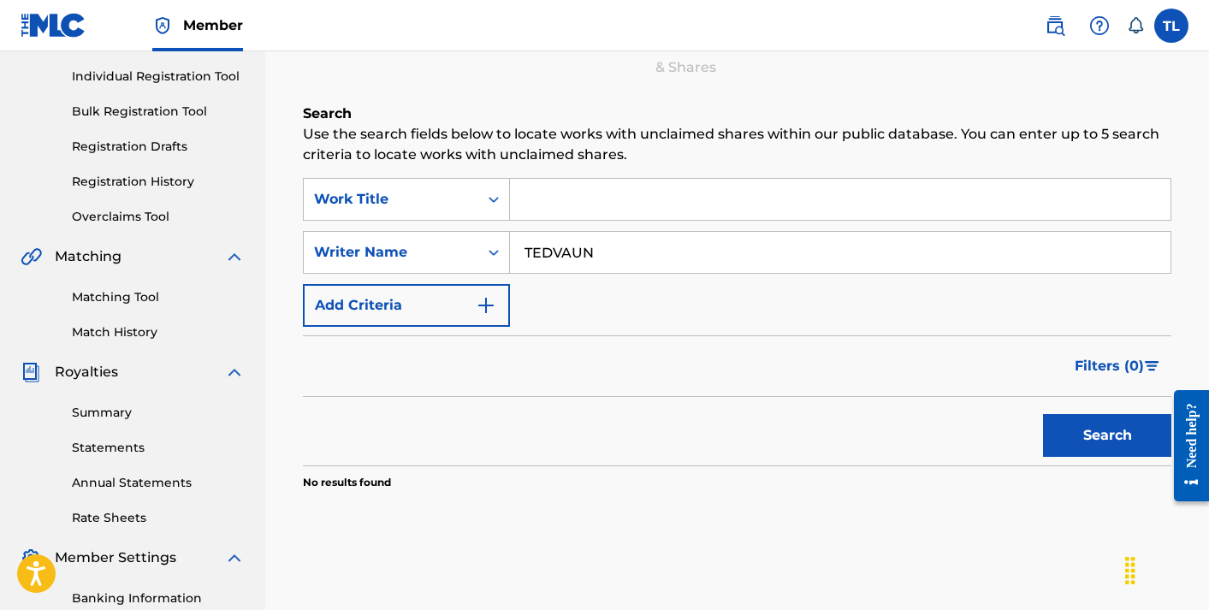
scroll to position [215, 0]
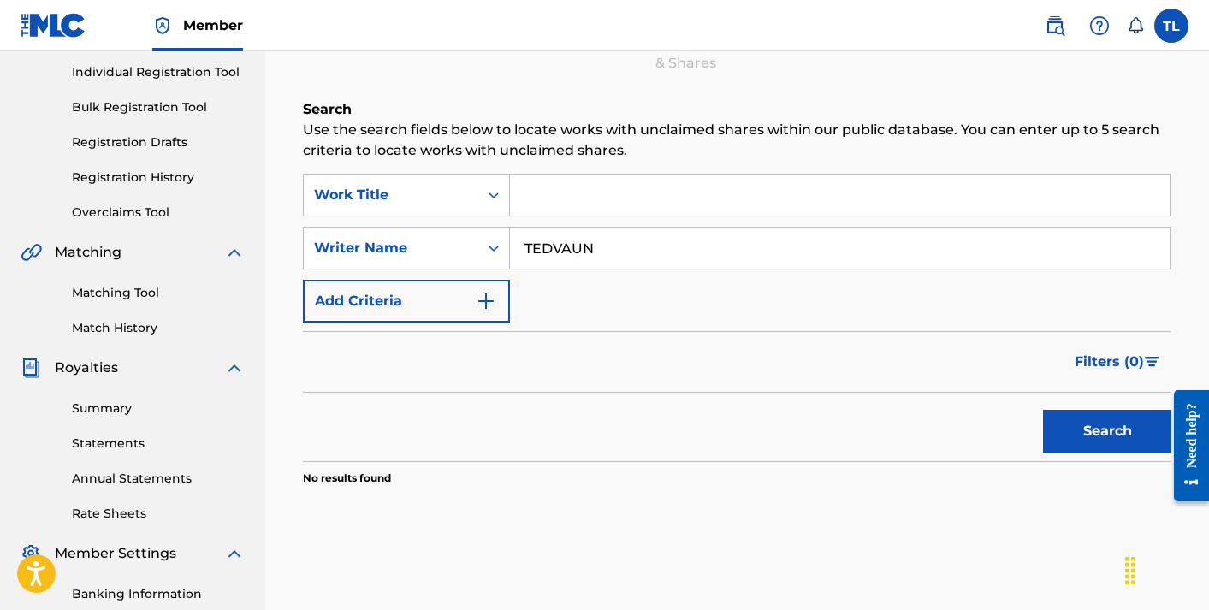
click at [643, 258] on input "TEDVAUN" at bounding box center [840, 248] width 661 height 41
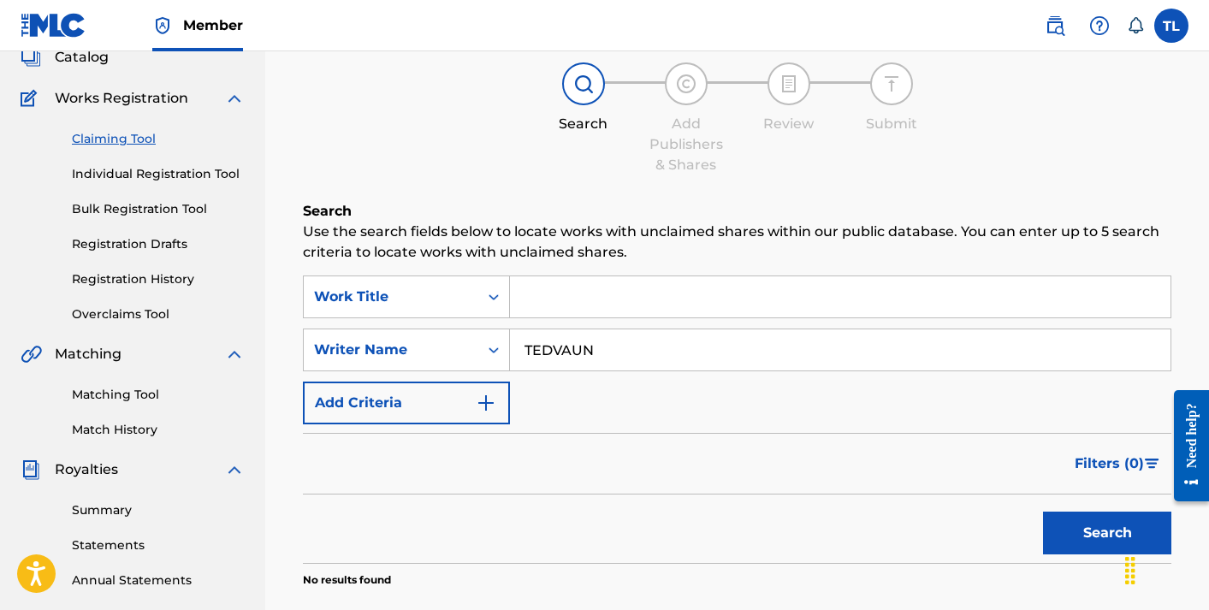
scroll to position [111, 0]
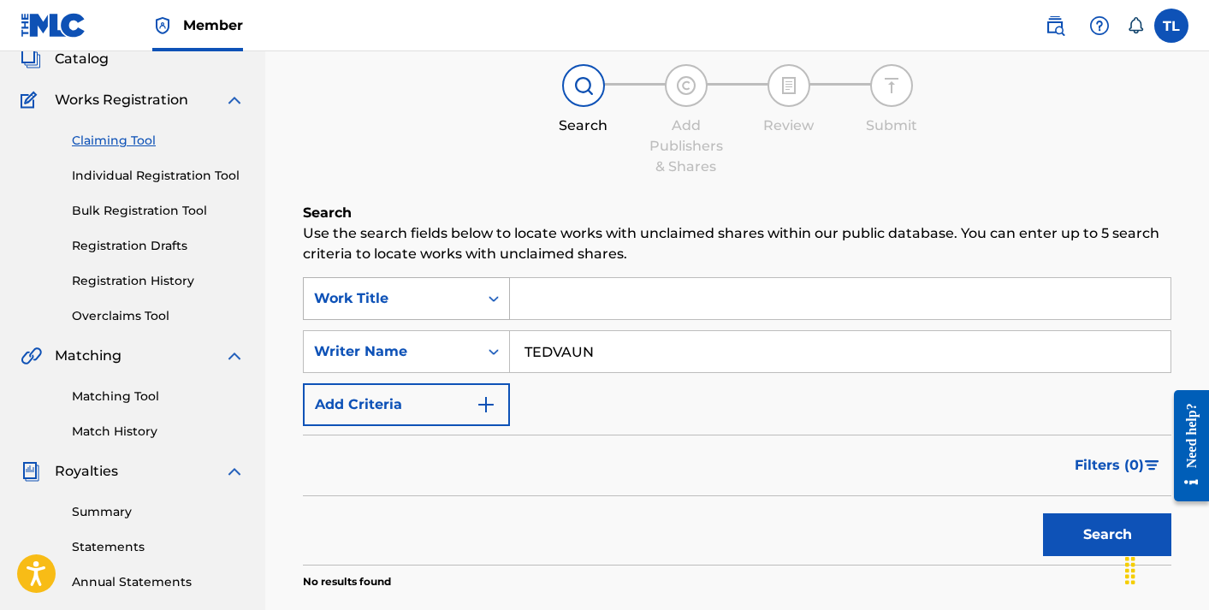
click at [483, 286] on div "Search Form" at bounding box center [493, 298] width 31 height 31
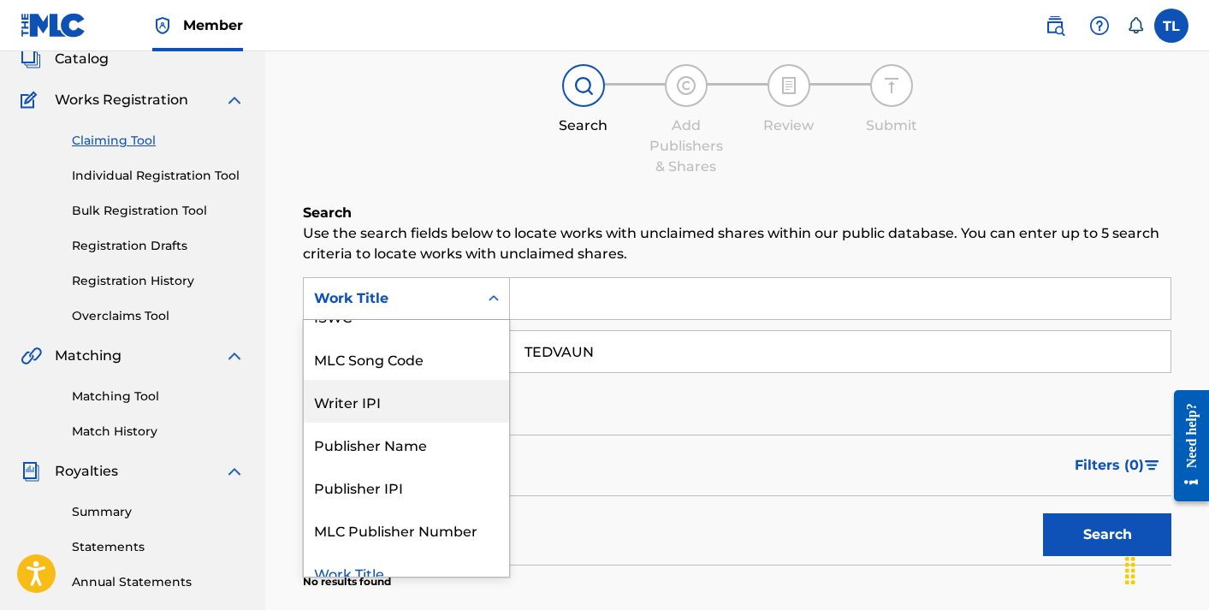
scroll to position [43, 0]
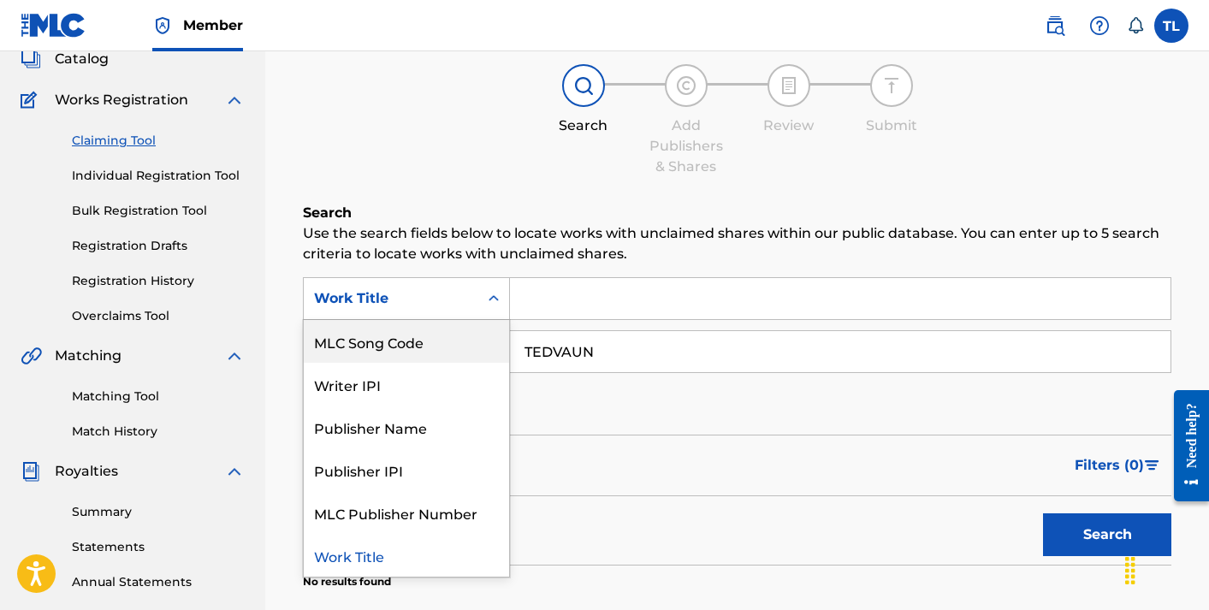
click at [525, 240] on p "Use the search fields below to locate works with unclaimed shares within our pu…" at bounding box center [737, 243] width 868 height 41
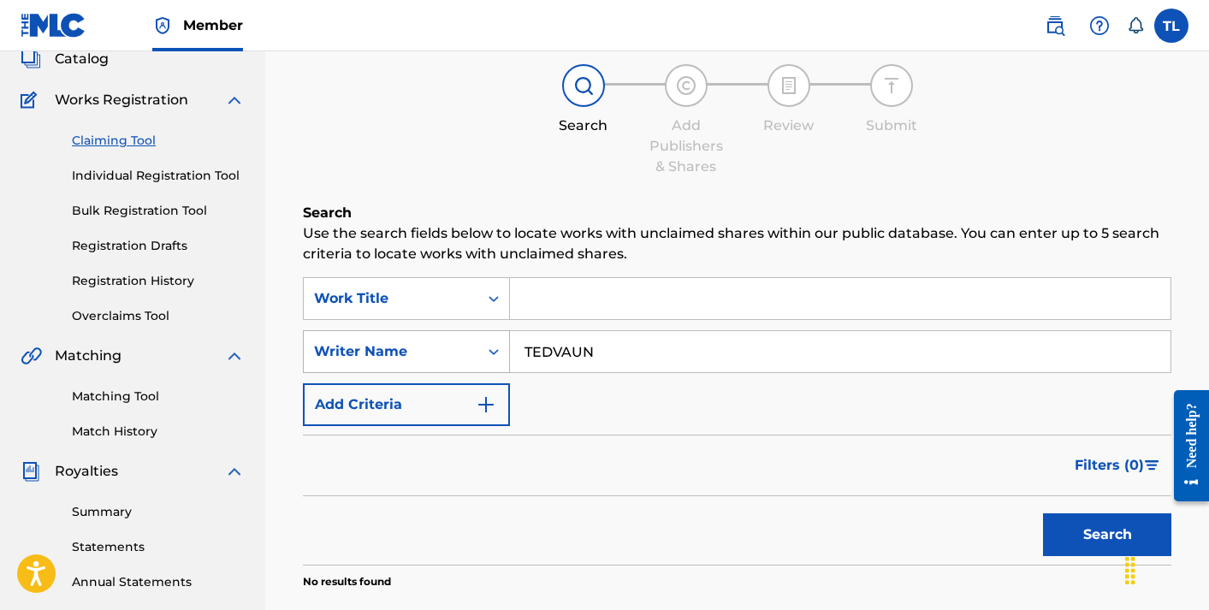
click at [488, 336] on div "Search Form" at bounding box center [493, 351] width 31 height 31
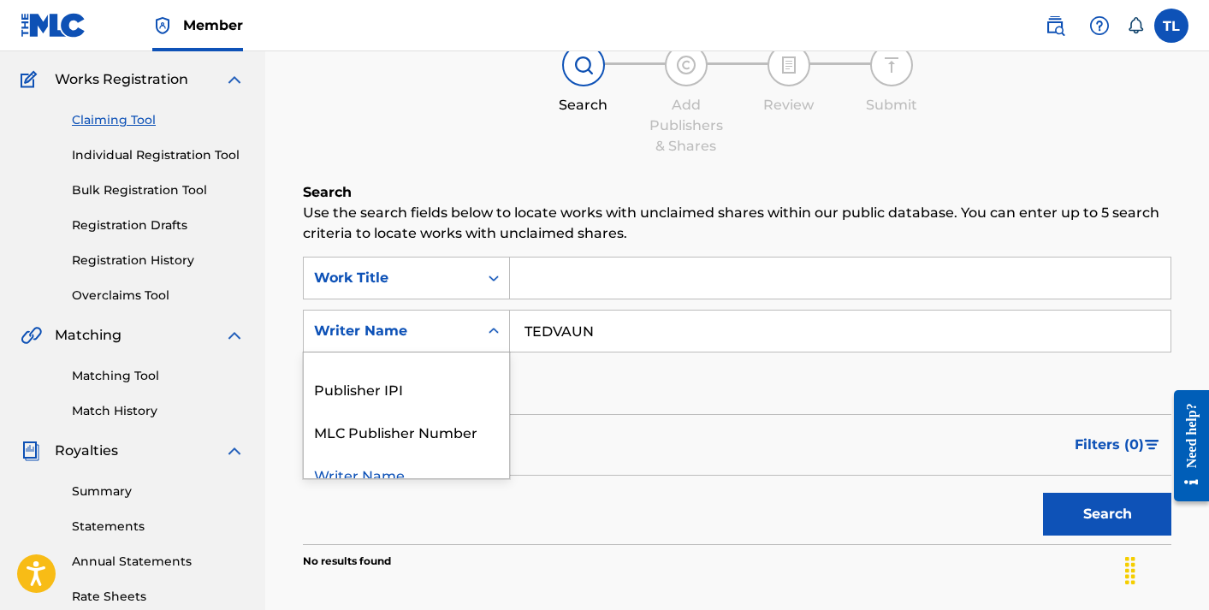
scroll to position [174, 0]
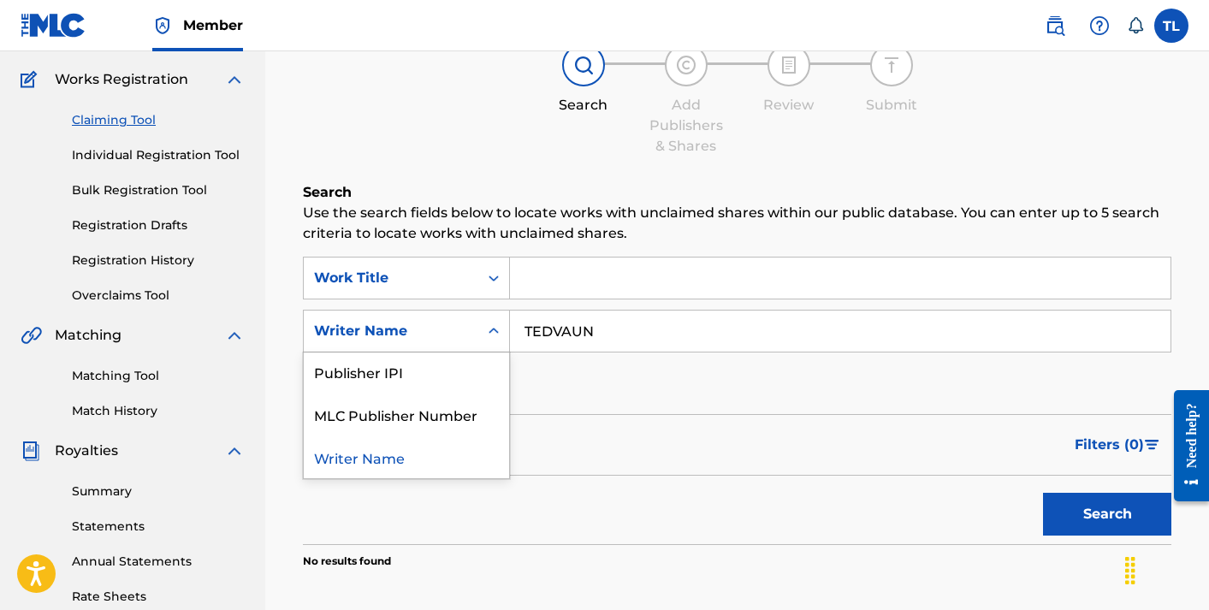
click at [409, 459] on div "Writer Name" at bounding box center [406, 457] width 205 height 43
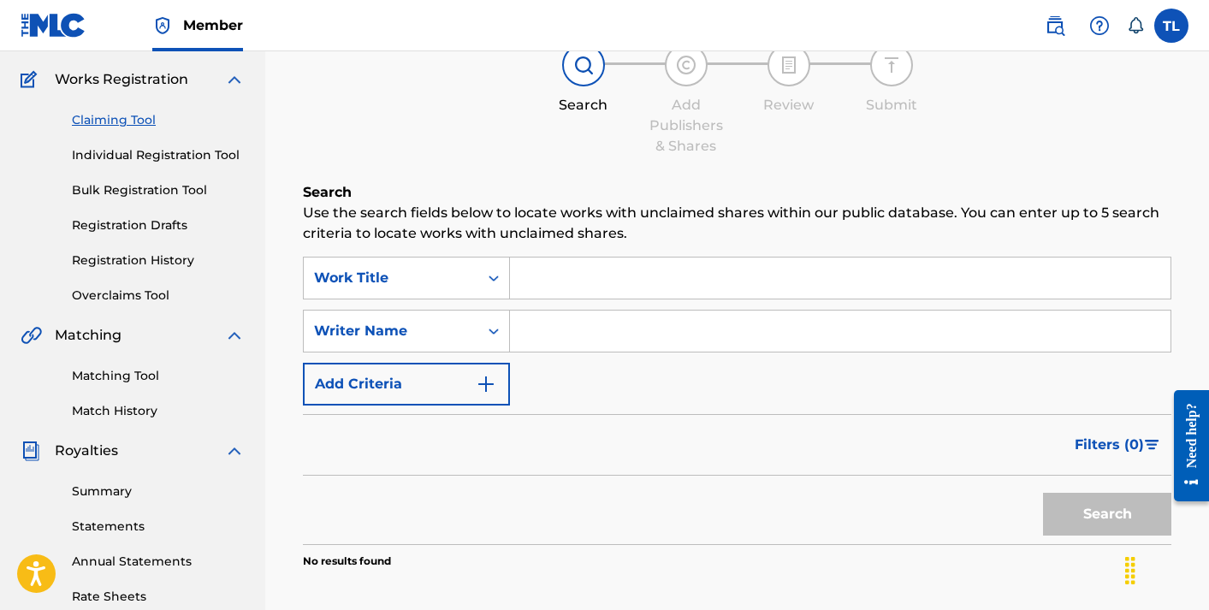
click at [554, 329] on input "Search Form" at bounding box center [840, 331] width 661 height 41
type input "[PERSON_NAME]"
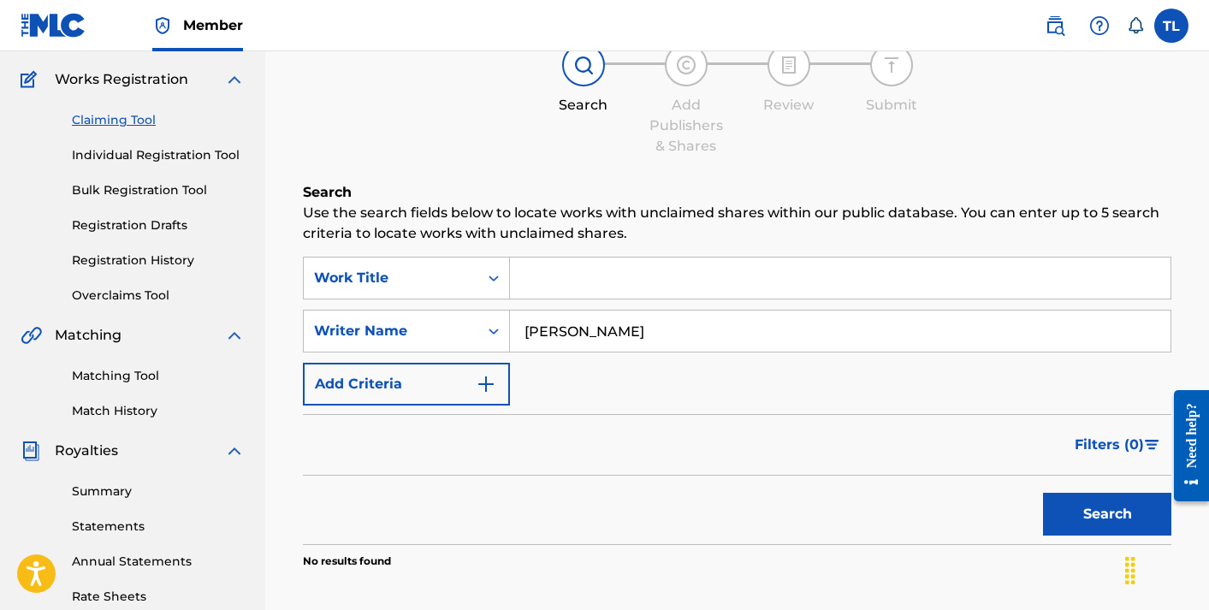
click at [1105, 501] on button "Search" at bounding box center [1107, 514] width 128 height 43
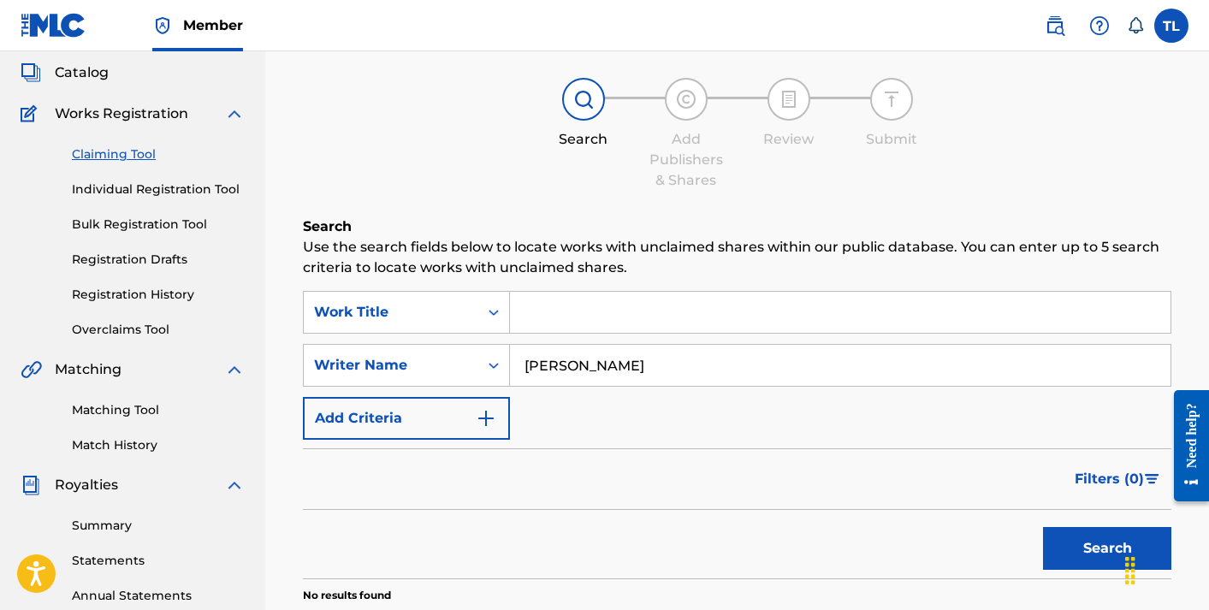
scroll to position [74, 0]
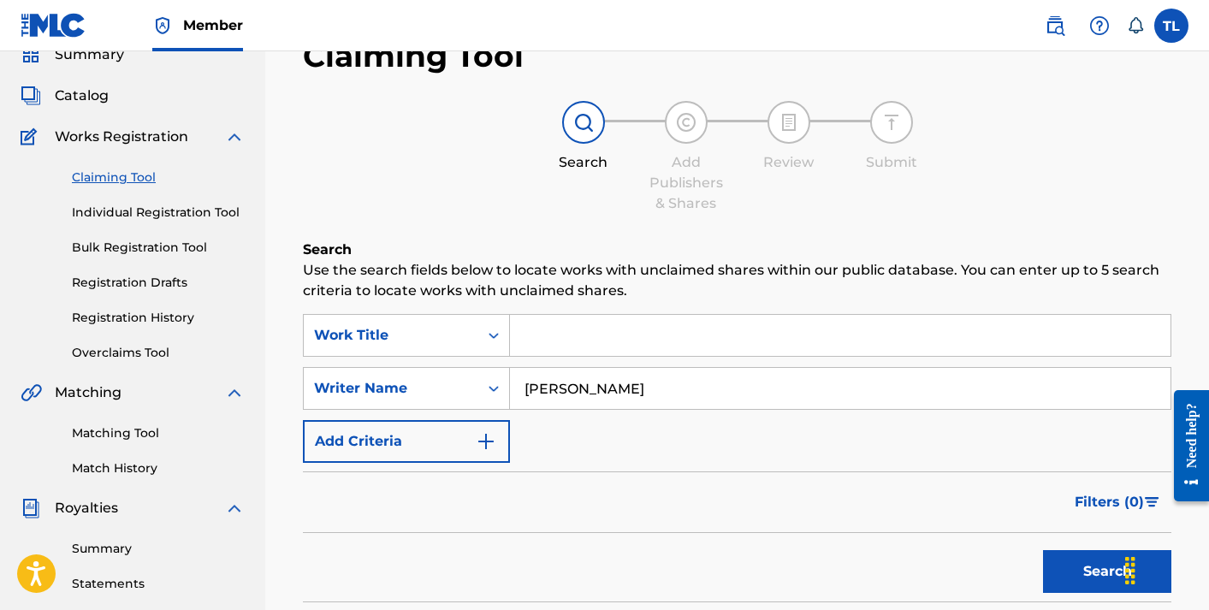
click at [625, 401] on input "[PERSON_NAME]" at bounding box center [840, 388] width 661 height 41
click at [624, 338] on input "Search Form" at bounding box center [840, 335] width 661 height 41
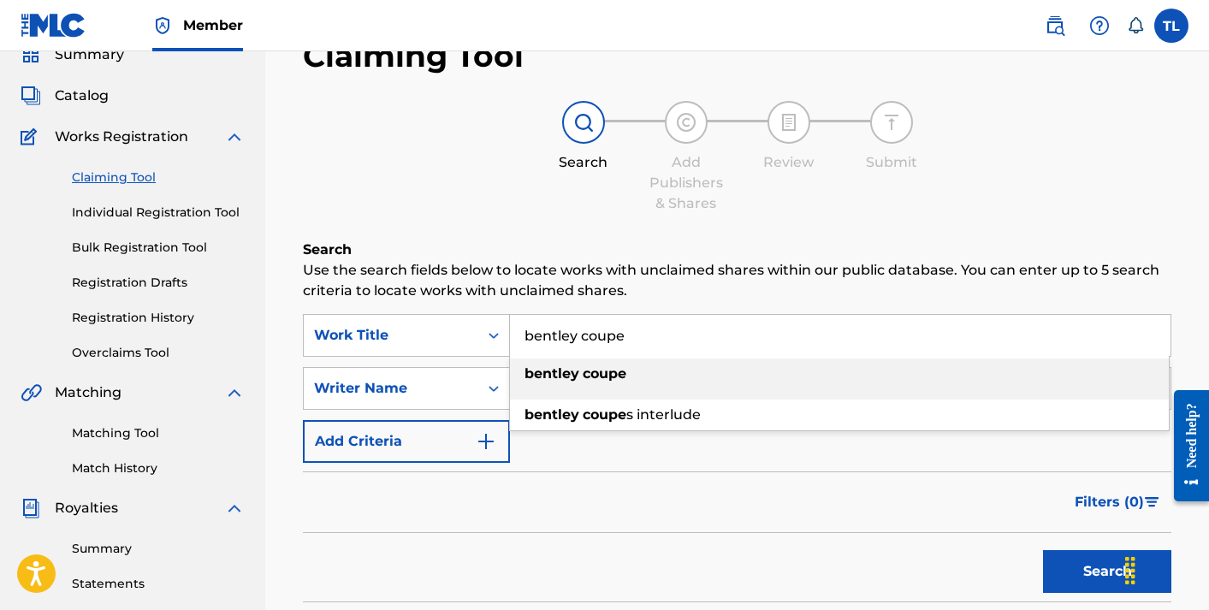
type input "bentley coupe"
click at [781, 370] on div "bentley coupe" at bounding box center [839, 374] width 659 height 31
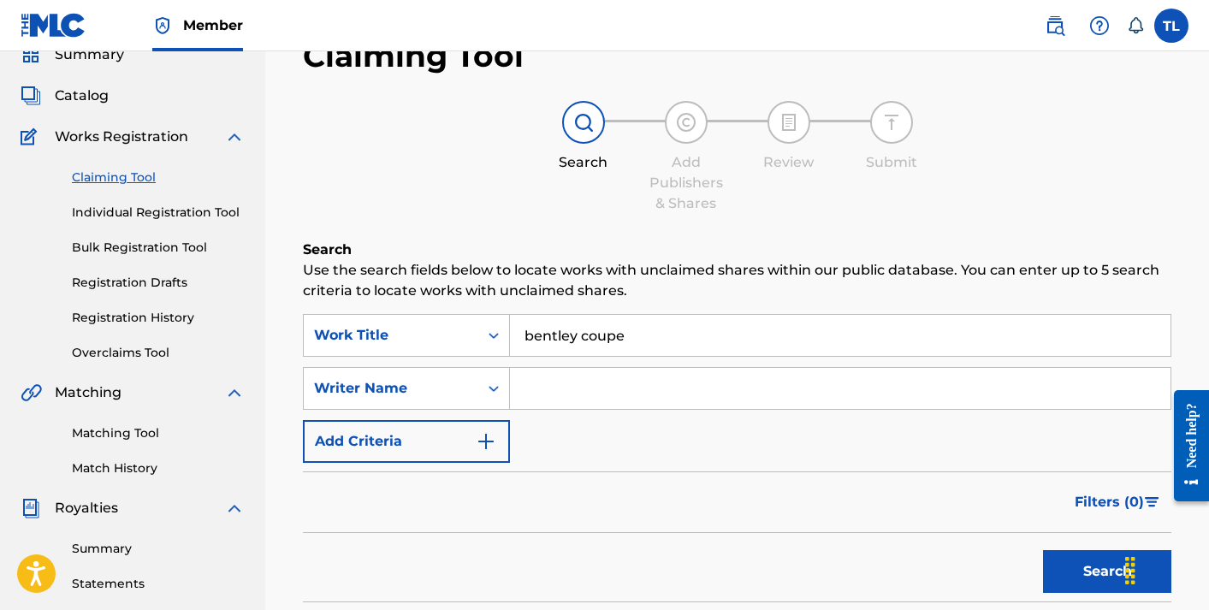
click at [1047, 571] on button "Search" at bounding box center [1107, 571] width 128 height 43
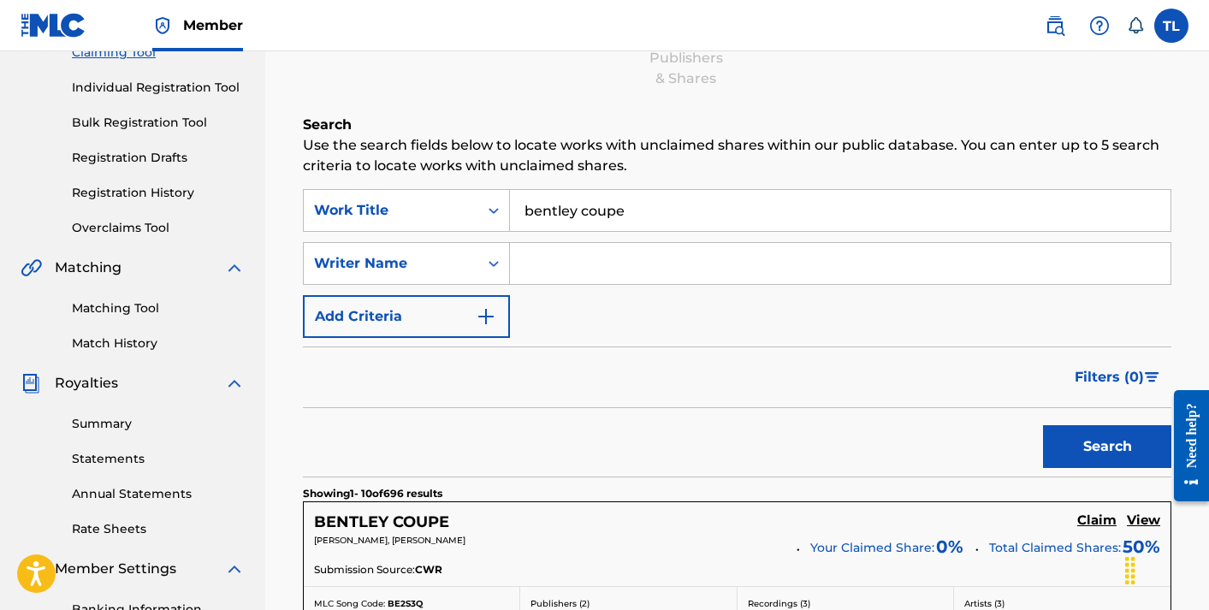
scroll to position [159, 0]
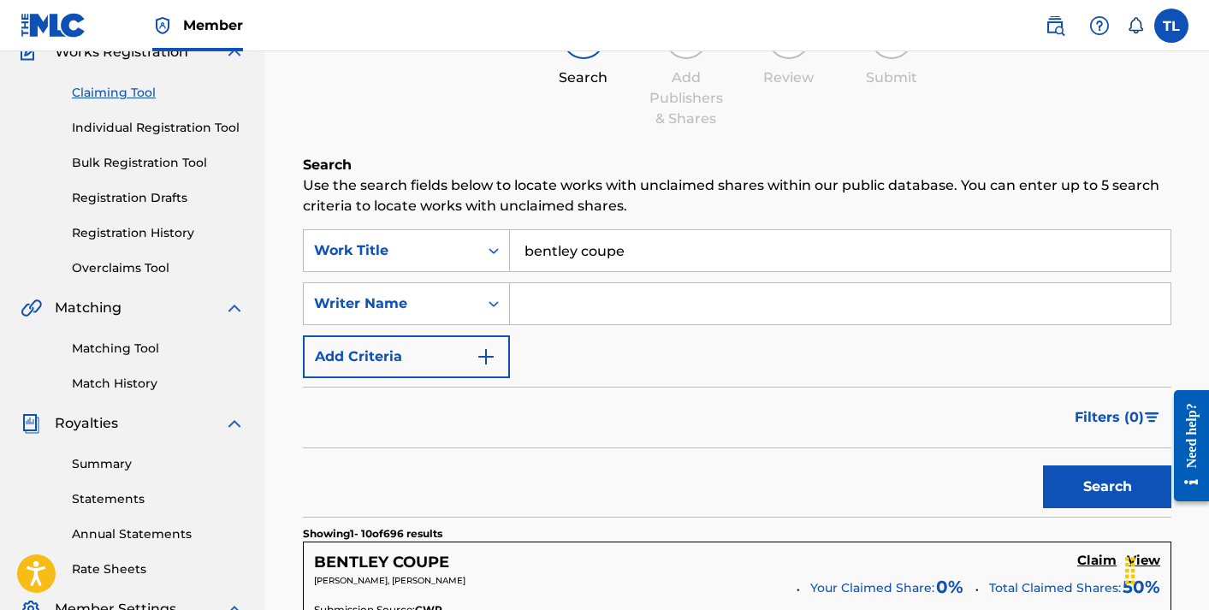
click at [608, 299] on input "Search Form" at bounding box center [840, 303] width 661 height 41
click at [1136, 475] on button "Search" at bounding box center [1107, 486] width 128 height 43
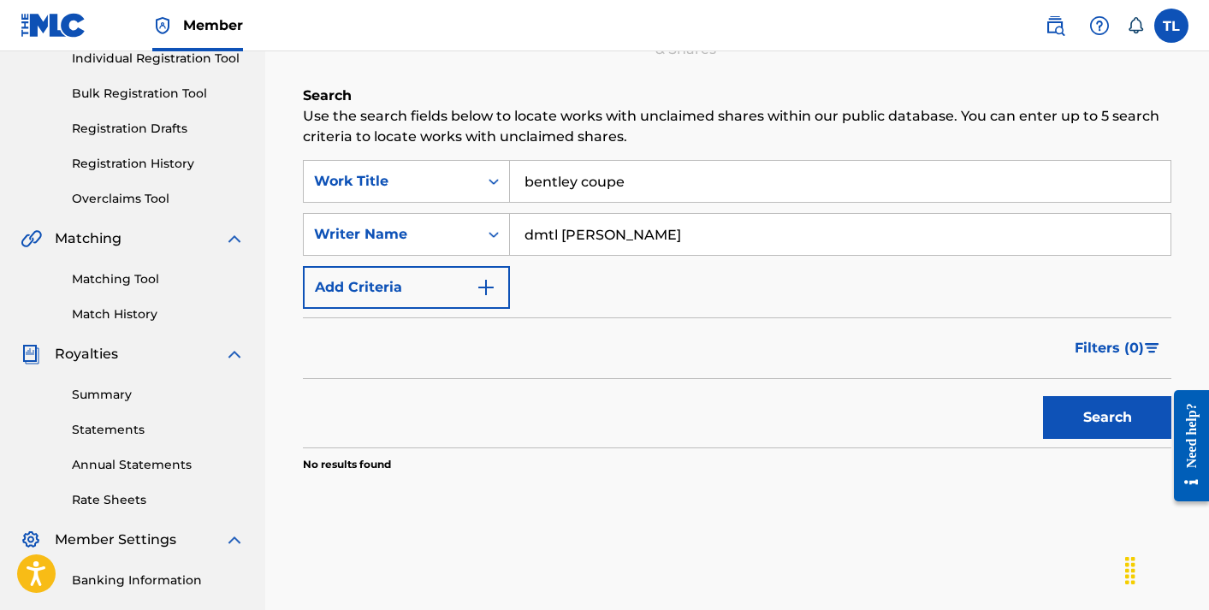
scroll to position [254, 0]
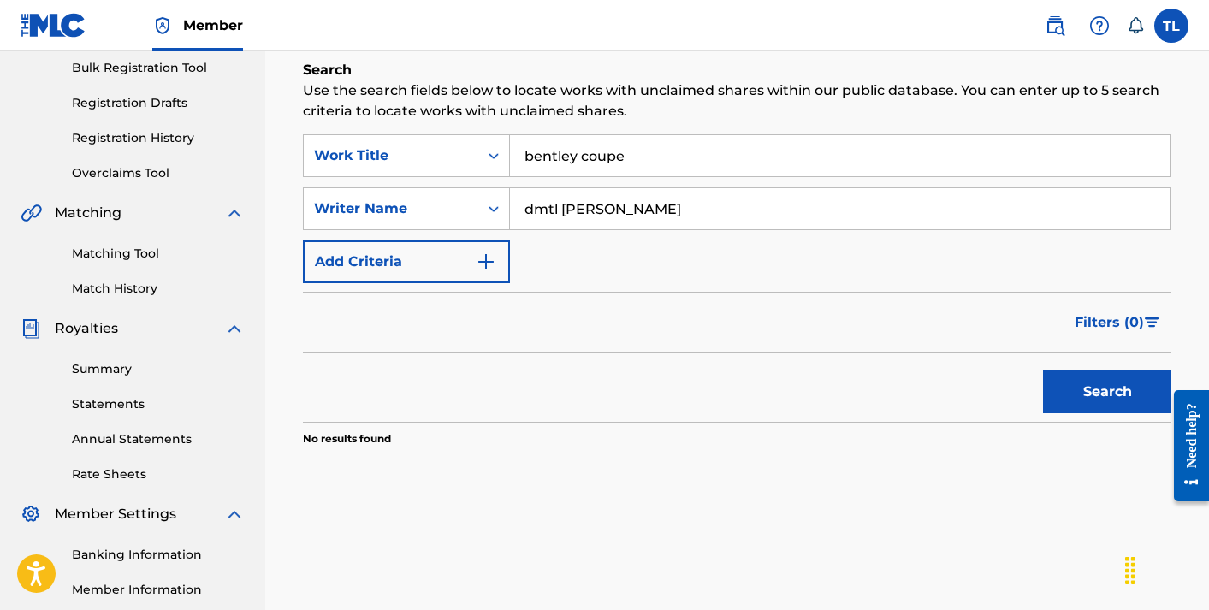
click at [683, 217] on input "dmtl [PERSON_NAME]" at bounding box center [840, 208] width 661 height 41
click at [1043, 370] on button "Search" at bounding box center [1107, 391] width 128 height 43
click at [683, 217] on input "dmtl" at bounding box center [840, 208] width 661 height 41
type input "d"
type input "[PERSON_NAME]"
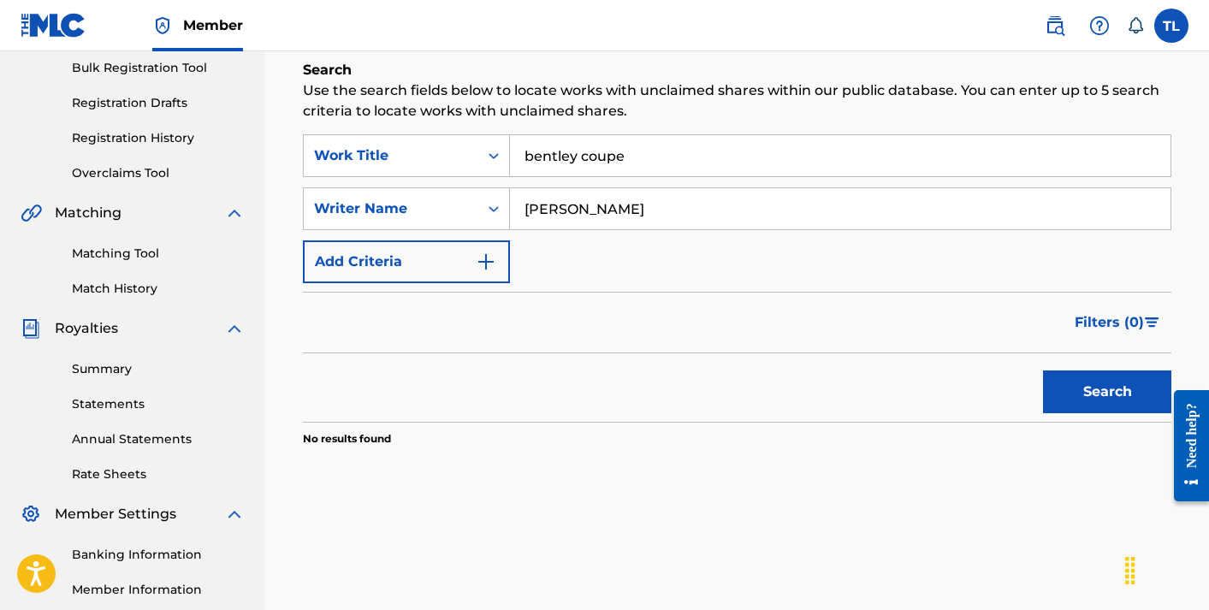
click at [1043, 370] on button "Search" at bounding box center [1107, 391] width 128 height 43
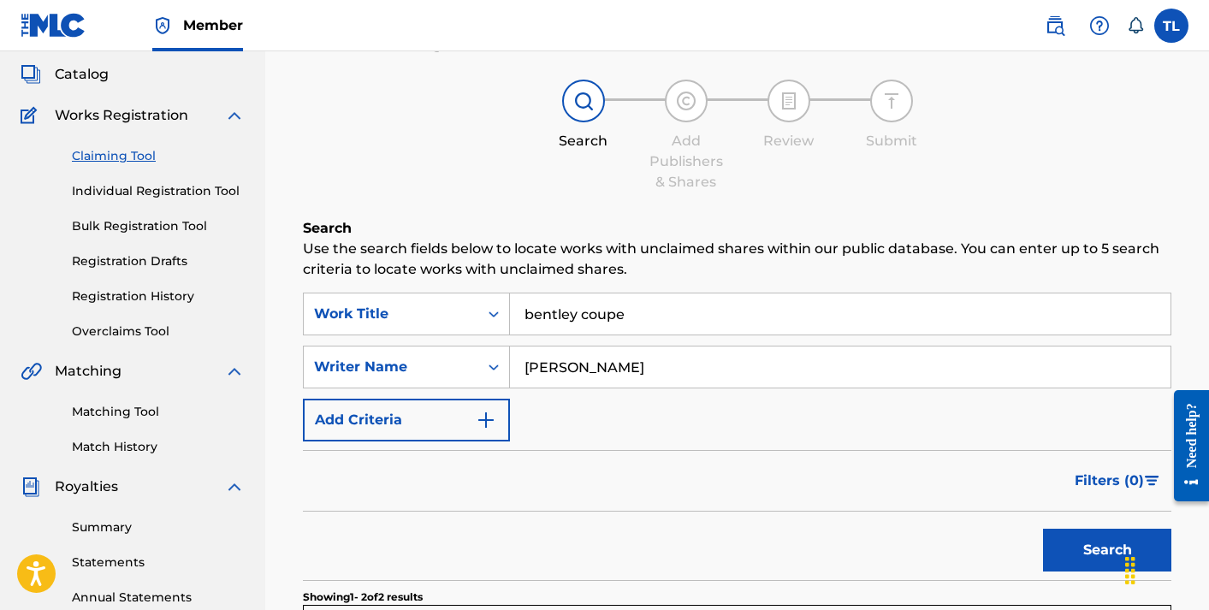
scroll to position [80, 0]
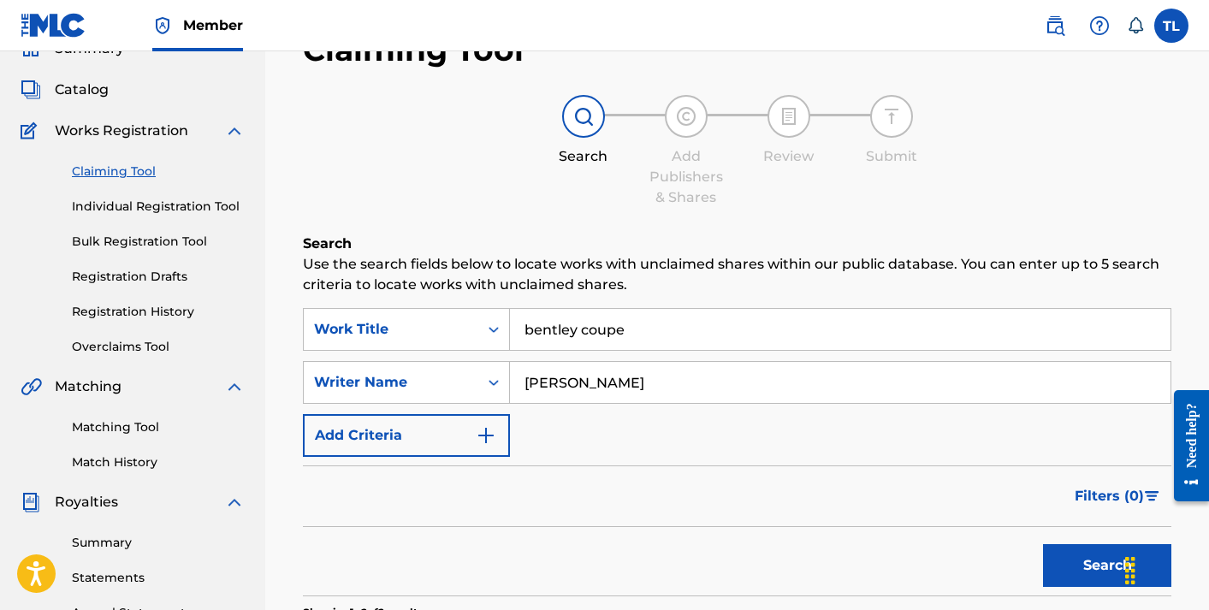
click at [596, 385] on input "[PERSON_NAME]" at bounding box center [840, 382] width 661 height 41
click at [689, 335] on input "bentley coupe" at bounding box center [840, 329] width 661 height 41
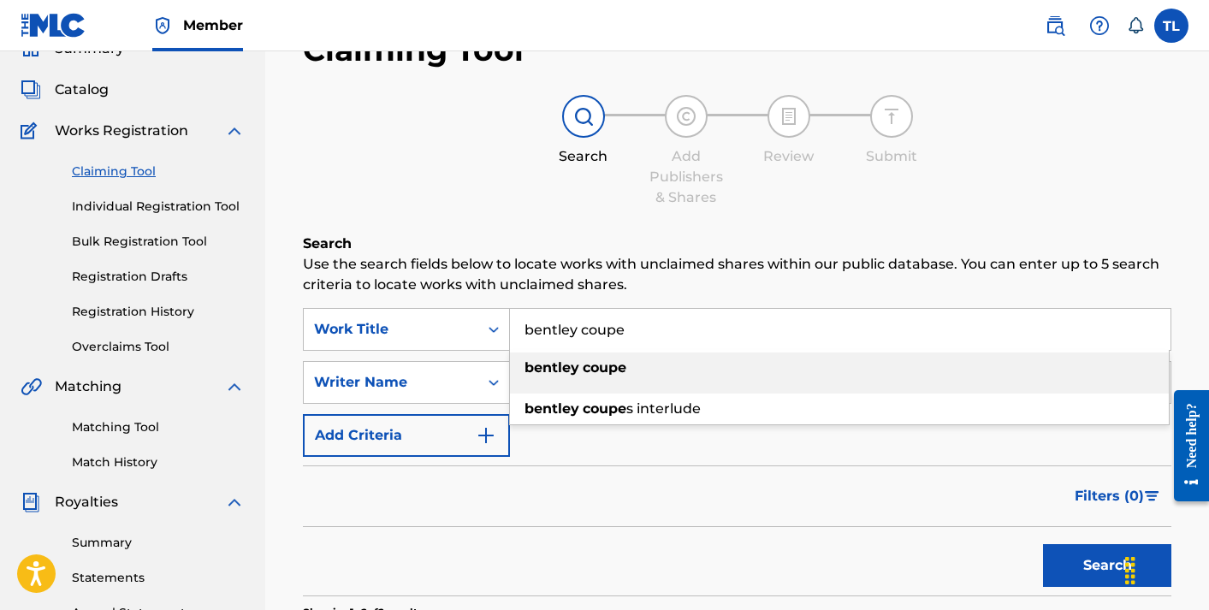
click at [689, 335] on input "bentley coupe" at bounding box center [840, 329] width 661 height 41
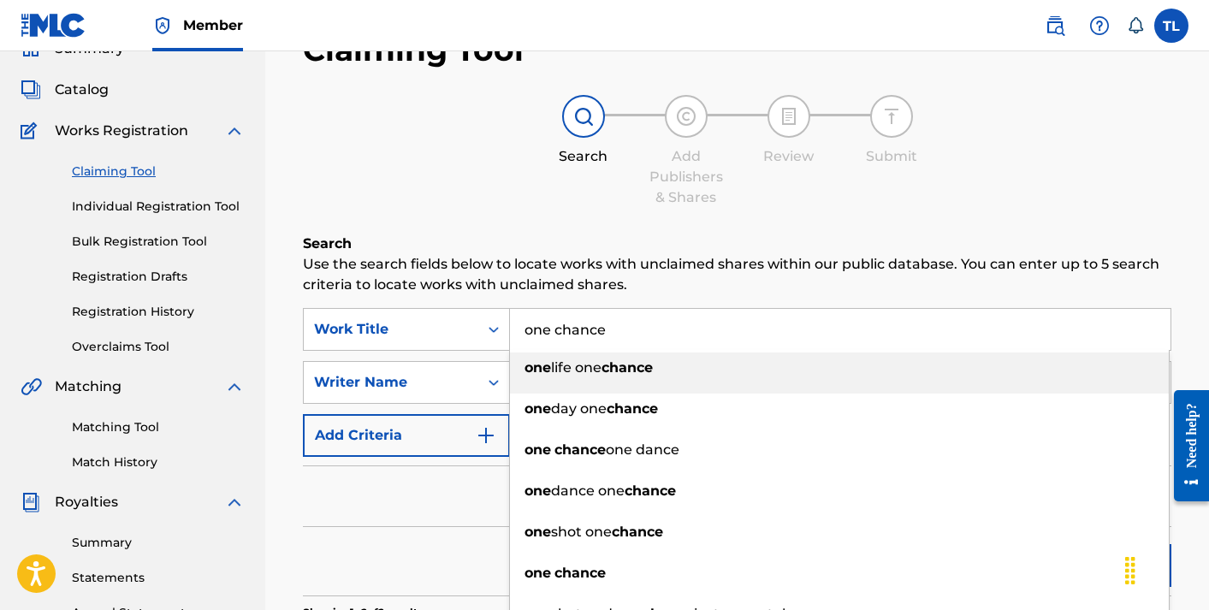
type input "one chance"
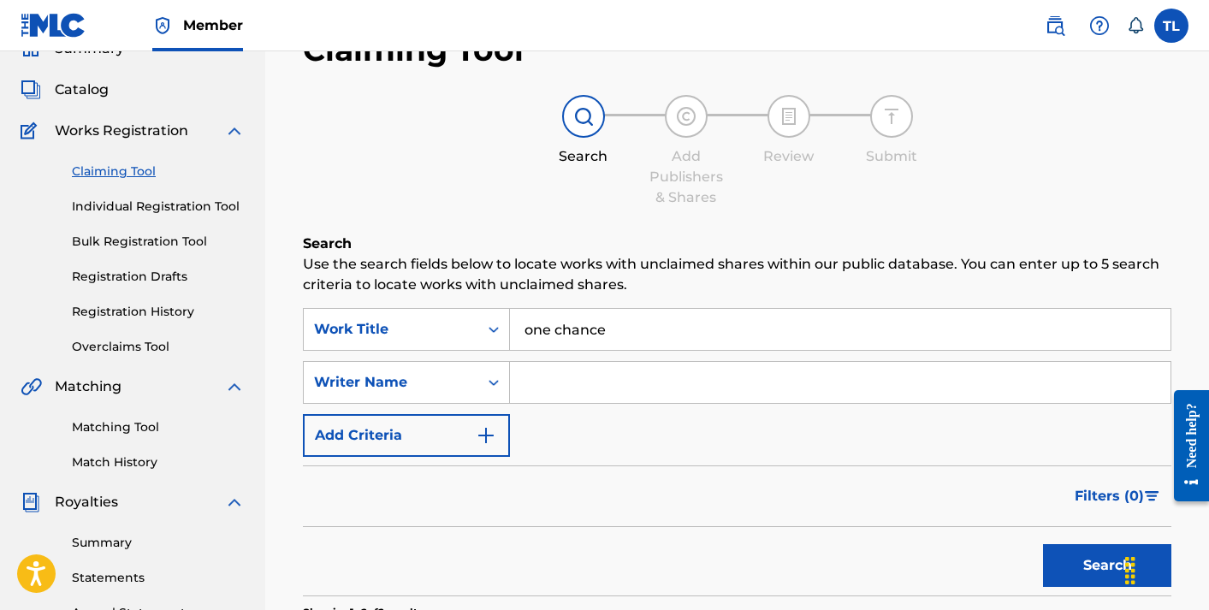
click at [679, 281] on p "Use the search fields below to locate works with unclaimed shares within our pu…" at bounding box center [737, 274] width 868 height 41
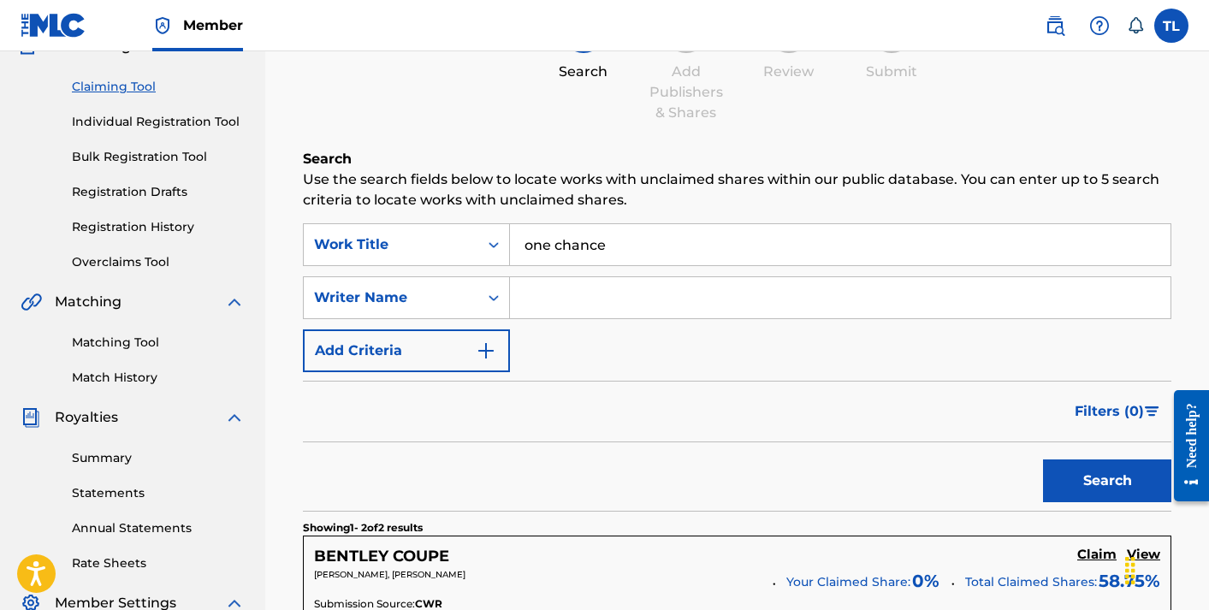
click at [1083, 493] on button "Search" at bounding box center [1107, 480] width 128 height 43
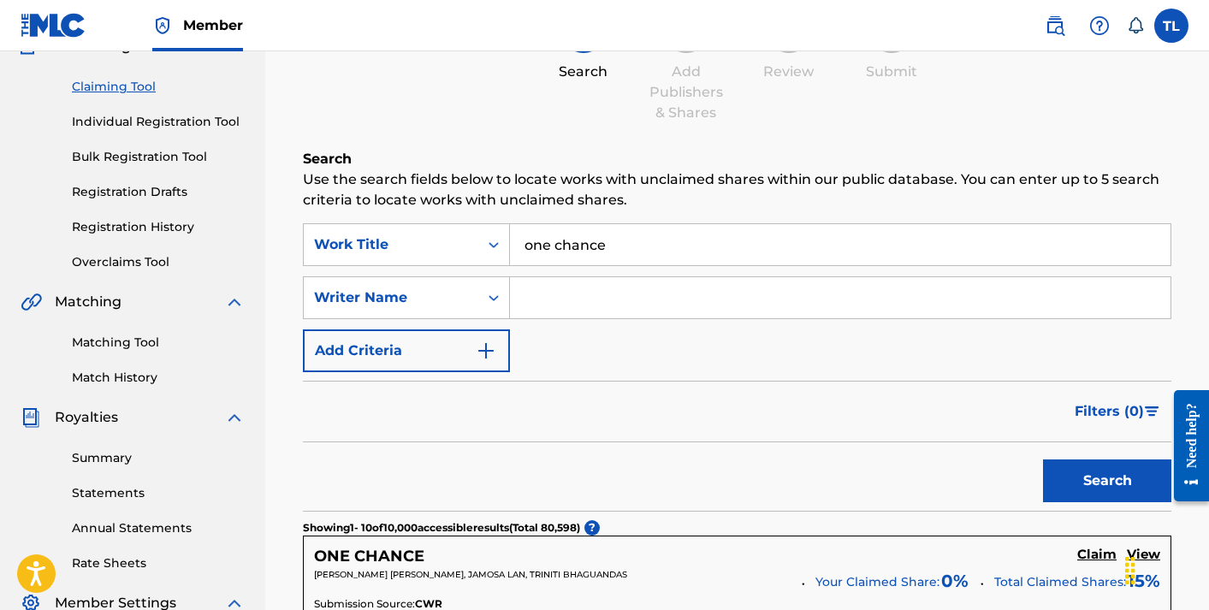
click at [613, 293] on input "Search Form" at bounding box center [840, 297] width 661 height 41
type input "TEDVAUN"
click at [1097, 476] on button "Search" at bounding box center [1107, 480] width 128 height 43
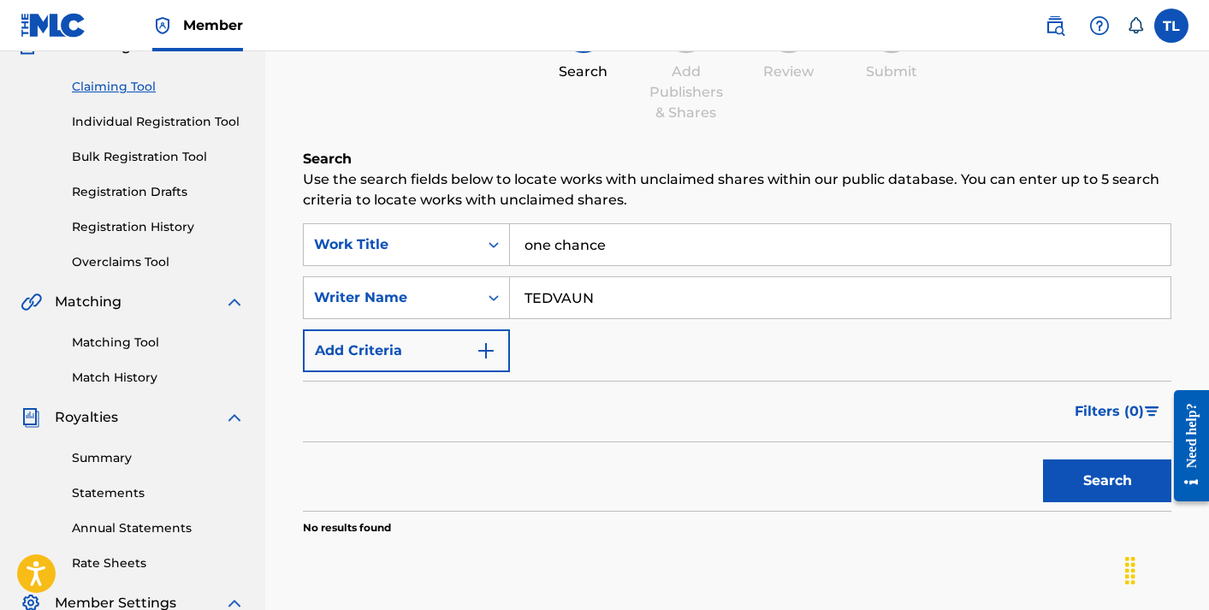
scroll to position [193, 0]
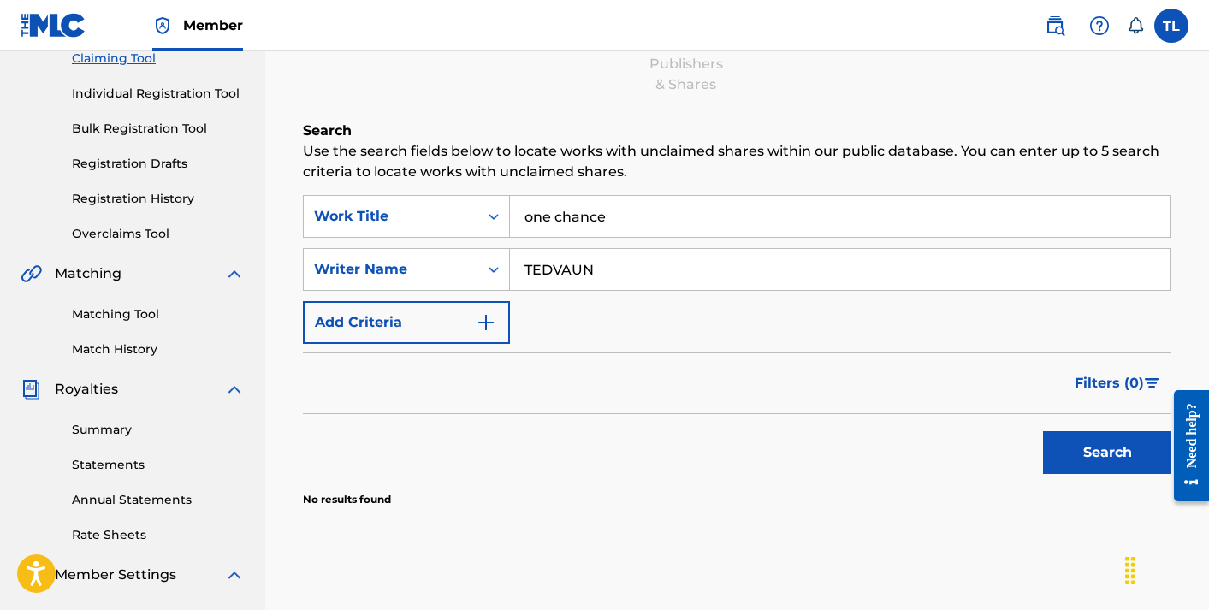
click at [629, 271] on input "TEDVAUN" at bounding box center [840, 269] width 661 height 41
type input "[PERSON_NAME]"
click at [1043, 431] on button "Search" at bounding box center [1107, 452] width 128 height 43
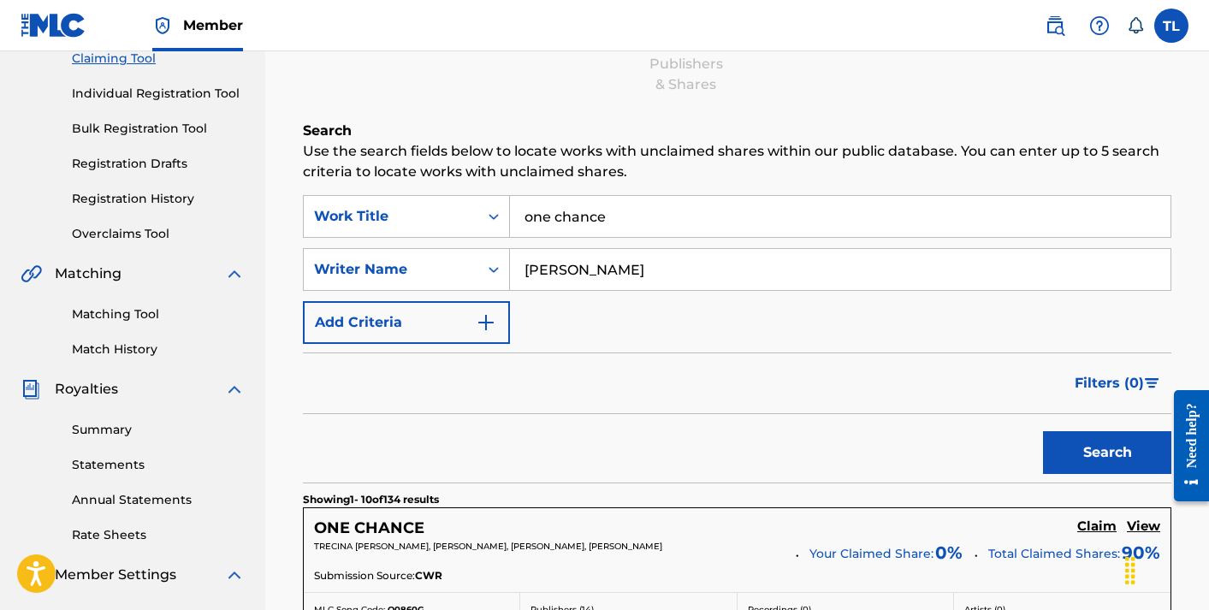
click at [519, 323] on div "SearchWithCriteriafec83015-fa6d-45f9-bec7-9ecacd352acd Work Title one chance Se…" at bounding box center [737, 269] width 868 height 149
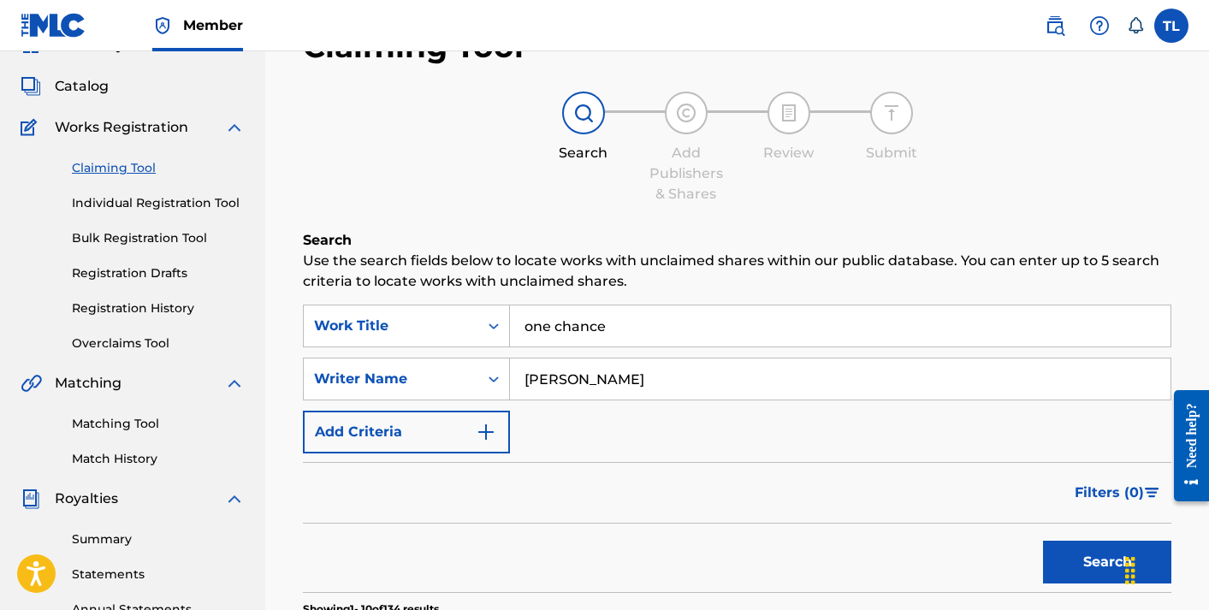
scroll to position [88, 0]
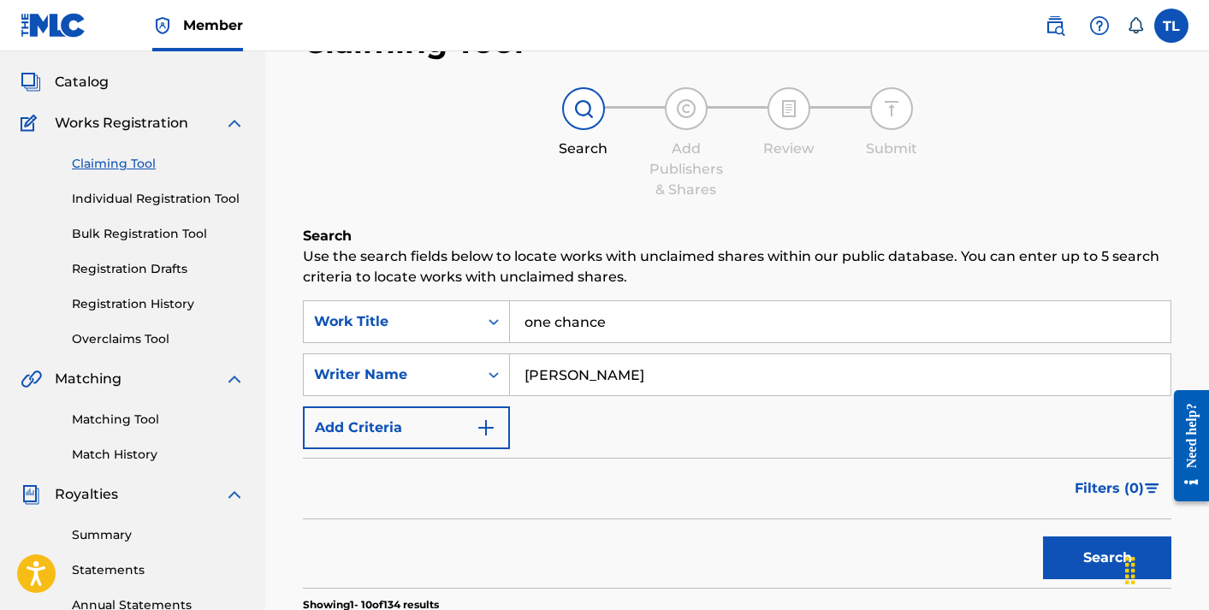
click at [107, 423] on link "Matching Tool" at bounding box center [158, 420] width 173 height 18
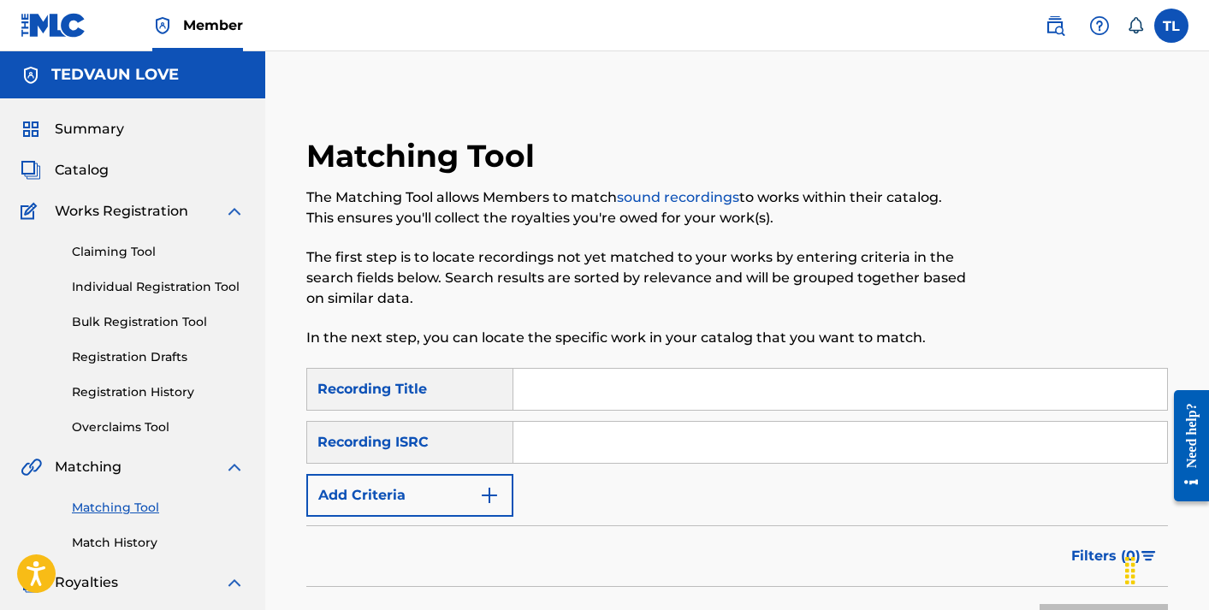
click at [566, 393] on input "Search Form" at bounding box center [840, 389] width 654 height 41
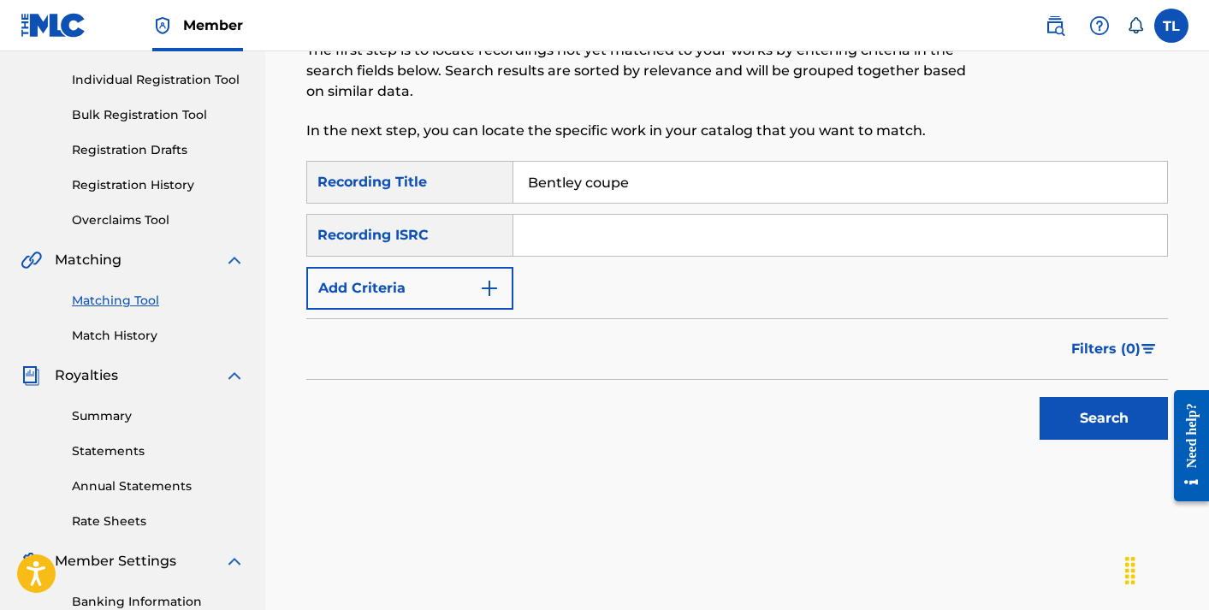
scroll to position [214, 0]
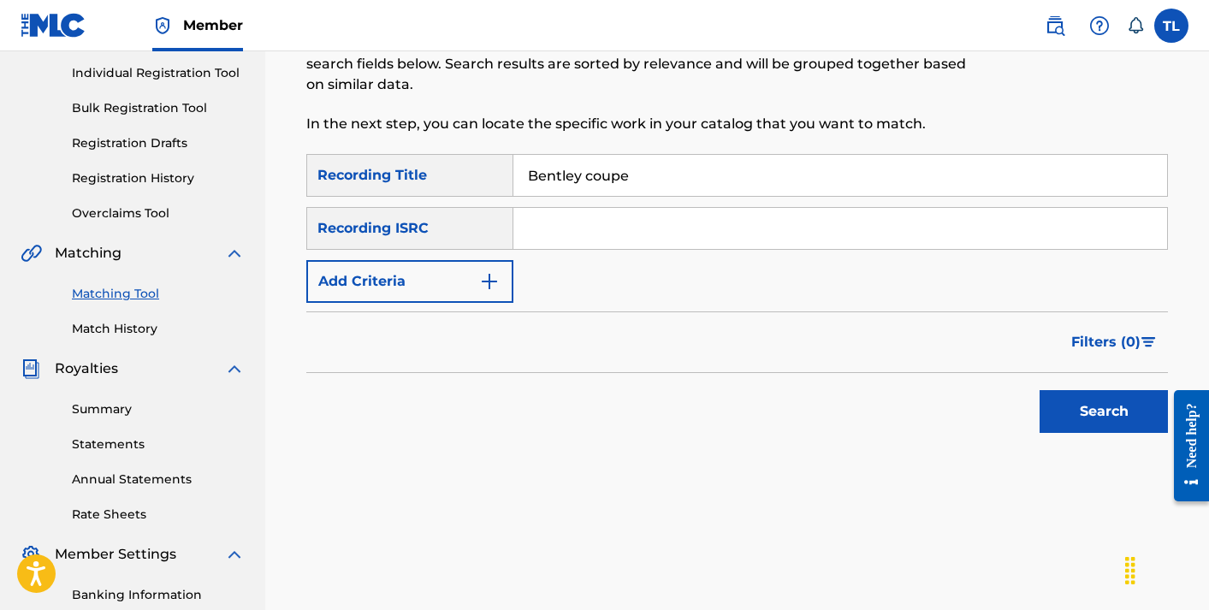
type input "Bentley coupe"
click at [463, 273] on button "Add Criteria" at bounding box center [409, 281] width 207 height 43
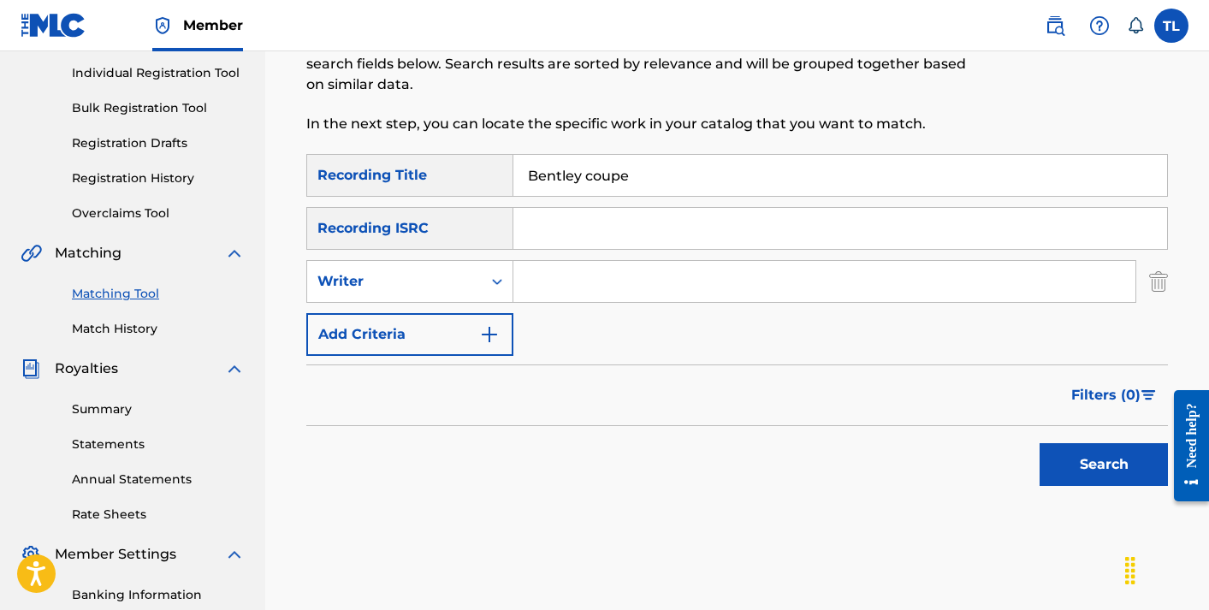
click at [579, 275] on input "Search Form" at bounding box center [824, 281] width 622 height 41
type input "TEDVAUN"
click at [1097, 457] on button "Search" at bounding box center [1104, 464] width 128 height 43
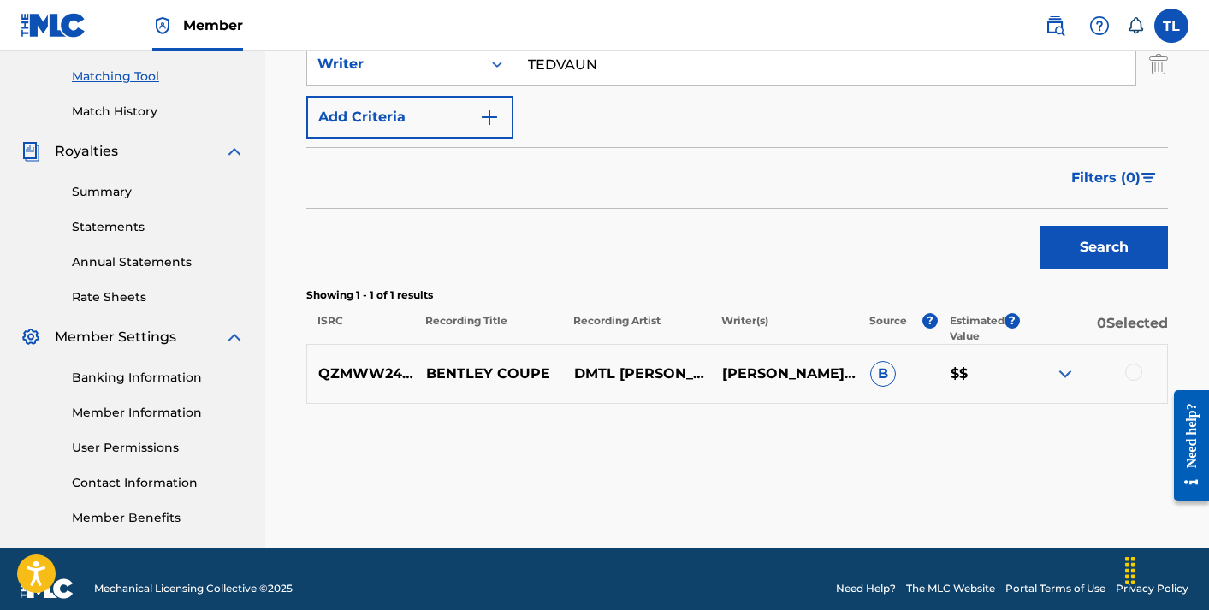
scroll to position [439, 0]
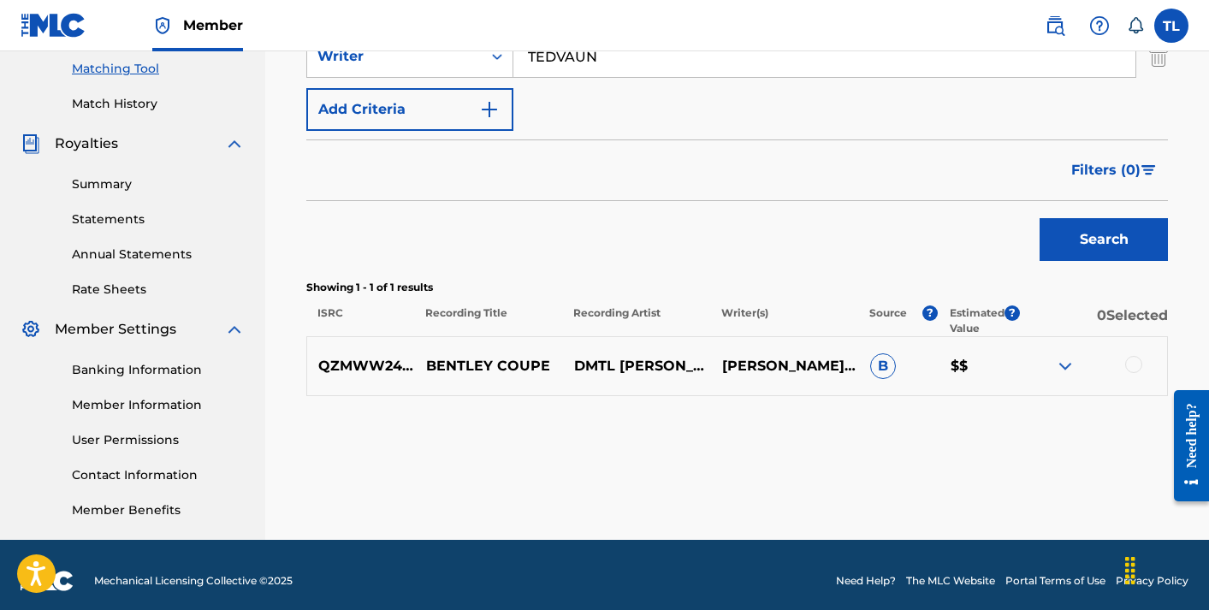
click at [1137, 359] on div at bounding box center [1133, 364] width 17 height 17
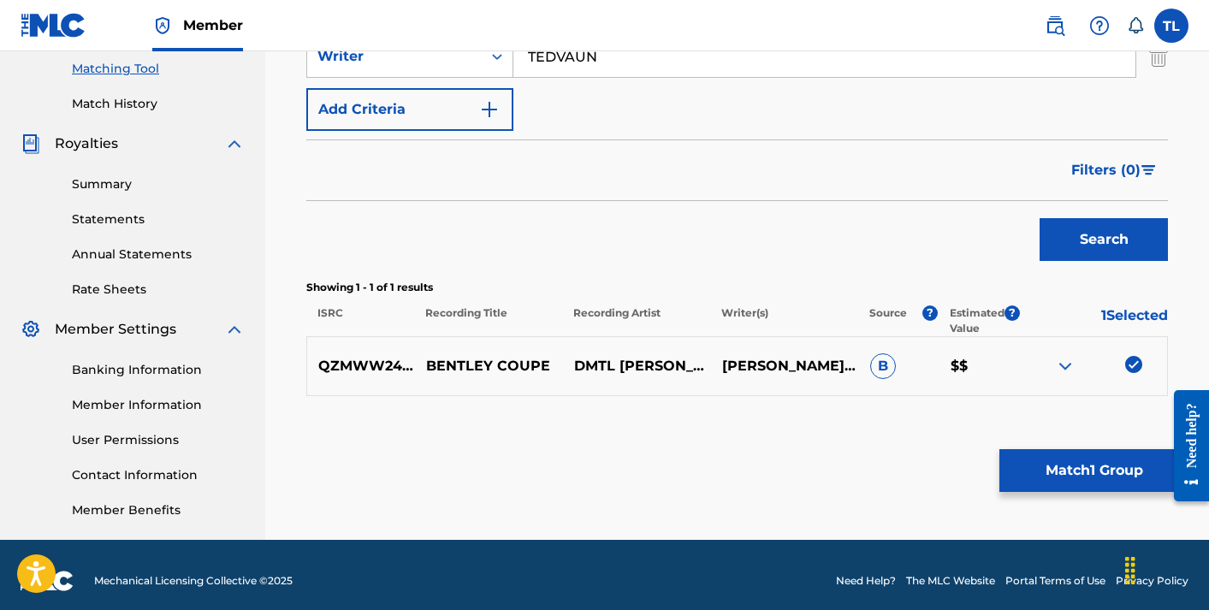
click at [1088, 490] on button "Match 1 Group" at bounding box center [1093, 470] width 189 height 43
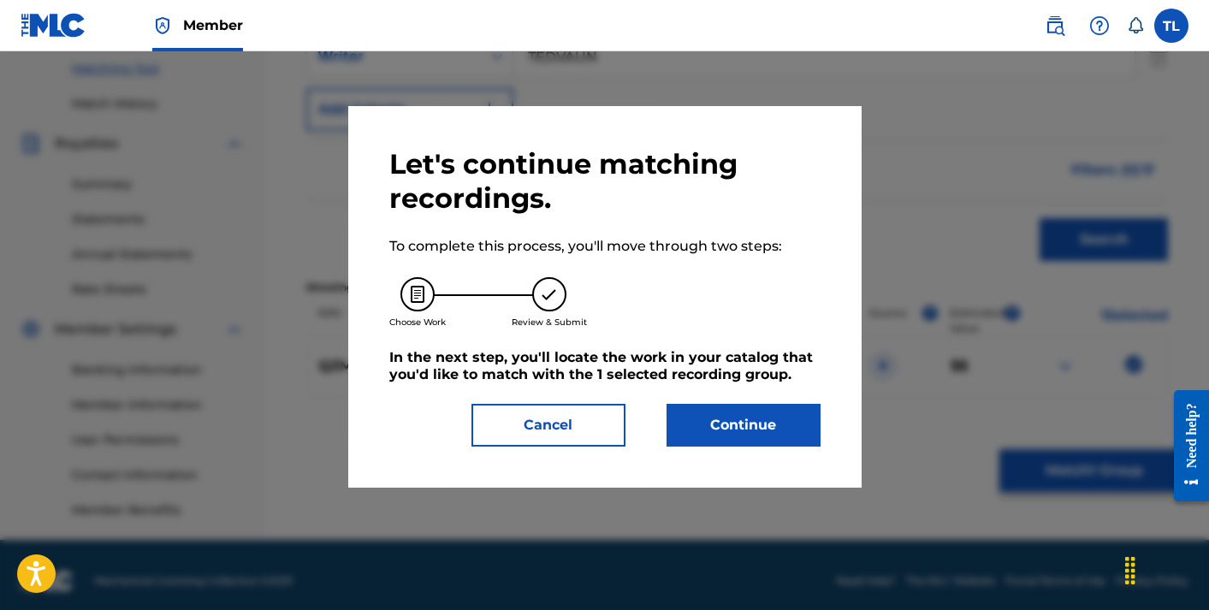
click at [744, 416] on button "Continue" at bounding box center [744, 425] width 154 height 43
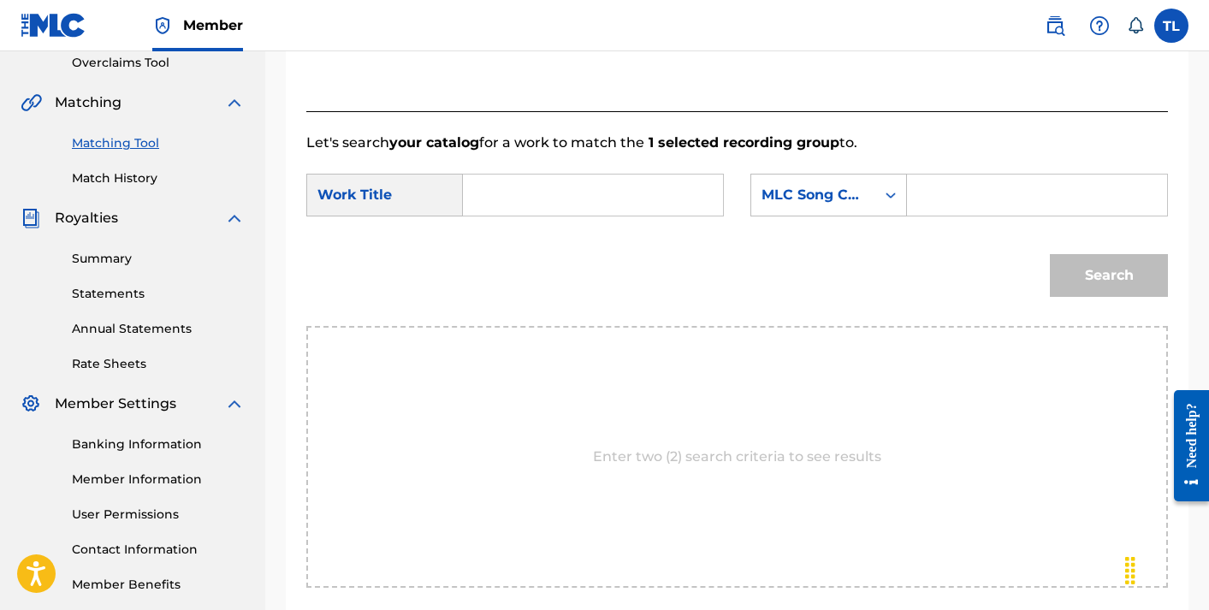
scroll to position [350, 0]
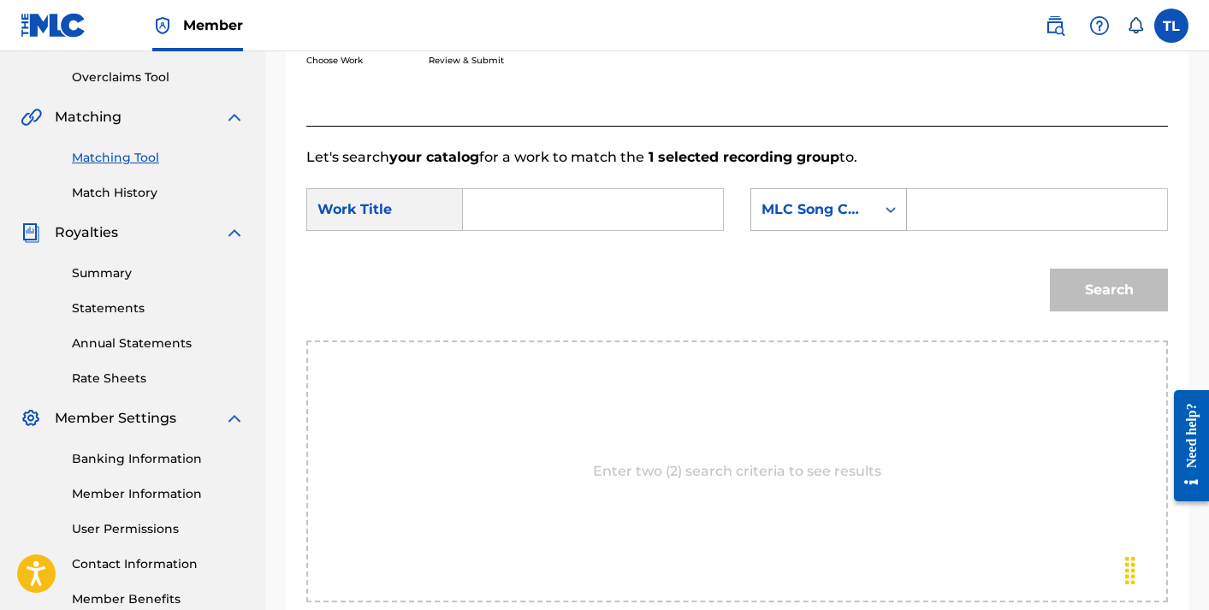
click at [882, 209] on icon "Search Form" at bounding box center [890, 209] width 17 height 17
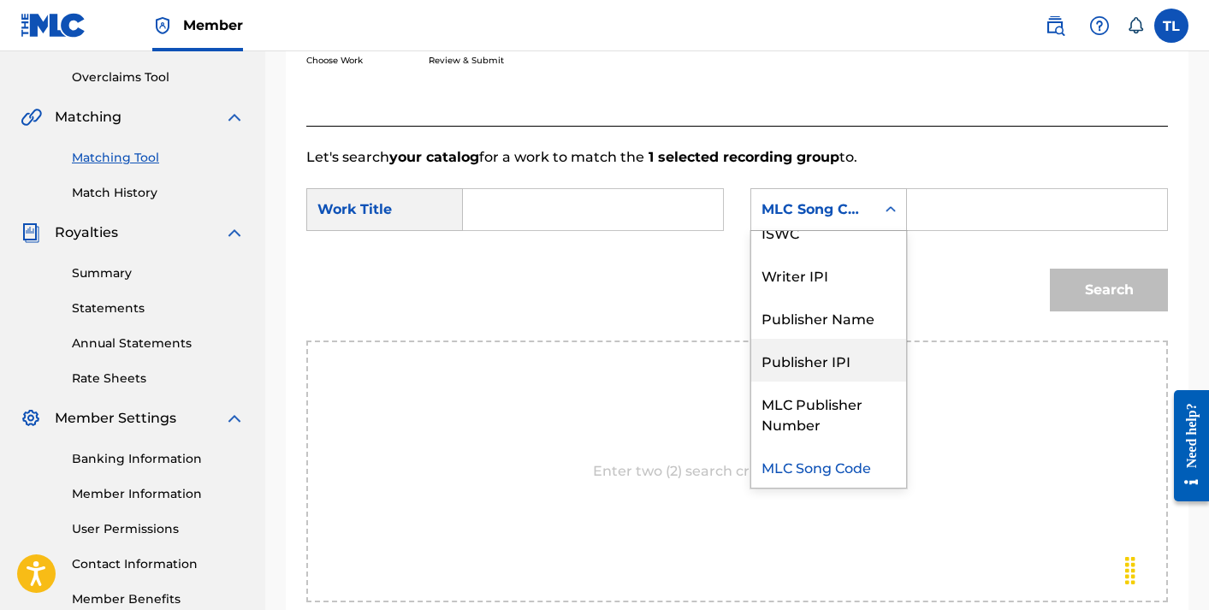
scroll to position [0, 0]
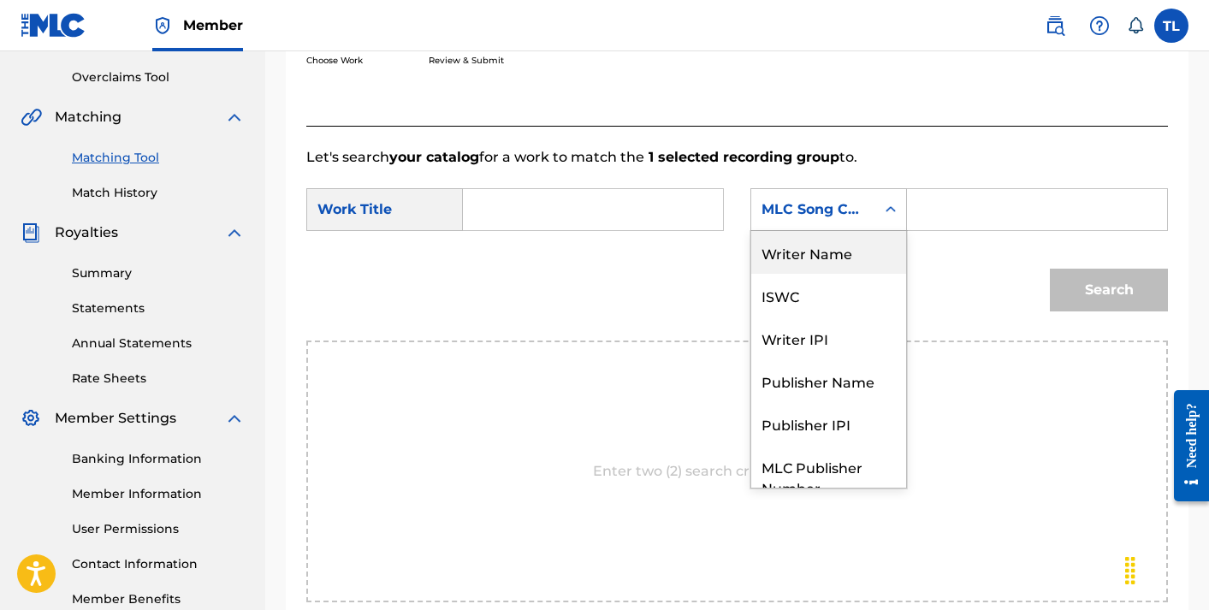
click at [812, 259] on div "Writer Name" at bounding box center [828, 252] width 155 height 43
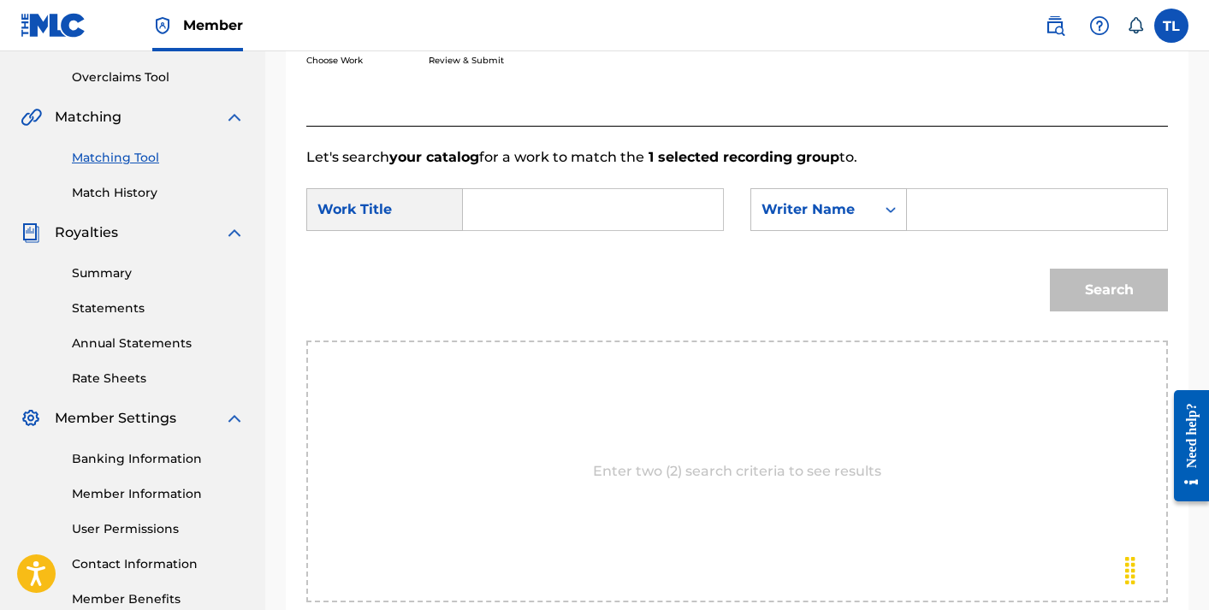
click at [958, 213] on input "Search Form" at bounding box center [1037, 209] width 231 height 41
type input "TEDVAUN"
click at [578, 198] on input "Search Form" at bounding box center [592, 209] width 231 height 41
click at [1046, 270] on div "Search" at bounding box center [1104, 286] width 127 height 68
click at [1078, 282] on button "Search" at bounding box center [1109, 290] width 118 height 43
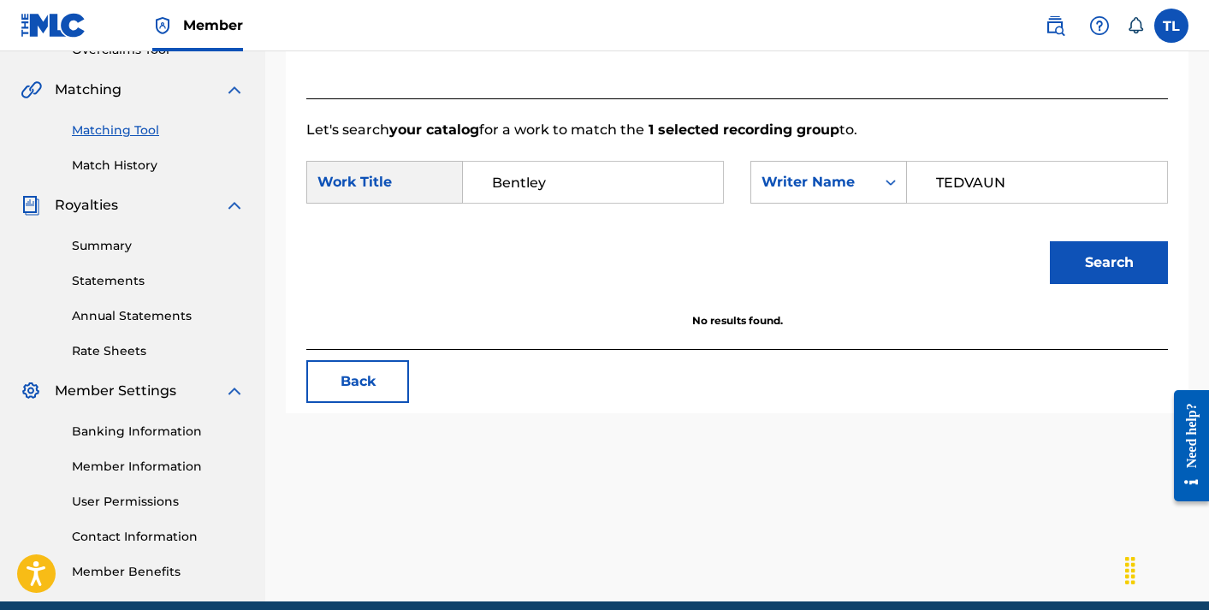
scroll to position [383, 0]
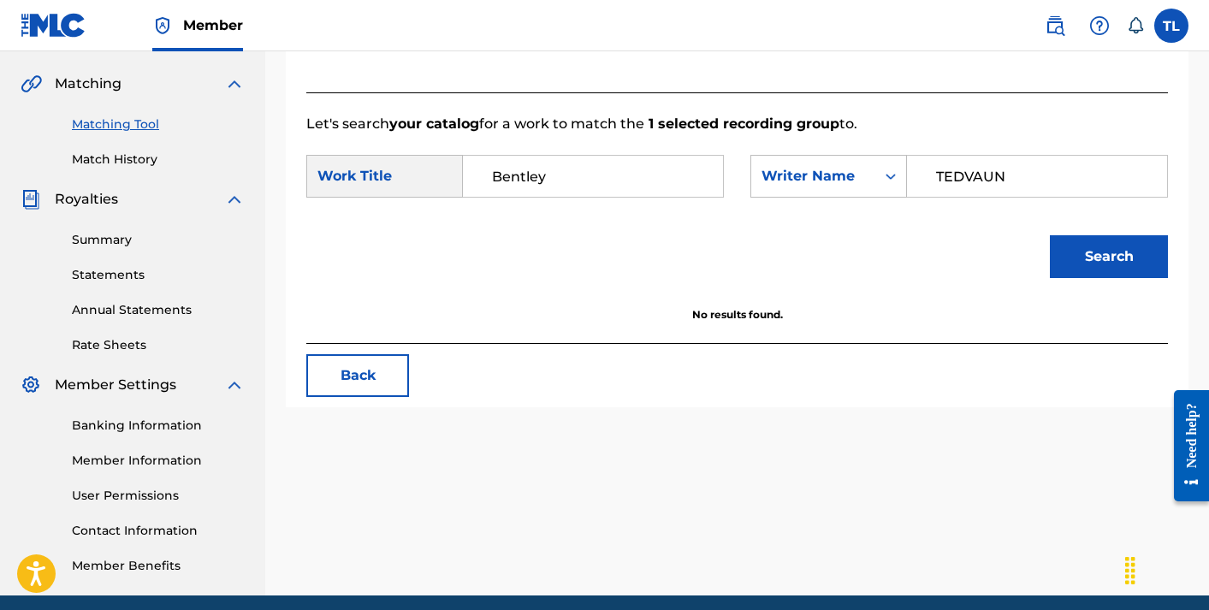
click at [618, 179] on input "Bentley" at bounding box center [592, 176] width 231 height 41
type input "Bentley"
click at [1050, 235] on button "Search" at bounding box center [1109, 256] width 118 height 43
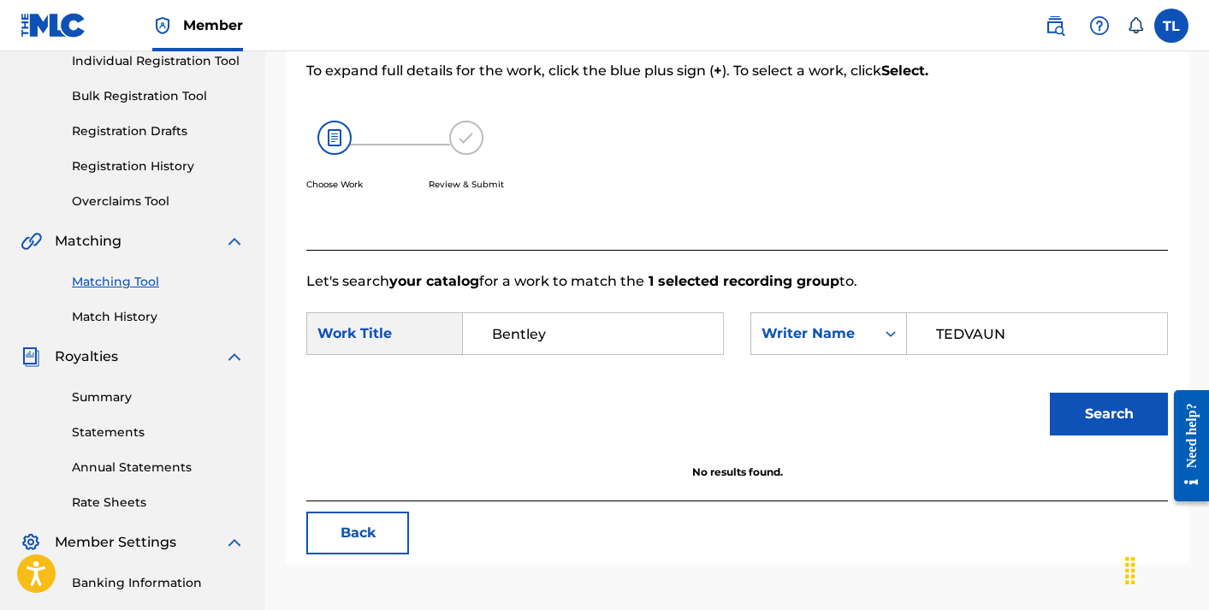
scroll to position [252, 0]
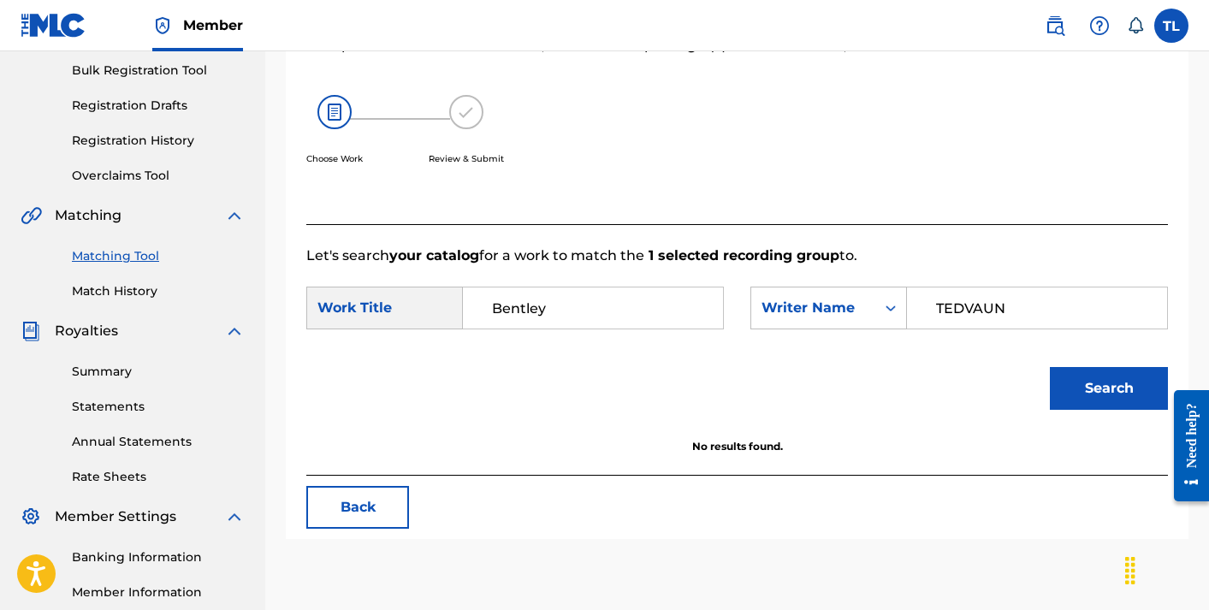
click at [104, 359] on div "Summary Statements Annual Statements Rate Sheets" at bounding box center [133, 413] width 224 height 145
click at [107, 369] on link "Summary" at bounding box center [158, 372] width 173 height 18
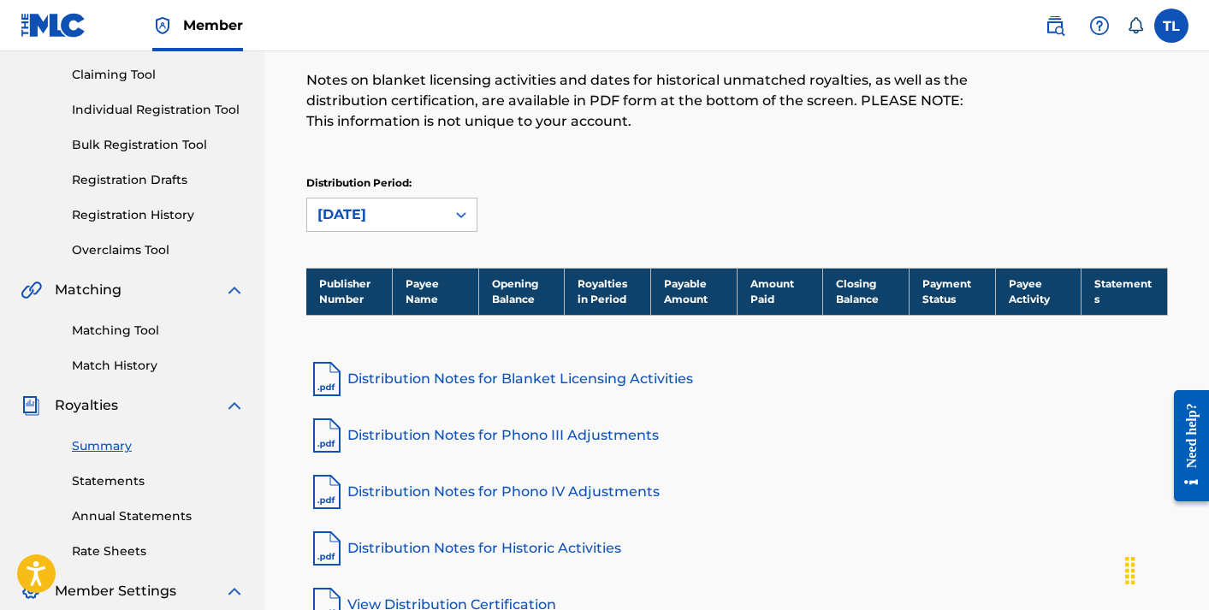
scroll to position [204, 0]
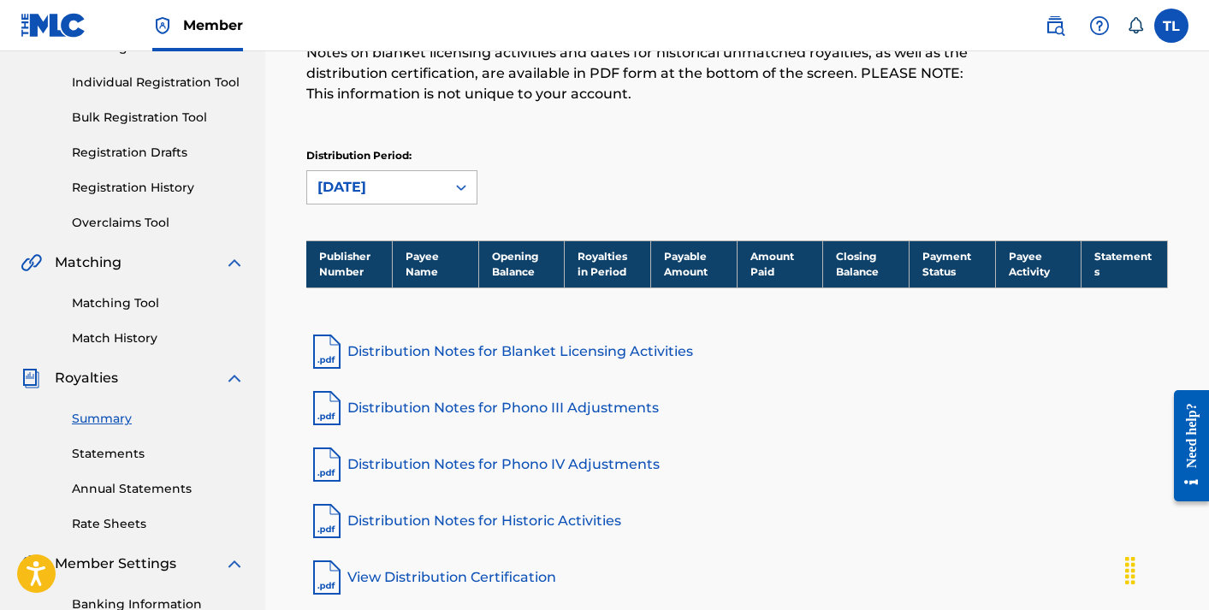
click at [446, 181] on div at bounding box center [461, 187] width 31 height 31
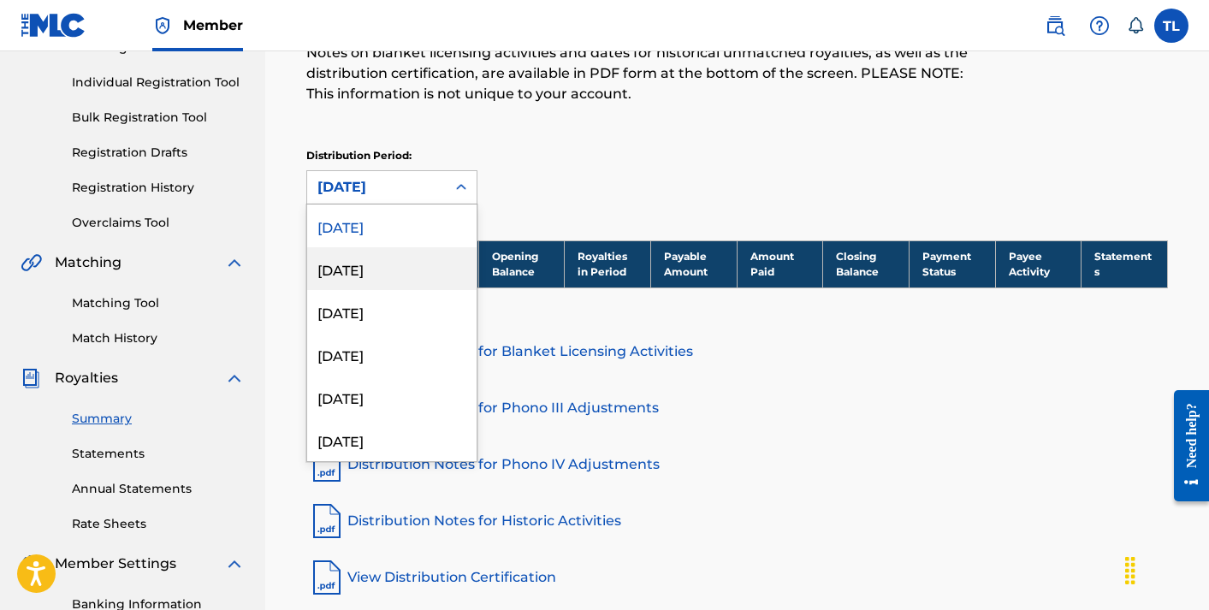
click at [549, 163] on div "Distribution Period: [DATE], 2 of 52. 52 results available. Use Up and Down to …" at bounding box center [737, 176] width 862 height 56
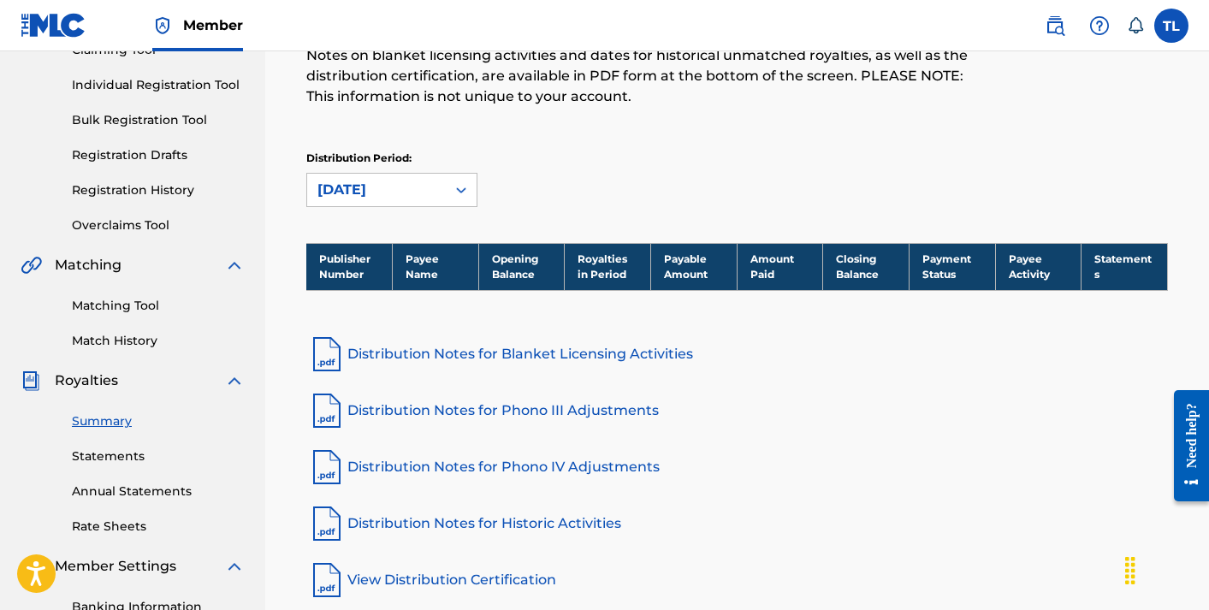
scroll to position [201, 0]
click at [133, 456] on link "Statements" at bounding box center [158, 457] width 173 height 18
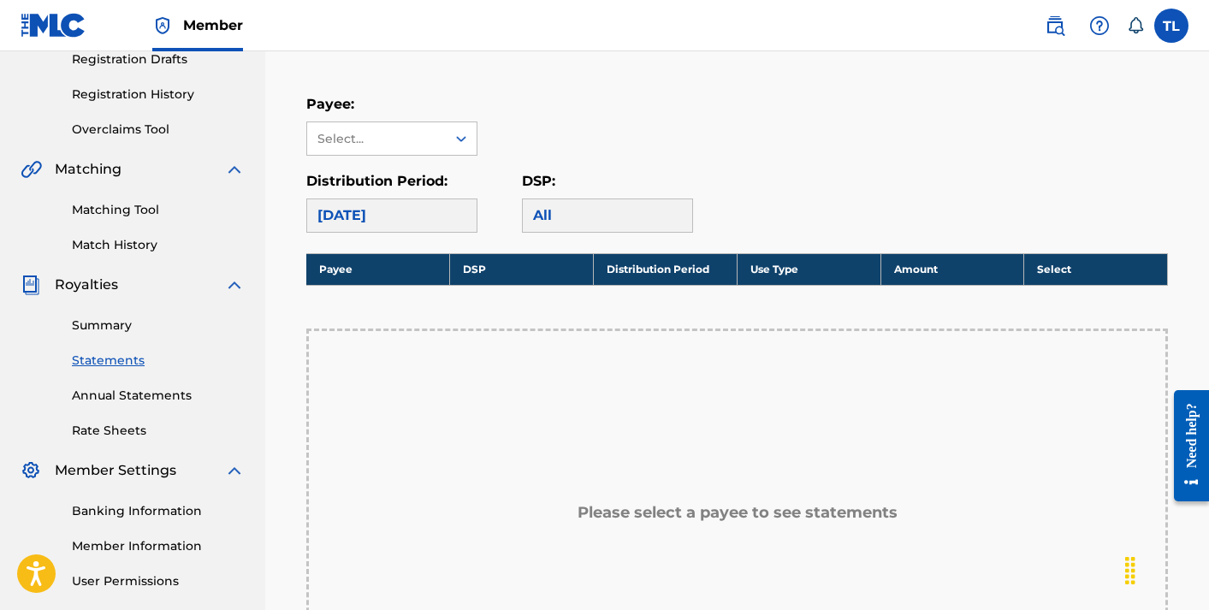
scroll to position [295, 0]
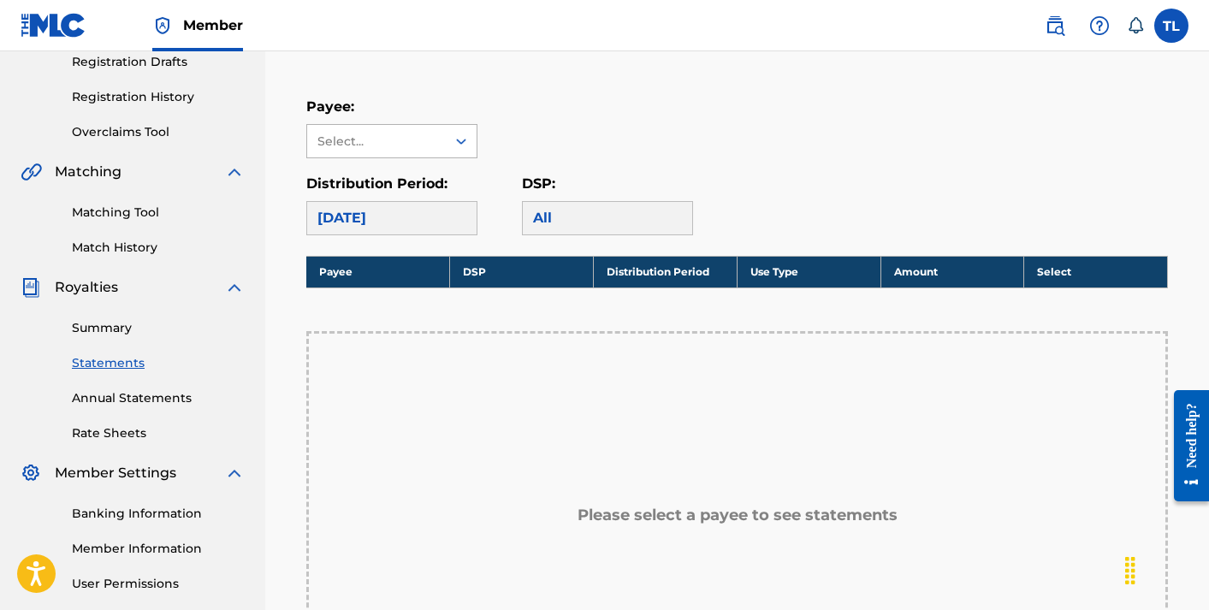
click at [440, 133] on div "Select..." at bounding box center [376, 141] width 139 height 33
click at [158, 394] on link "Annual Statements" at bounding box center [158, 398] width 173 height 18
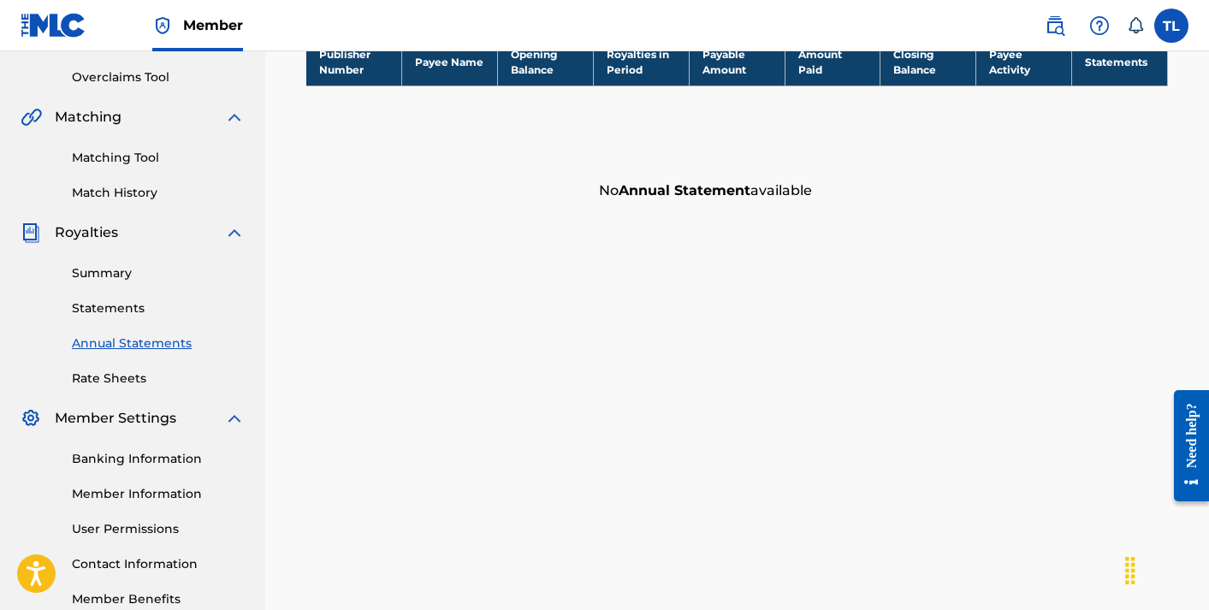
scroll to position [406, 0]
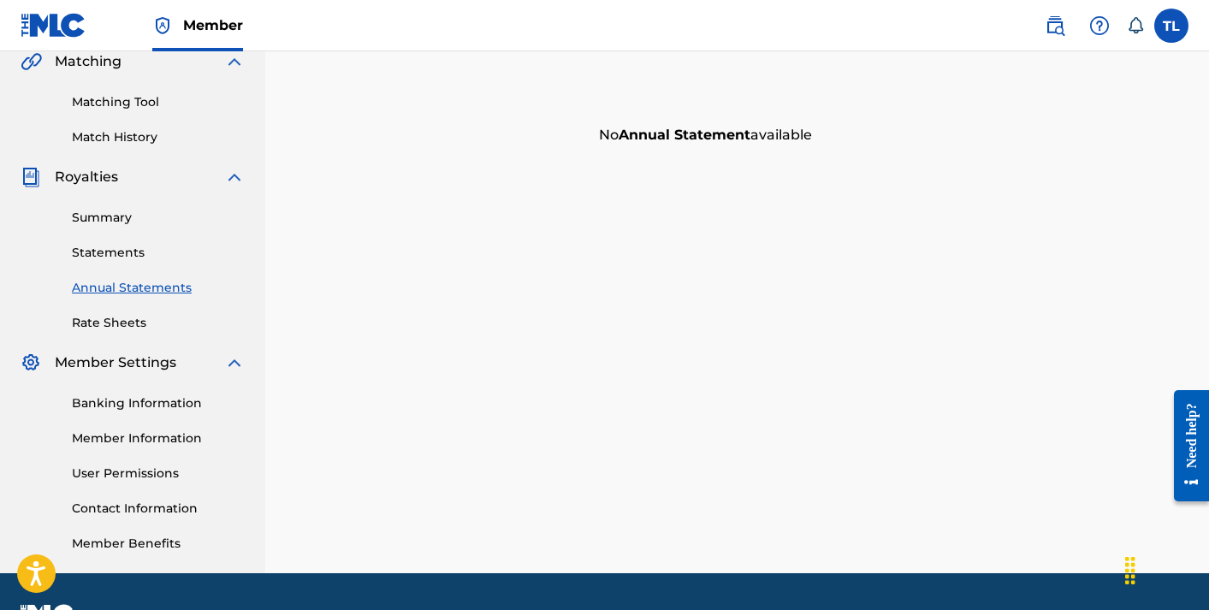
click at [152, 410] on link "Banking Information" at bounding box center [158, 403] width 173 height 18
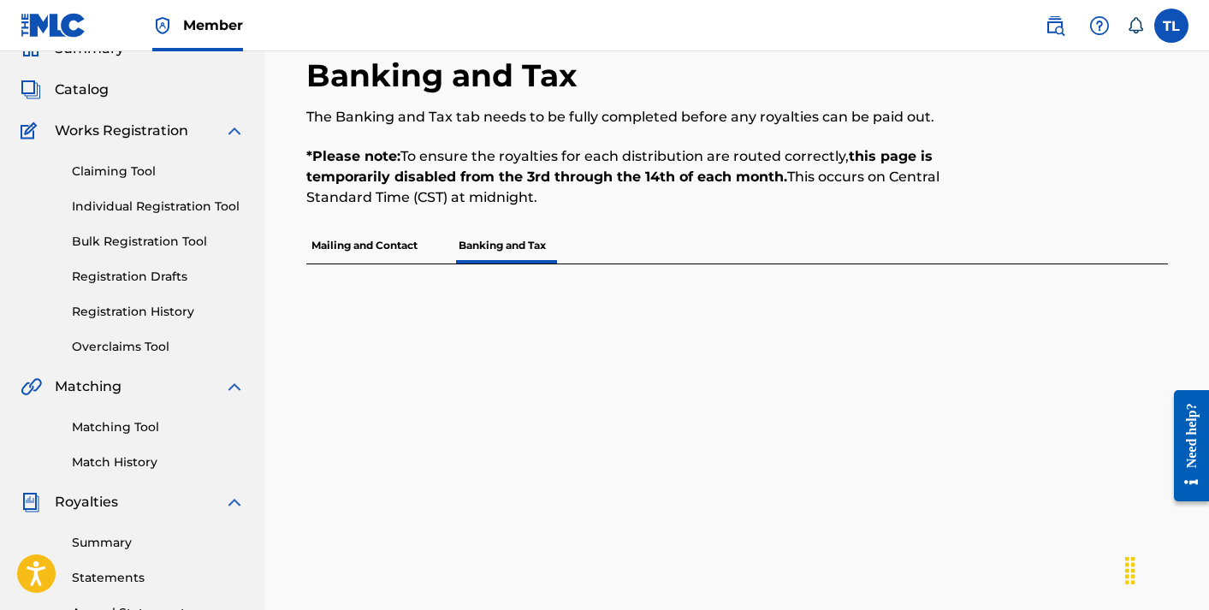
scroll to position [66, 0]
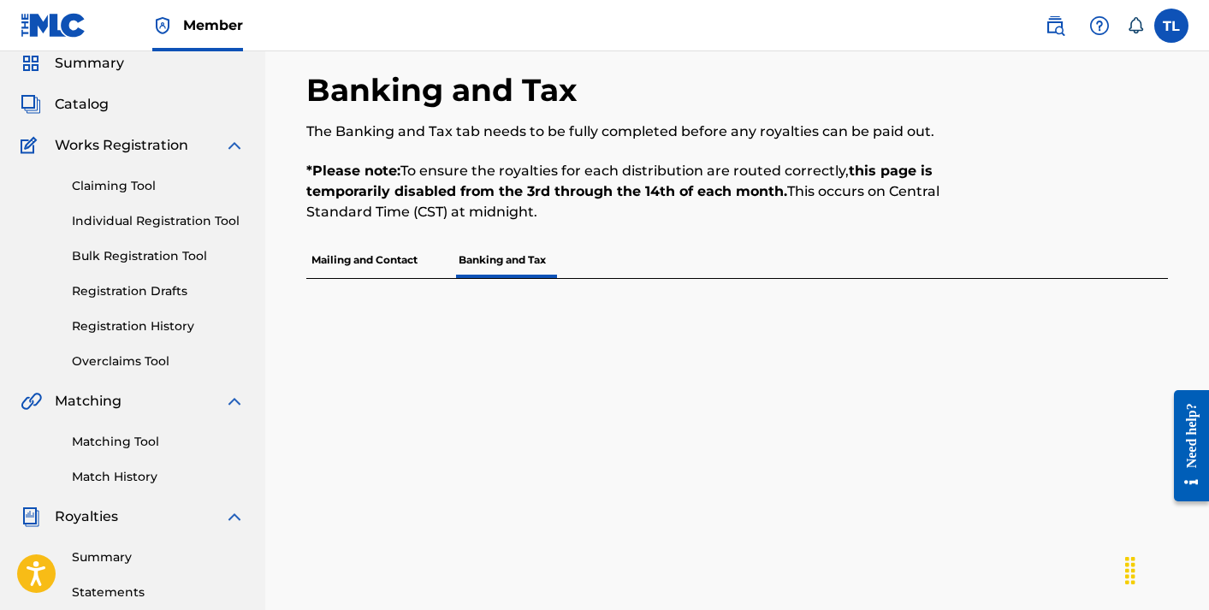
click at [369, 258] on p "Mailing and Contact" at bounding box center [364, 260] width 116 height 36
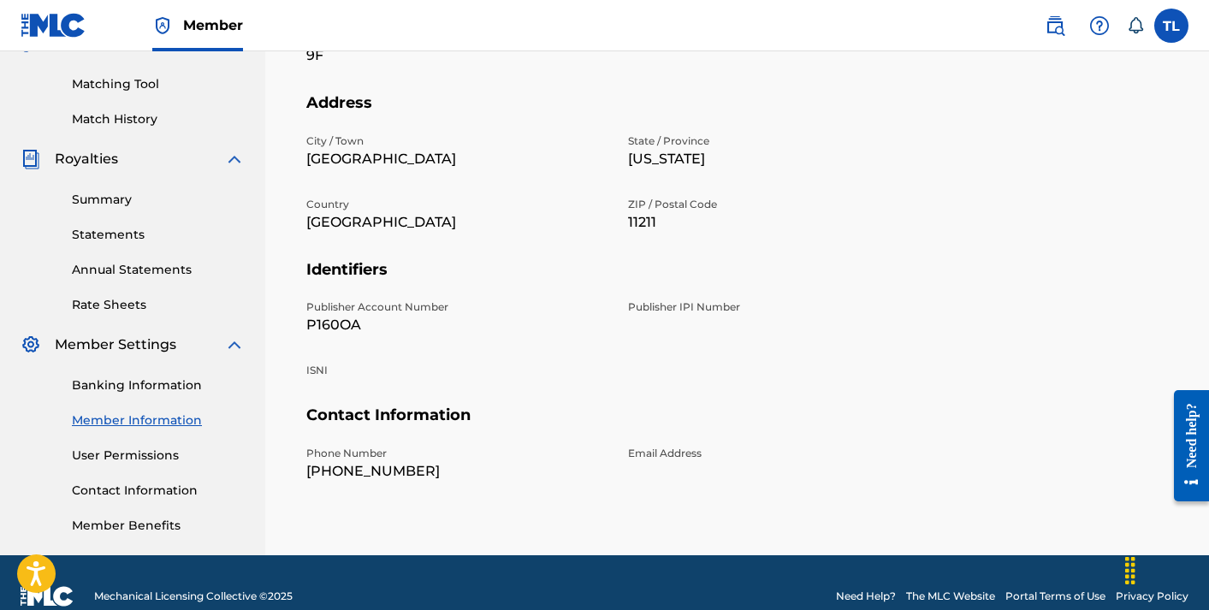
scroll to position [436, 0]
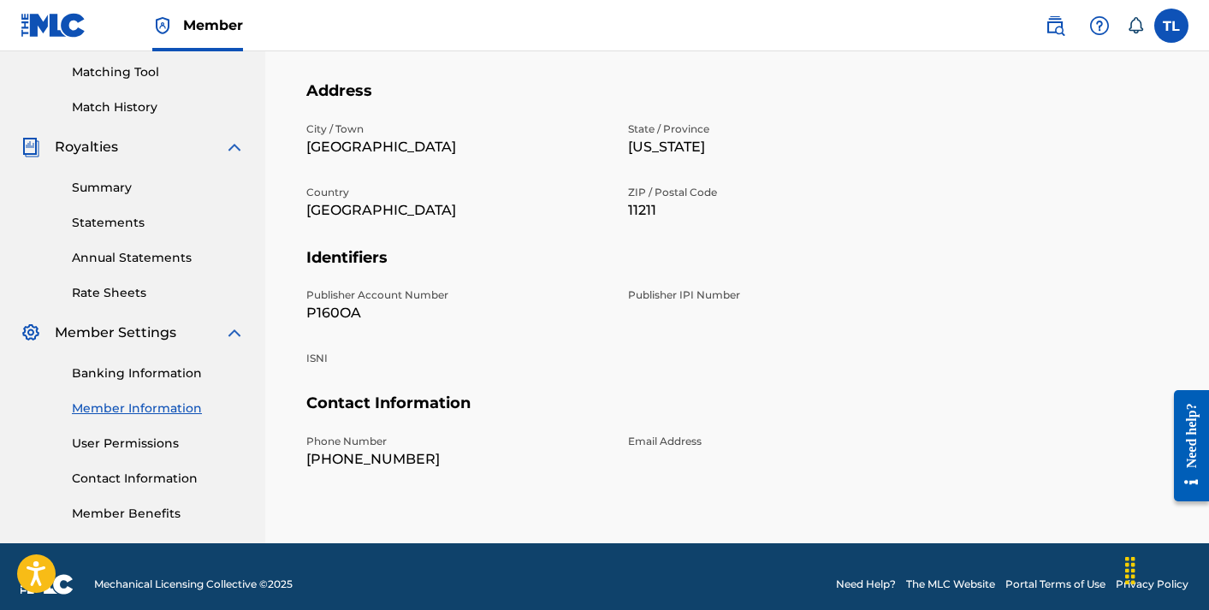
click at [145, 443] on link "User Permissions" at bounding box center [158, 444] width 173 height 18
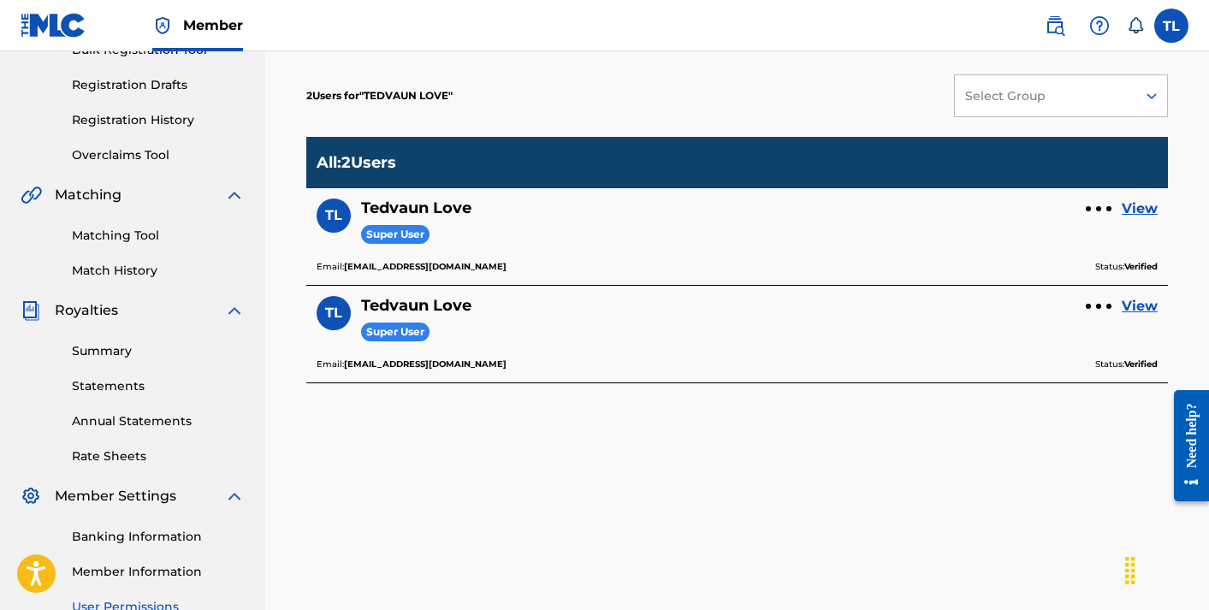
scroll to position [258, 0]
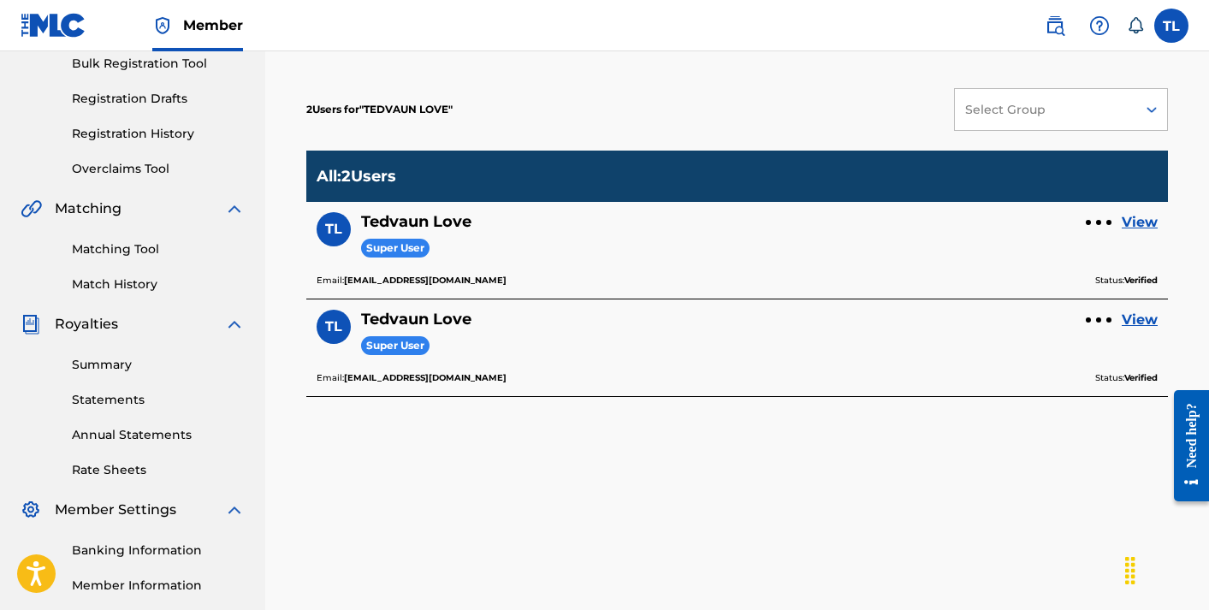
click at [107, 463] on link "Rate Sheets" at bounding box center [158, 470] width 173 height 18
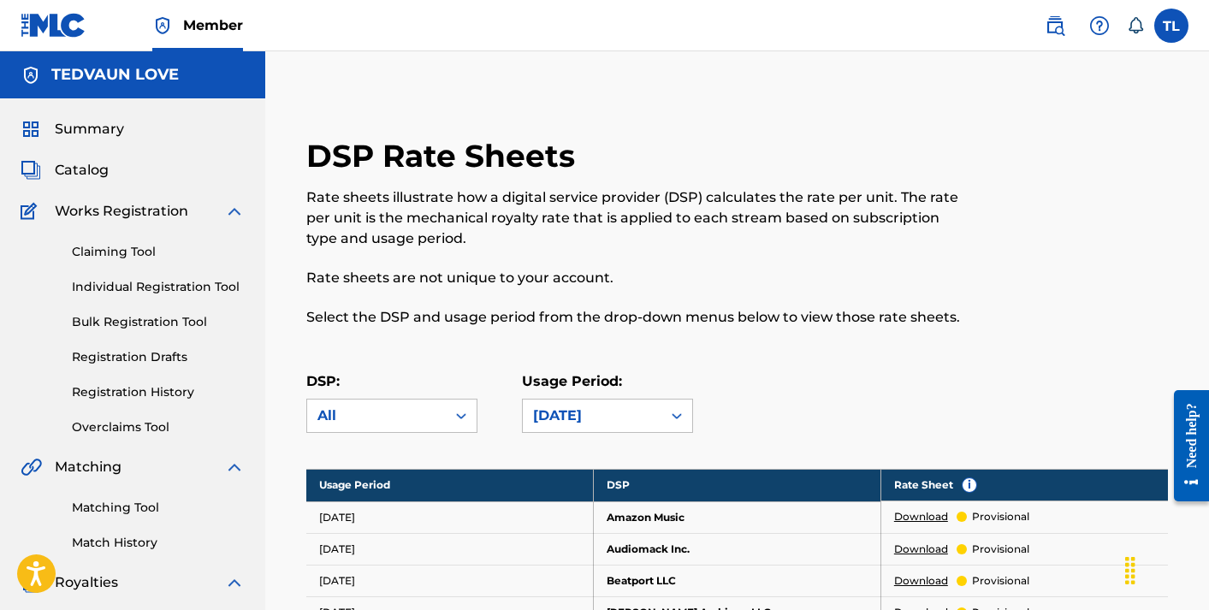
click at [95, 137] on span "Summary" at bounding box center [89, 129] width 69 height 21
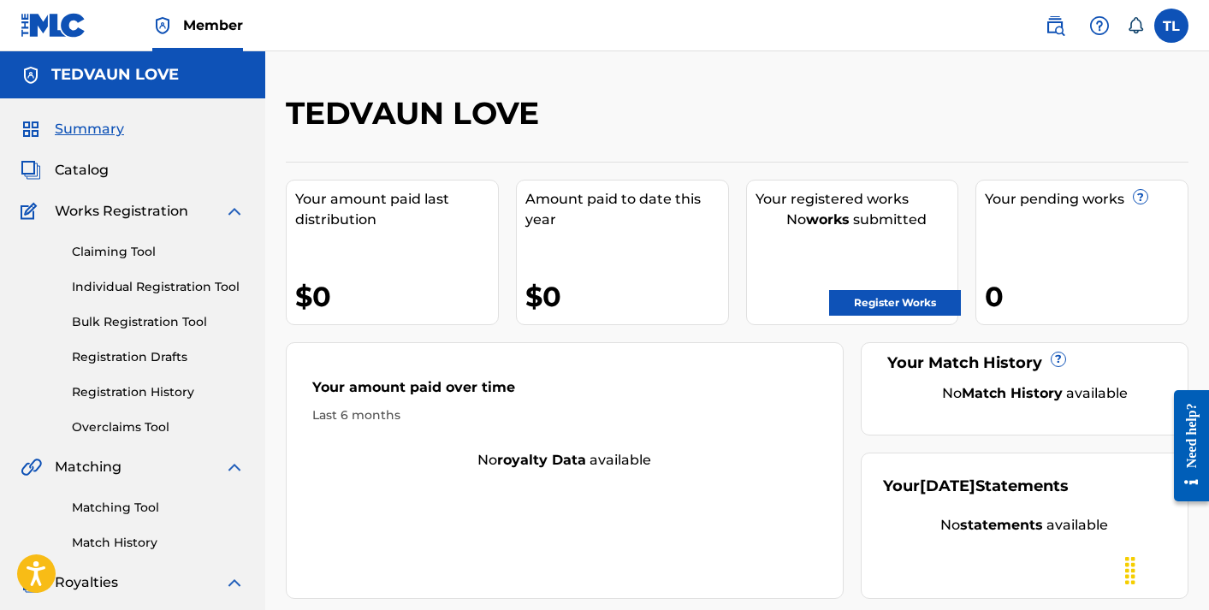
click at [662, 159] on div "TEDVAUN LOVE Your amount paid last distribution $0 Amount paid to date this yea…" at bounding box center [737, 346] width 903 height 505
click at [92, 171] on span "Catalog" at bounding box center [82, 170] width 54 height 21
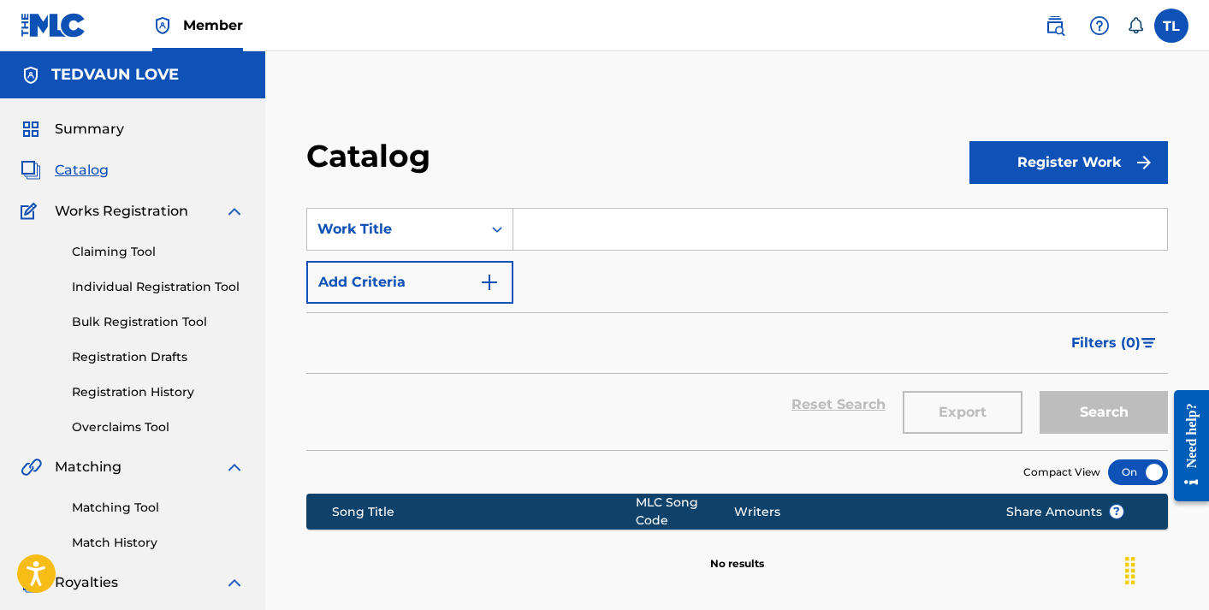
click at [140, 74] on h5 "TEDVAUN LOVE" at bounding box center [114, 75] width 127 height 20
click at [232, 208] on img at bounding box center [234, 211] width 21 height 21
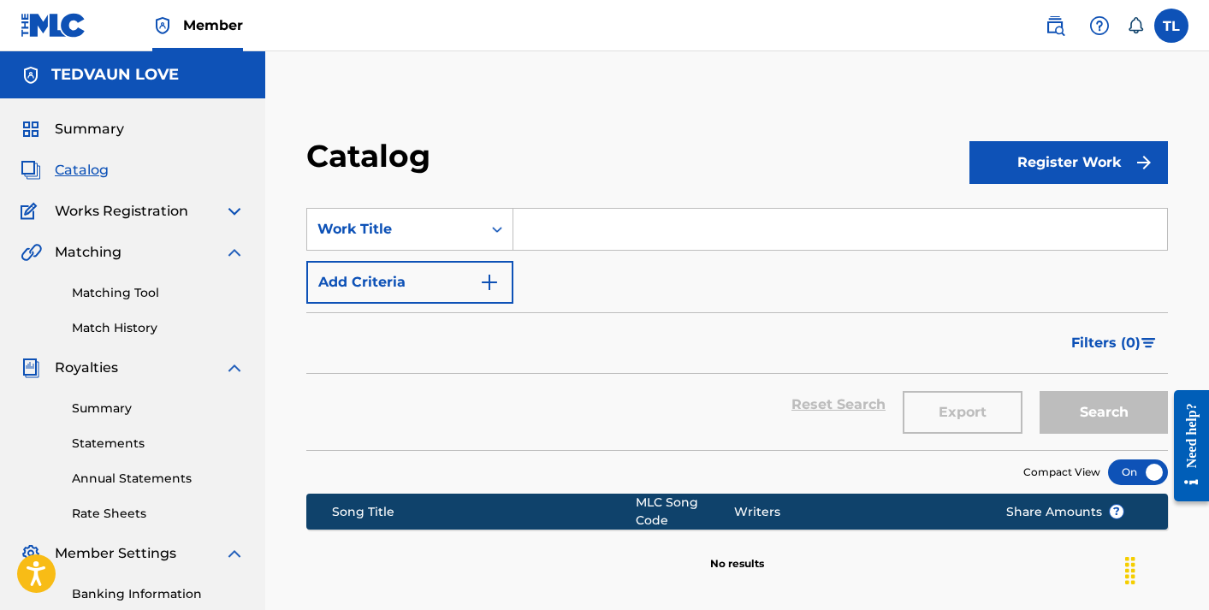
click at [232, 208] on img at bounding box center [234, 211] width 21 height 21
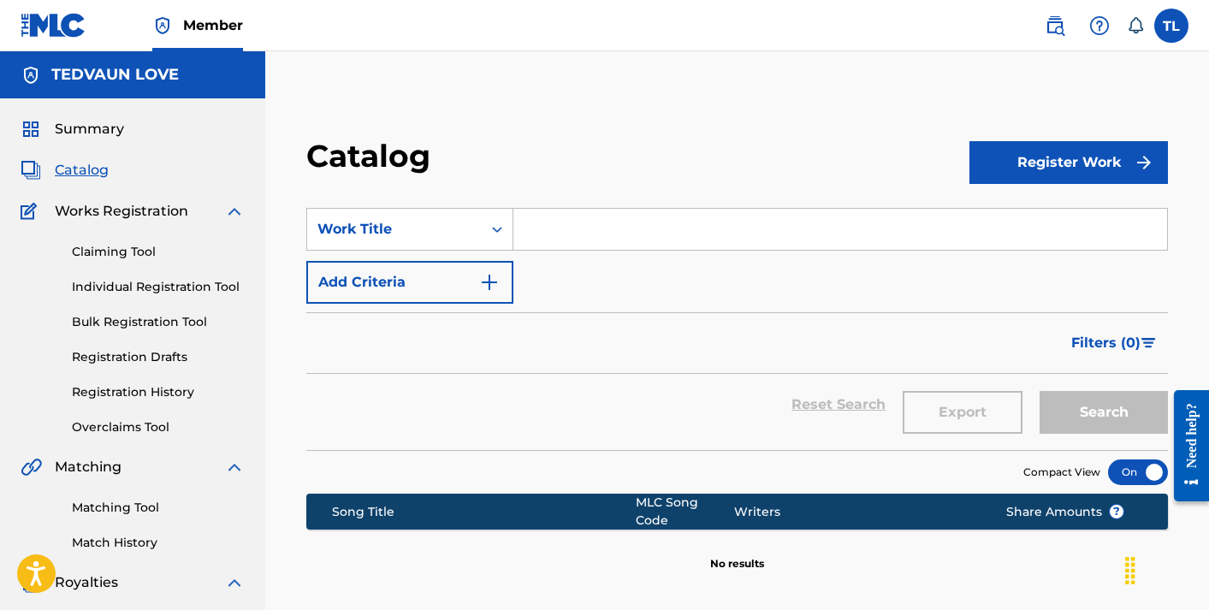
click at [127, 250] on link "Claiming Tool" at bounding box center [158, 252] width 173 height 18
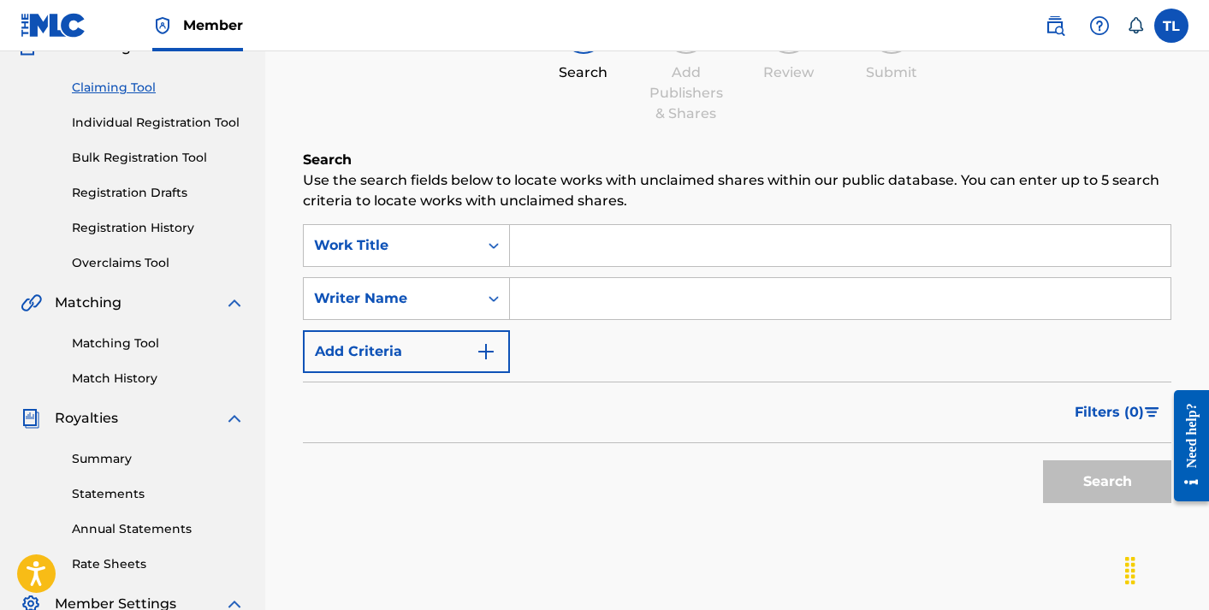
scroll to position [211, 0]
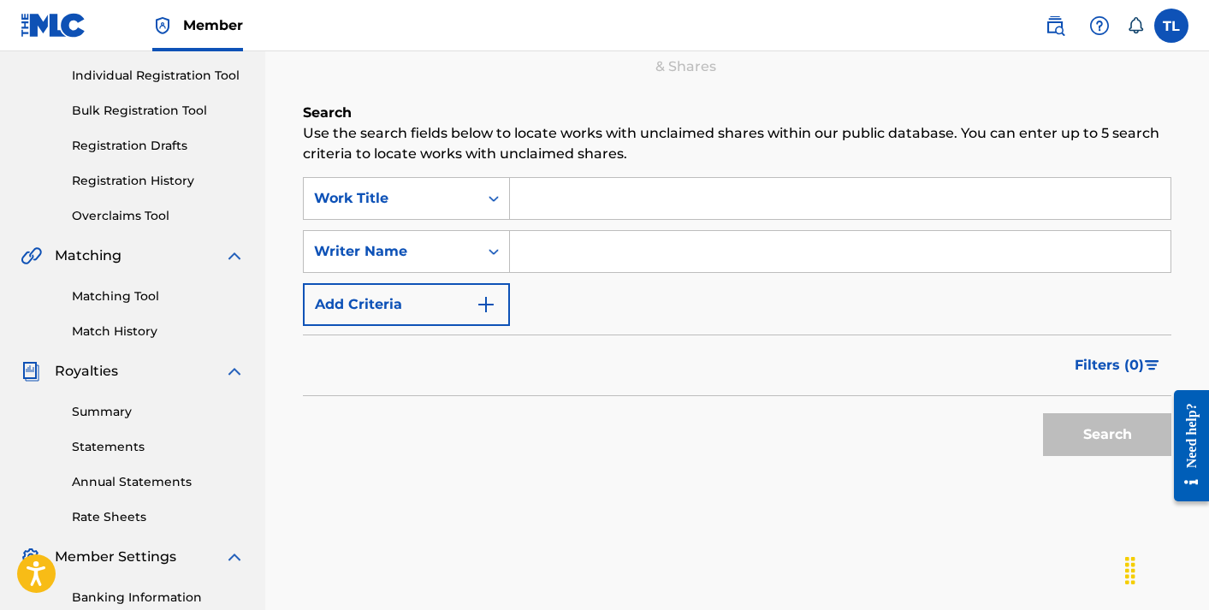
click at [562, 209] on input "Search Form" at bounding box center [840, 198] width 661 height 41
click at [582, 250] on input "Search Form" at bounding box center [840, 251] width 661 height 41
type input "TEDVAUN"
click at [1083, 442] on button "Search" at bounding box center [1107, 434] width 128 height 43
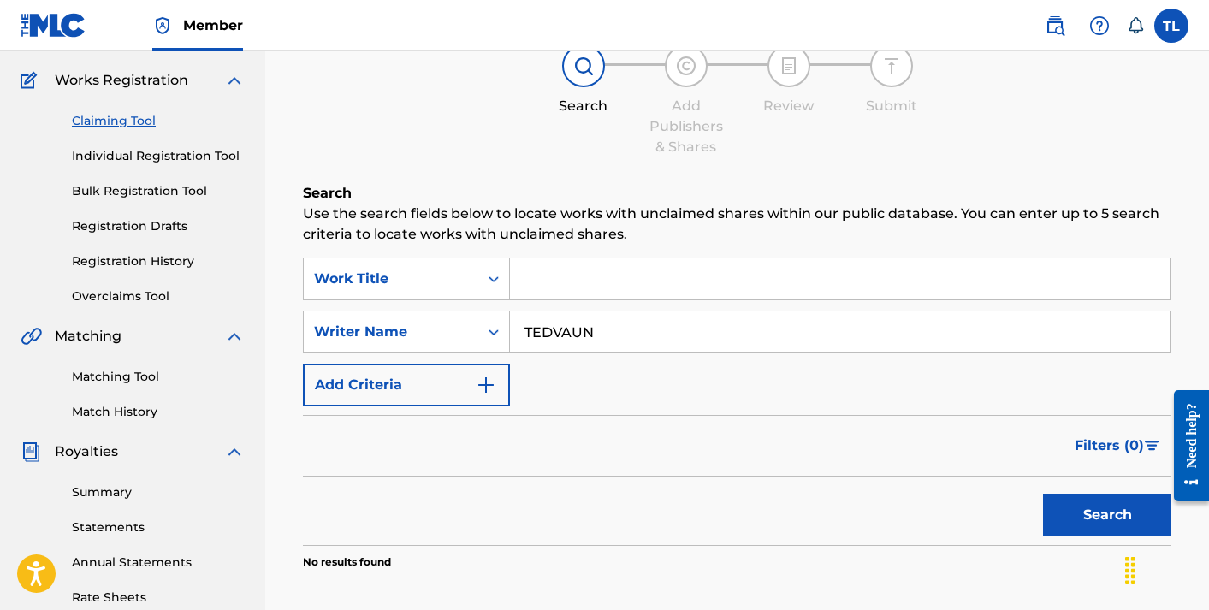
scroll to position [104, 0]
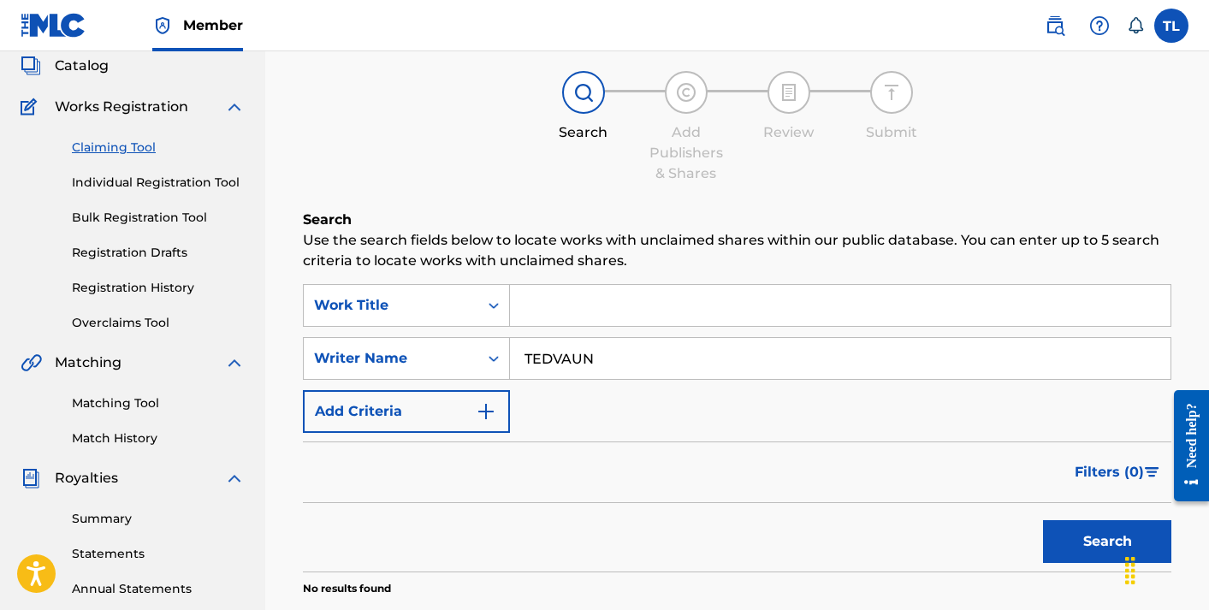
click at [112, 180] on link "Individual Registration Tool" at bounding box center [158, 183] width 173 height 18
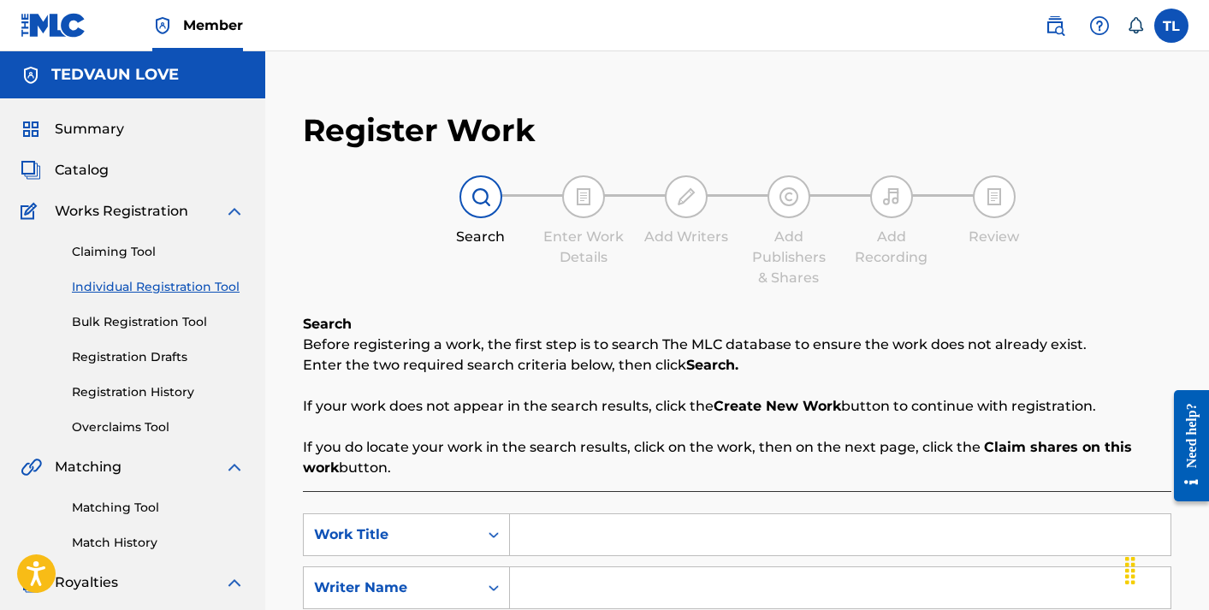
scroll to position [39, 0]
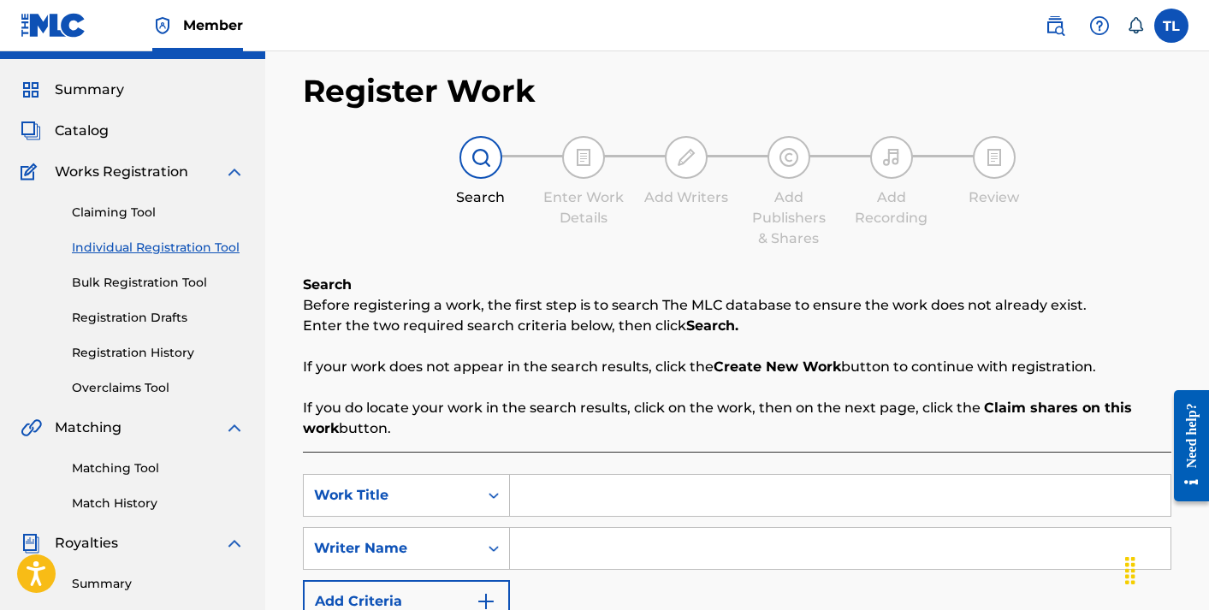
click at [141, 277] on link "Bulk Registration Tool" at bounding box center [158, 283] width 173 height 18
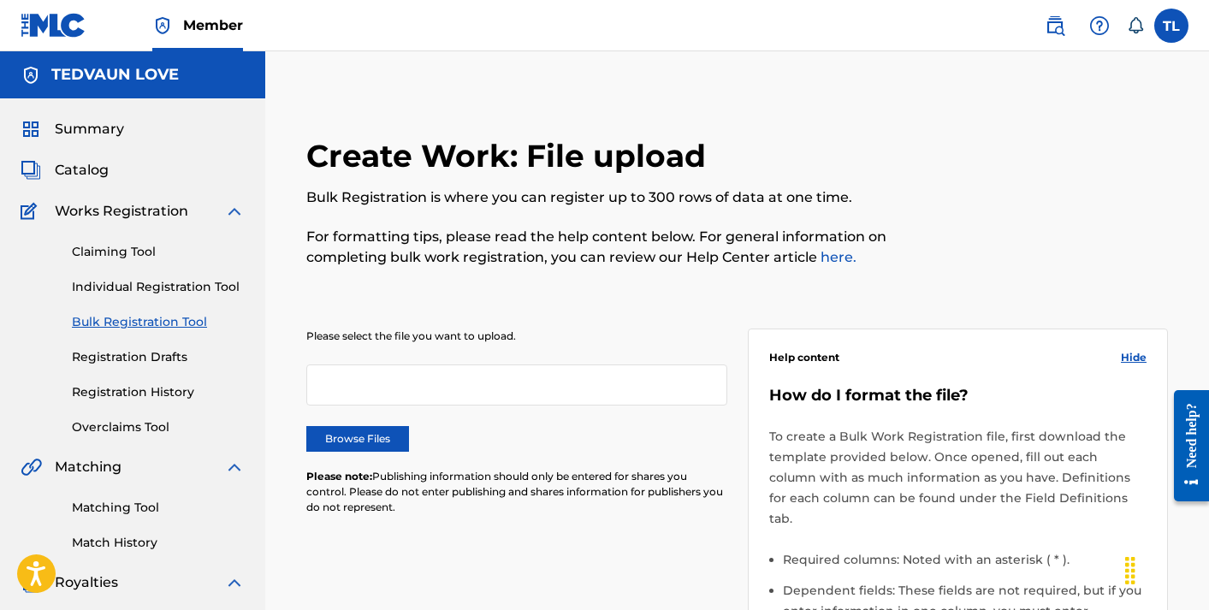
click at [147, 358] on link "Registration Drafts" at bounding box center [158, 357] width 173 height 18
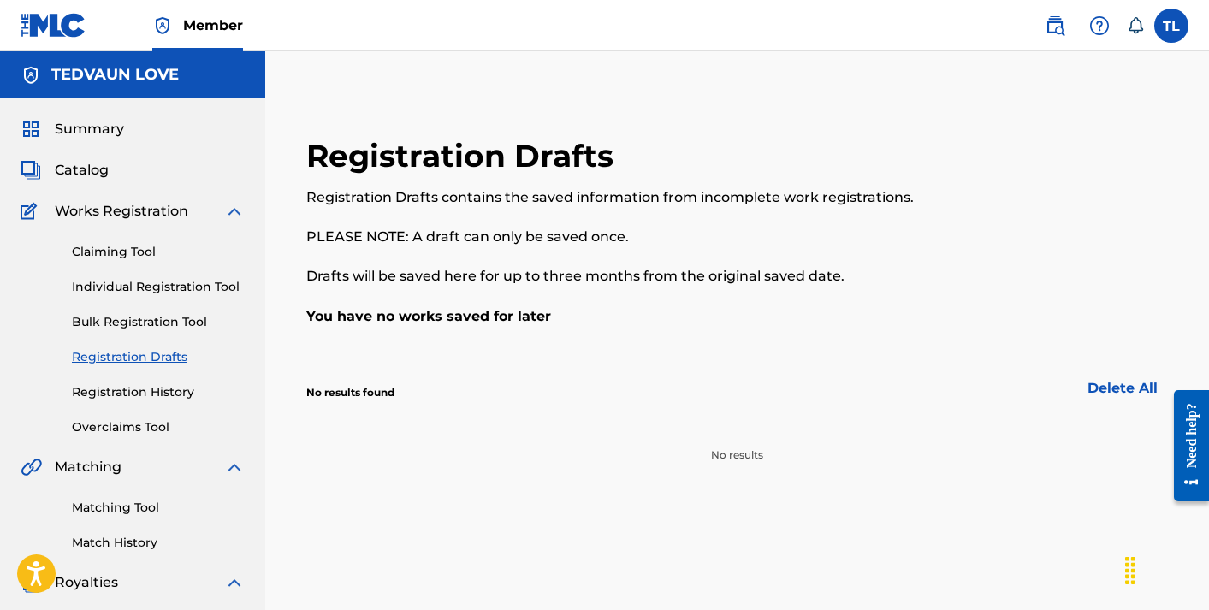
click at [126, 391] on link "Registration History" at bounding box center [158, 392] width 173 height 18
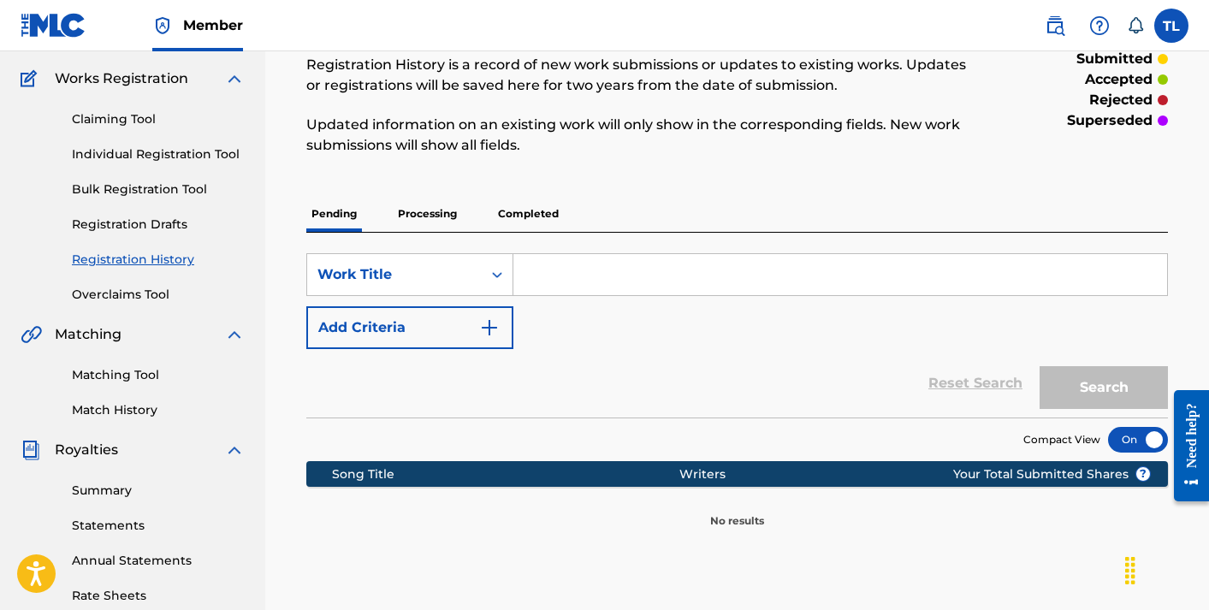
scroll to position [124, 0]
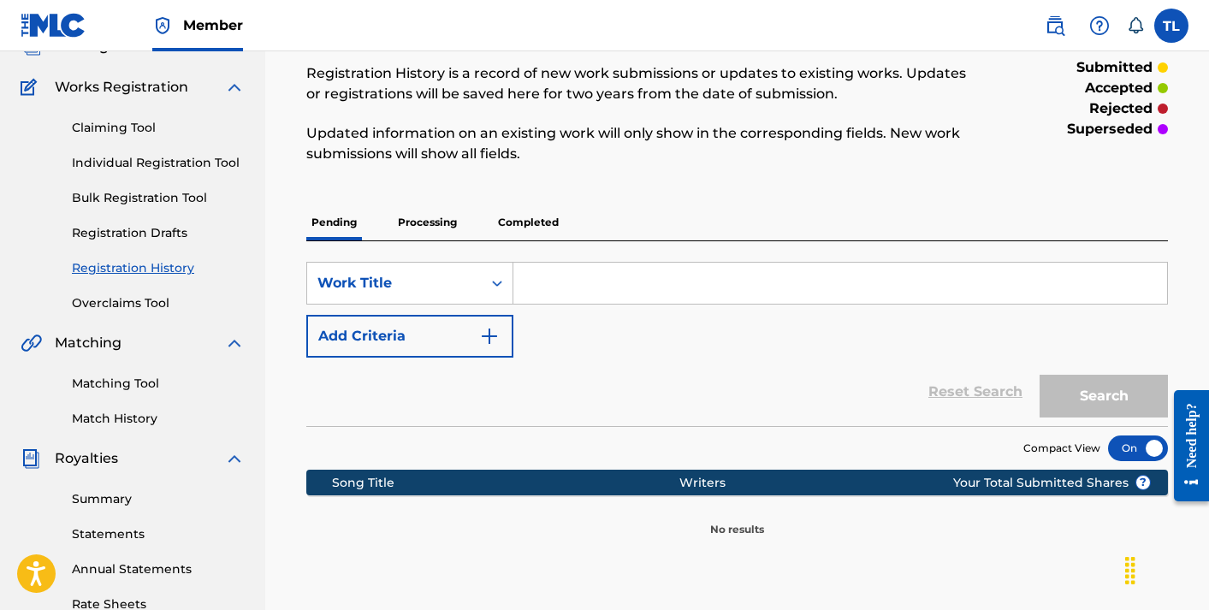
click at [440, 234] on p "Processing" at bounding box center [427, 222] width 69 height 36
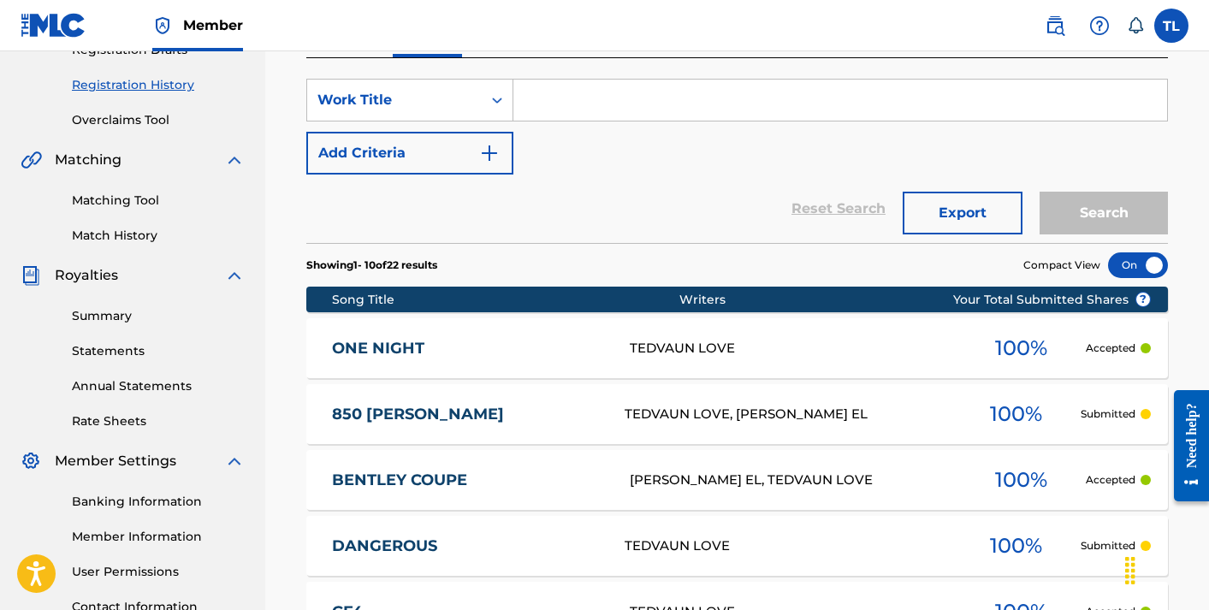
scroll to position [308, 0]
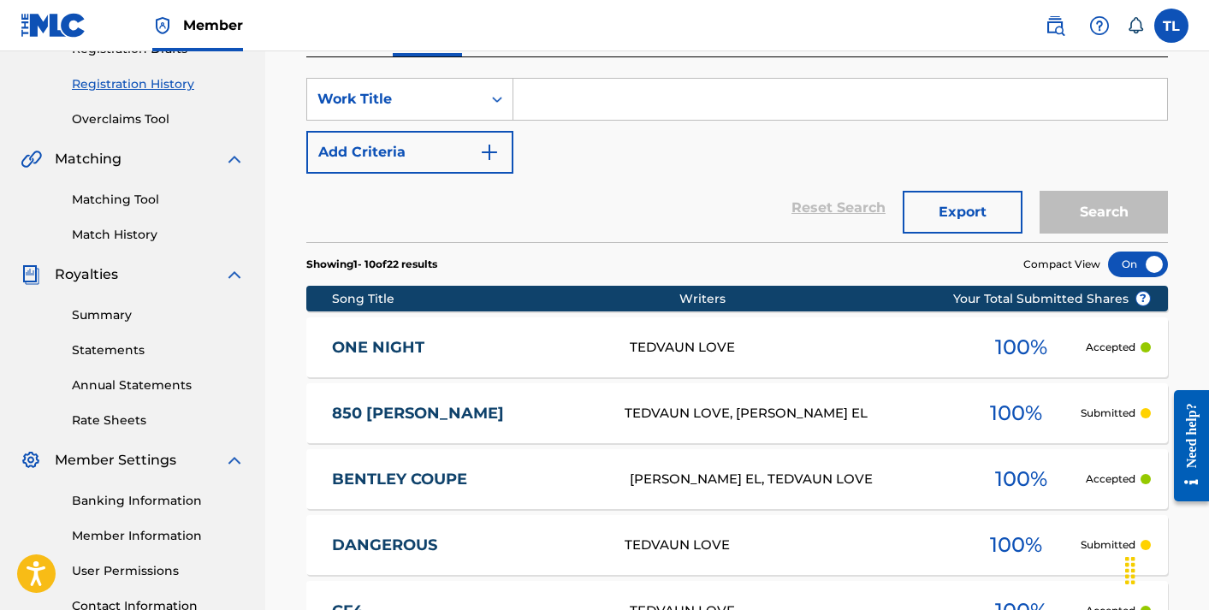
click at [1086, 347] on p "Accepted" at bounding box center [1111, 347] width 50 height 15
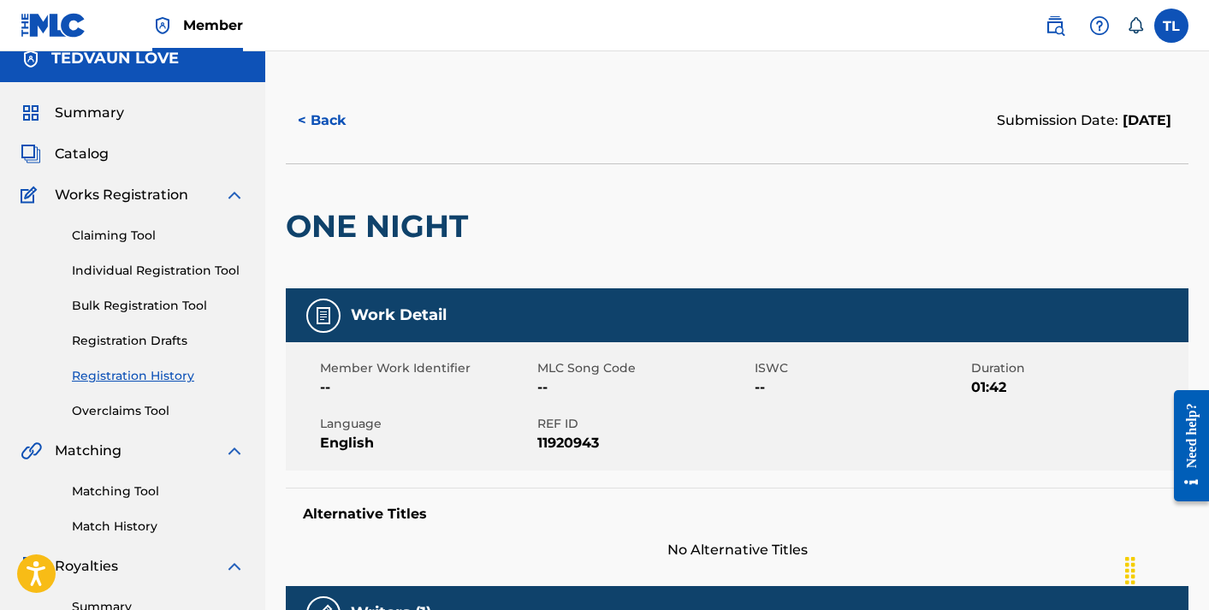
scroll to position [15, 0]
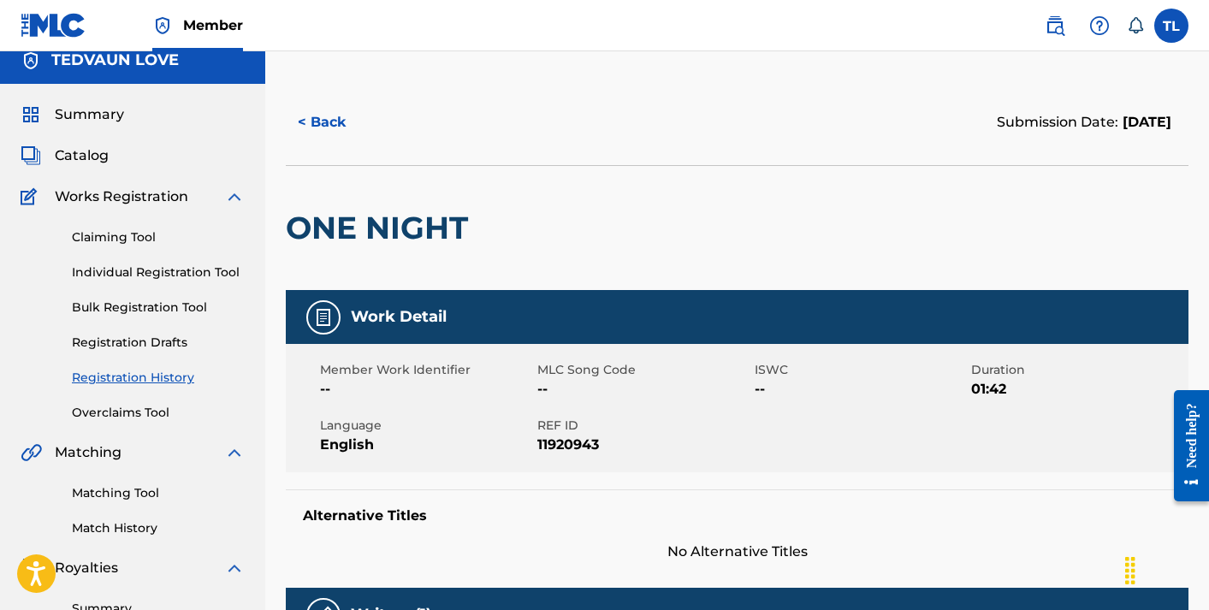
click at [328, 107] on button "< Back" at bounding box center [337, 122] width 103 height 43
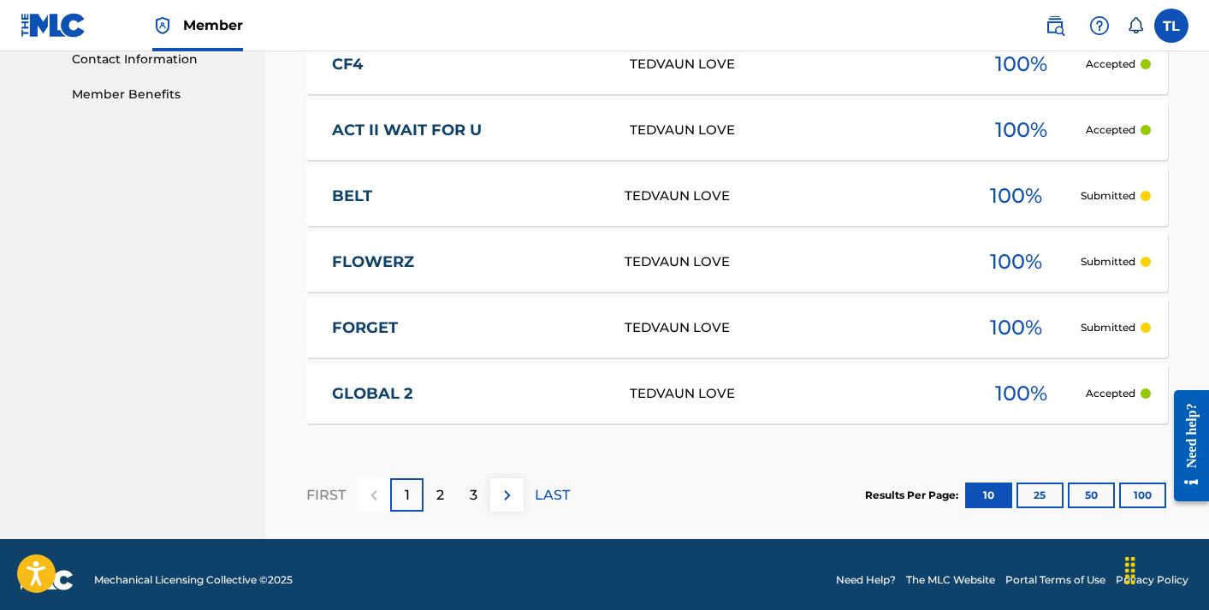
scroll to position [857, 0]
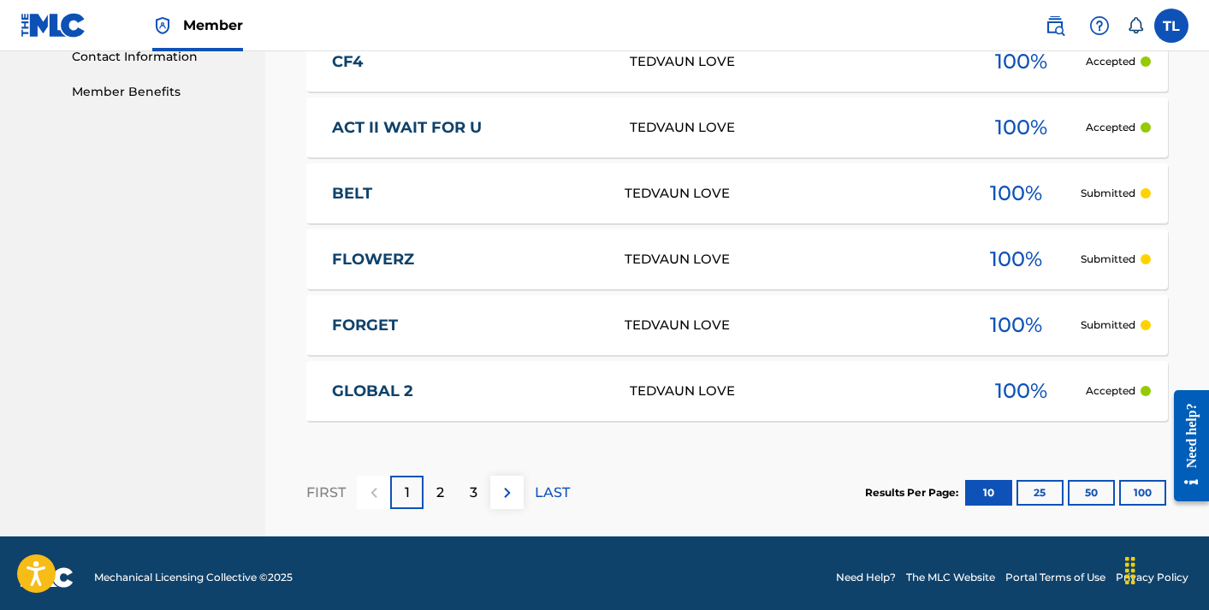
click at [1135, 486] on button "100" at bounding box center [1142, 493] width 47 height 26
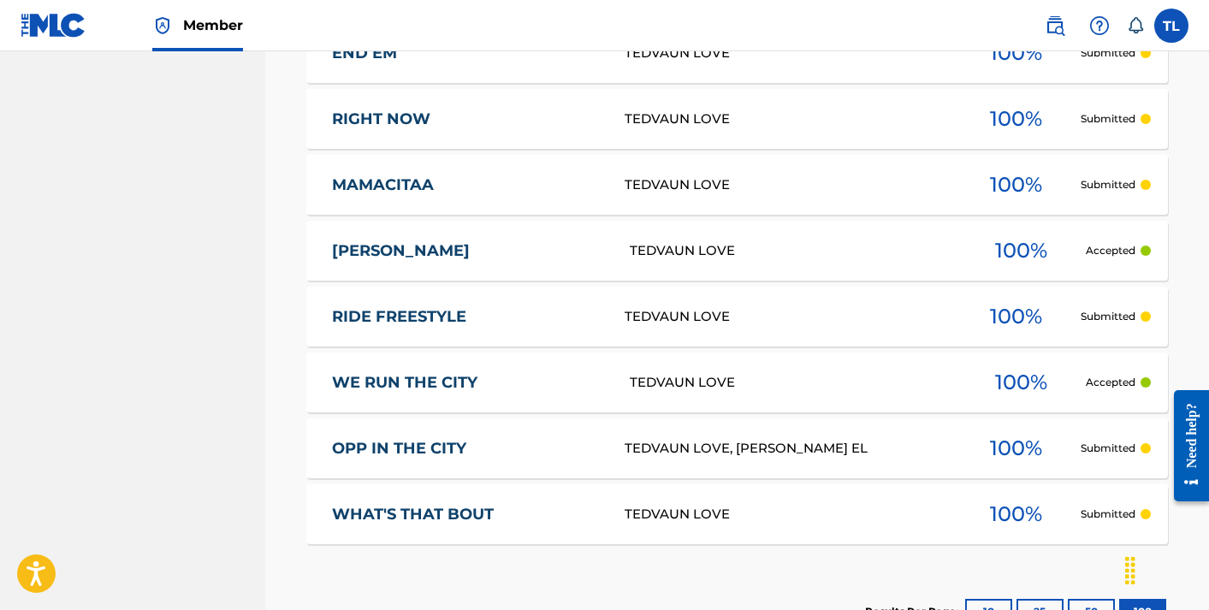
scroll to position [1528, 0]
